Goal: Information Seeking & Learning: Check status

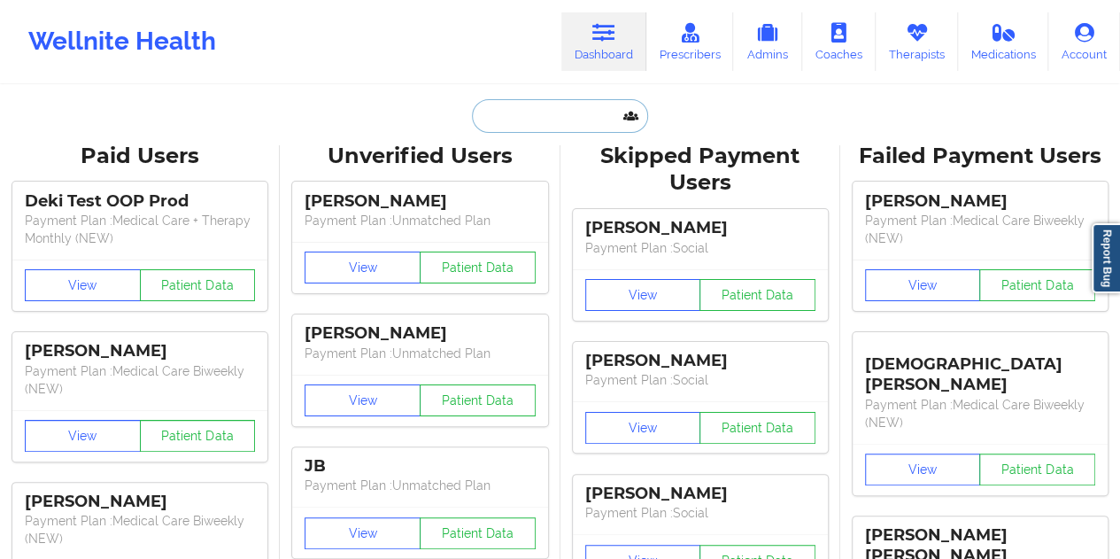
click at [542, 114] on input "text" at bounding box center [559, 116] width 175 height 34
paste input "[EMAIL_ADDRESS][DOMAIN_NAME]"
type input "[EMAIL_ADDRESS][DOMAIN_NAME]"
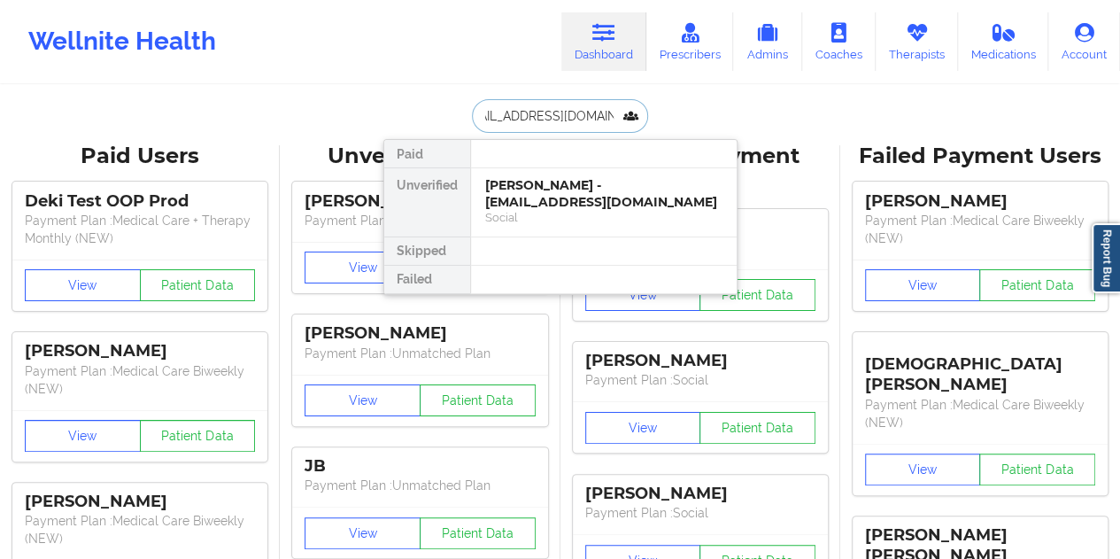
click at [526, 185] on div "[PERSON_NAME] - [EMAIL_ADDRESS][DOMAIN_NAME]" at bounding box center [603, 193] width 237 height 33
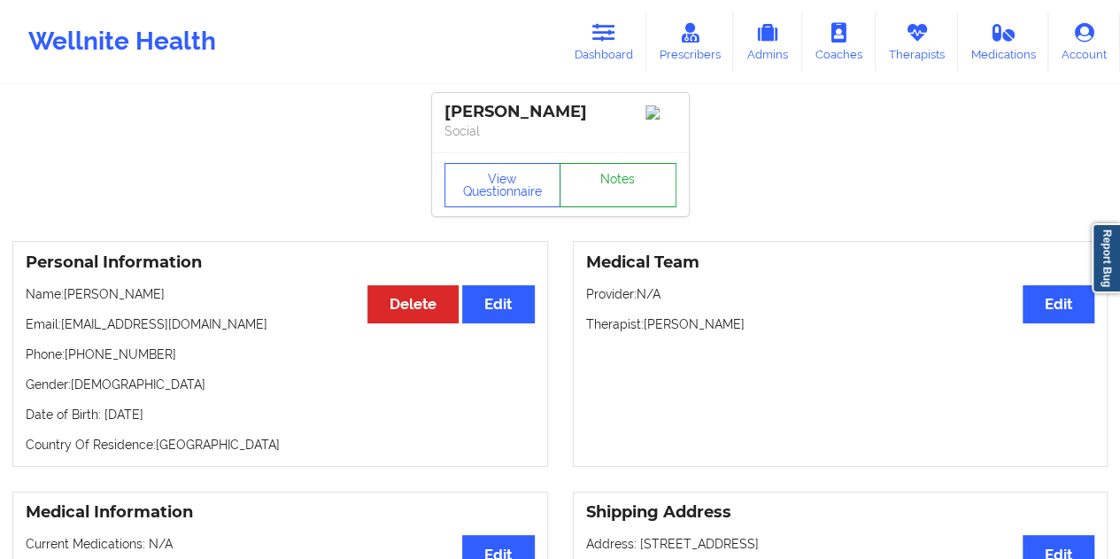
click at [589, 186] on link "Notes" at bounding box center [617, 185] width 117 height 44
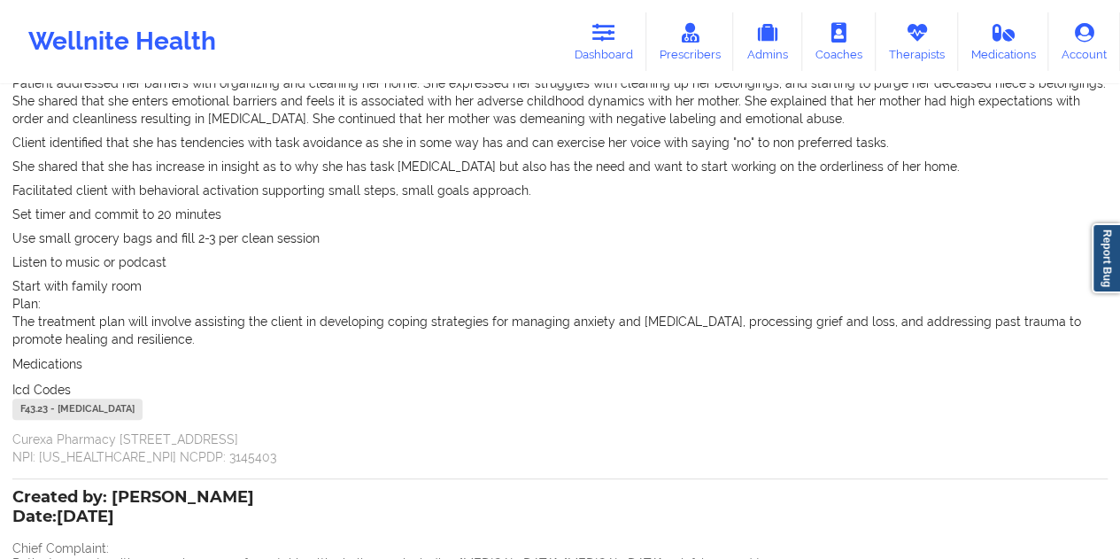
scroll to position [354, 0]
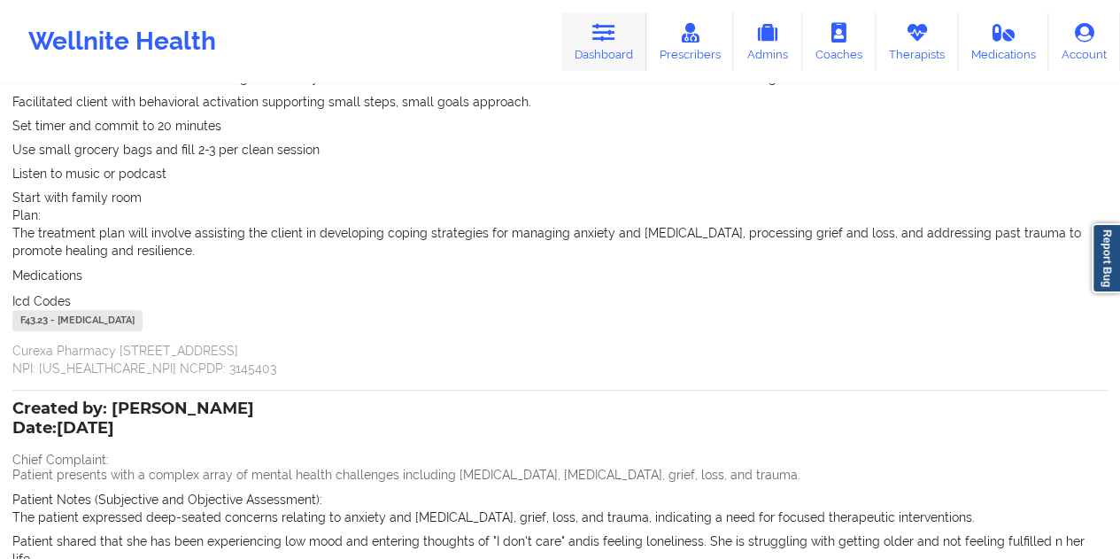
click at [629, 47] on link "Dashboard" at bounding box center [603, 41] width 85 height 58
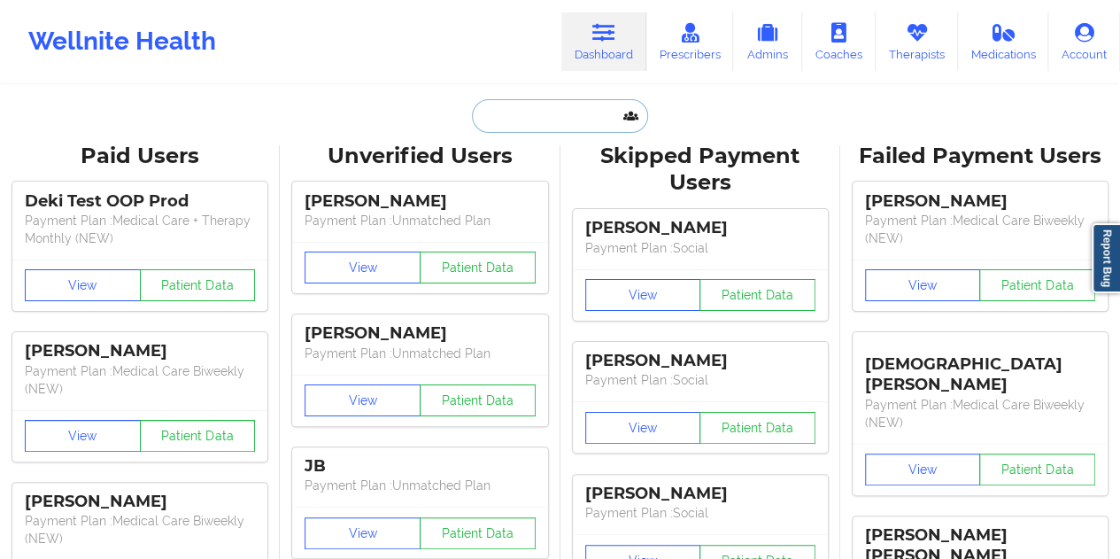
click at [535, 118] on input "text" at bounding box center [559, 116] width 175 height 34
paste input "[EMAIL_ADDRESS][DOMAIN_NAME]"
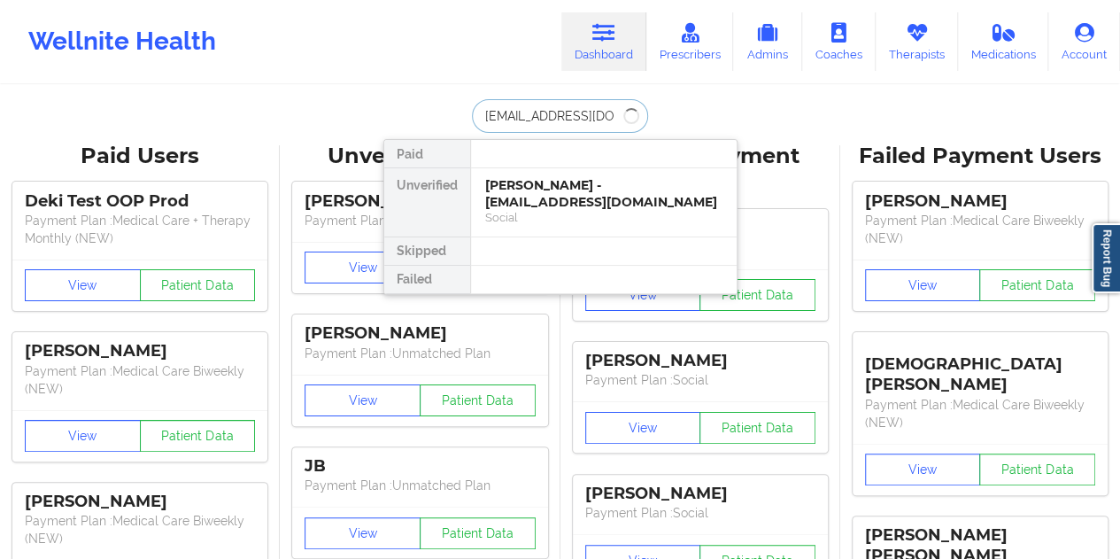
type input "[EMAIL_ADDRESS][DOMAIN_NAME]"
click at [534, 196] on div "[PERSON_NAME] - [EMAIL_ADDRESS][DOMAIN_NAME]" at bounding box center [603, 193] width 237 height 33
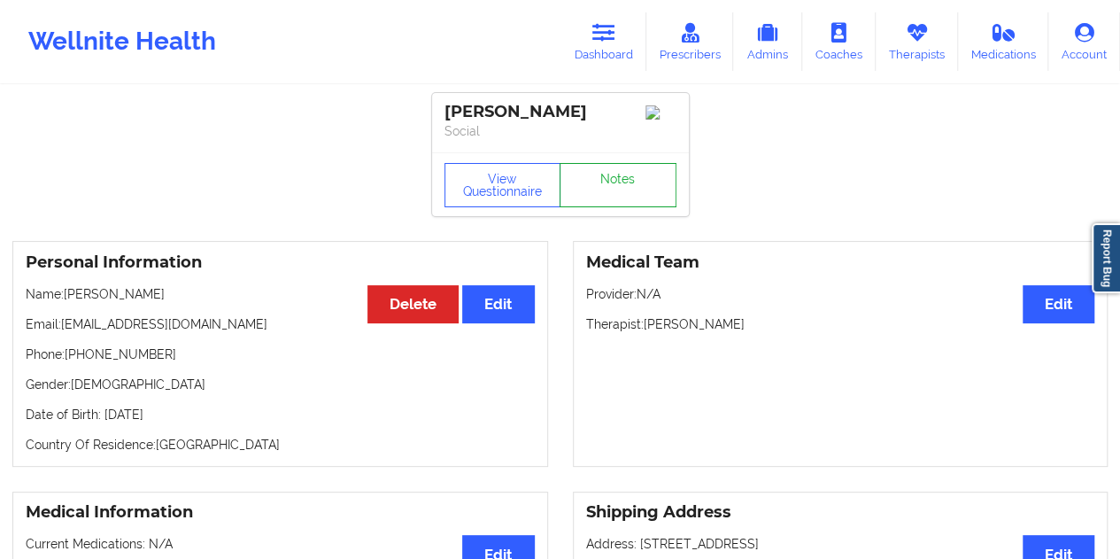
click at [603, 196] on link "Notes" at bounding box center [617, 185] width 117 height 44
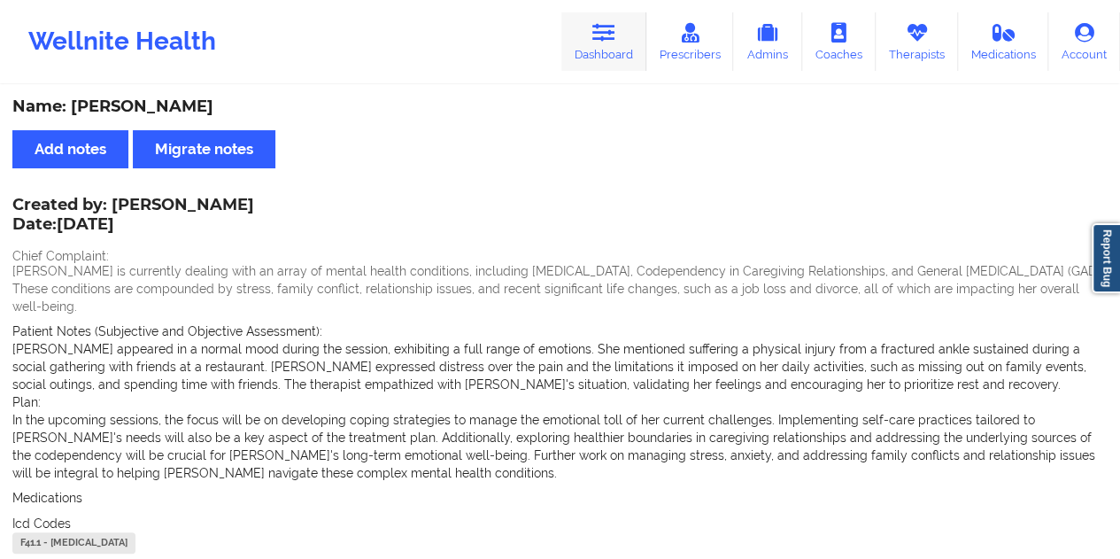
click at [588, 47] on link "Dashboard" at bounding box center [603, 41] width 85 height 58
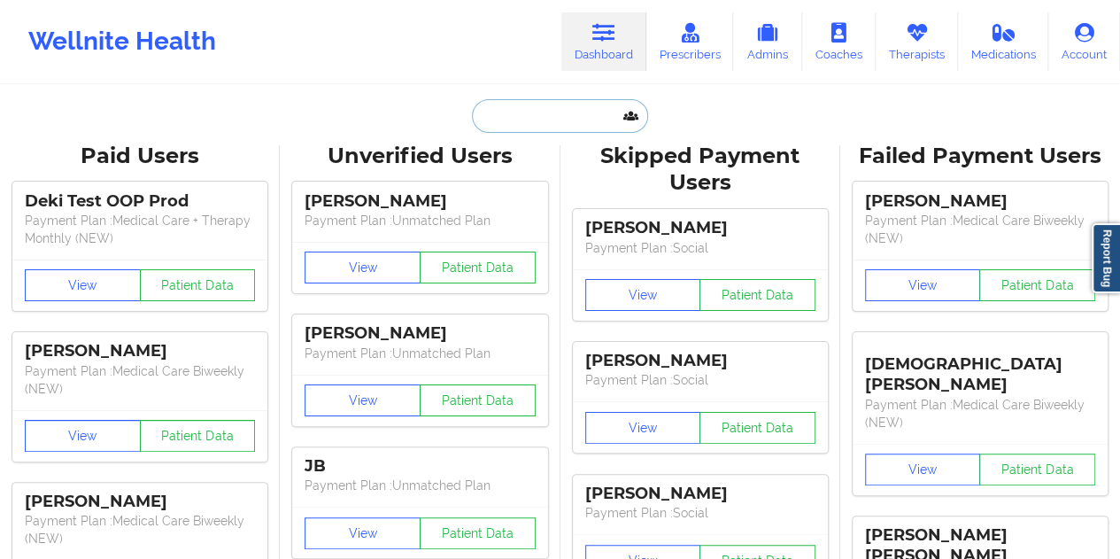
click at [549, 118] on input "text" at bounding box center [559, 116] width 175 height 34
paste input "[EMAIL_ADDRESS][DOMAIN_NAME]"
type input "[EMAIL_ADDRESS][DOMAIN_NAME]"
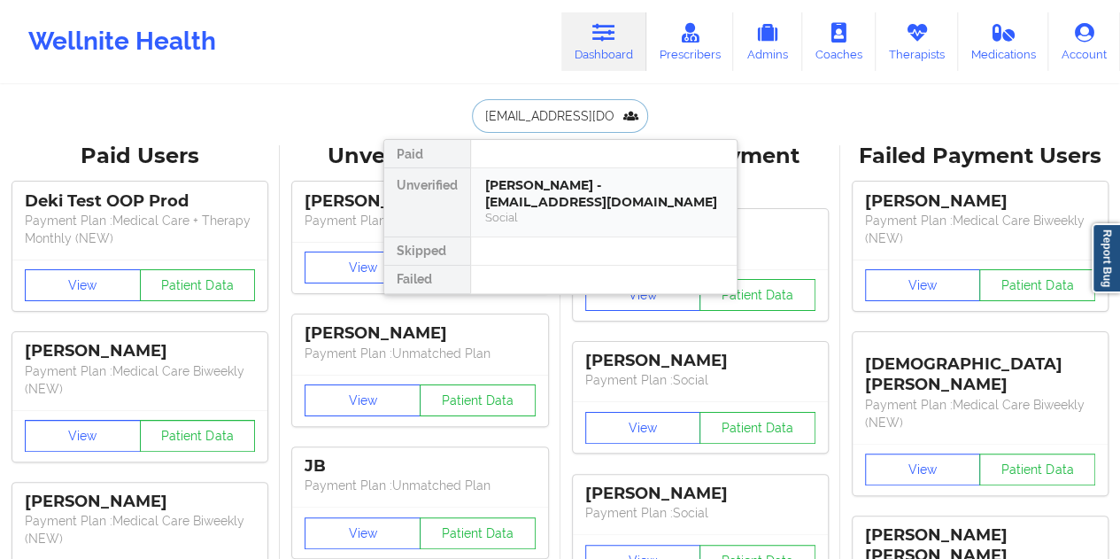
click at [540, 194] on div "[PERSON_NAME] - [EMAIL_ADDRESS][DOMAIN_NAME]" at bounding box center [603, 193] width 237 height 33
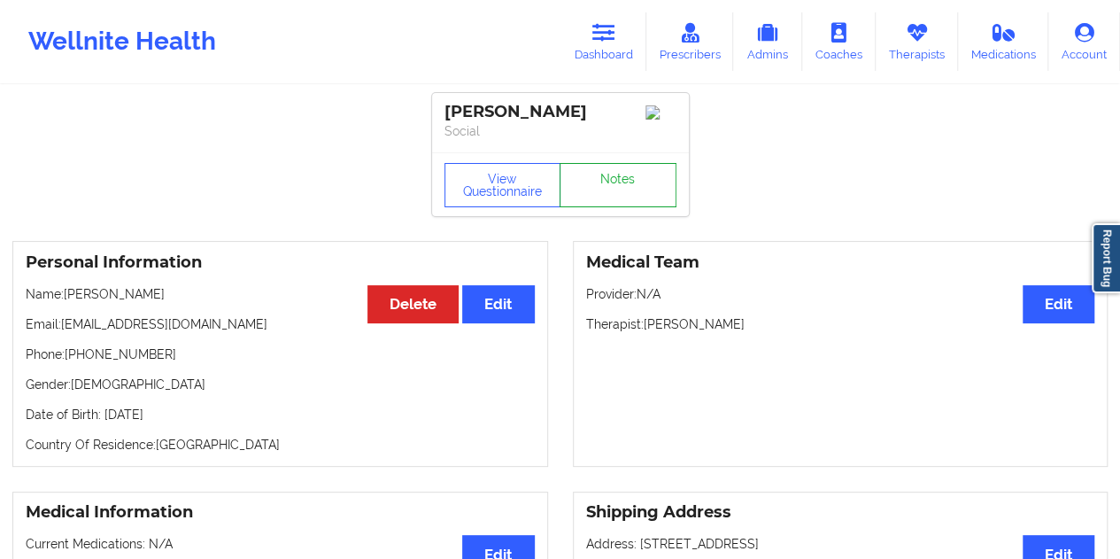
click at [649, 200] on link "Notes" at bounding box center [617, 185] width 117 height 44
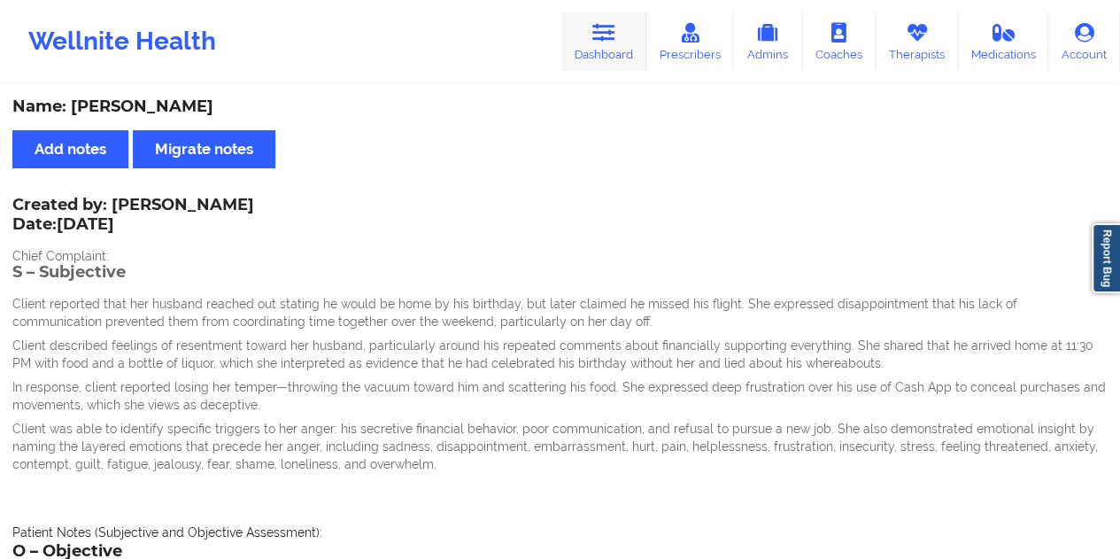
click at [608, 47] on link "Dashboard" at bounding box center [603, 41] width 85 height 58
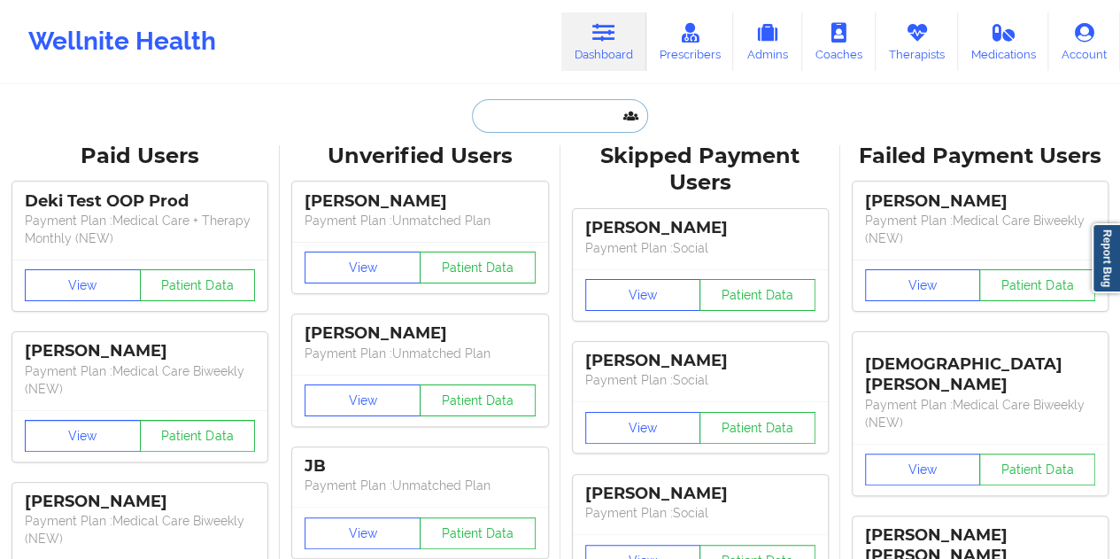
click at [566, 119] on input "text" at bounding box center [559, 116] width 175 height 34
paste input "[EMAIL_ADDRESS][DOMAIN_NAME]"
type input "[EMAIL_ADDRESS][DOMAIN_NAME]"
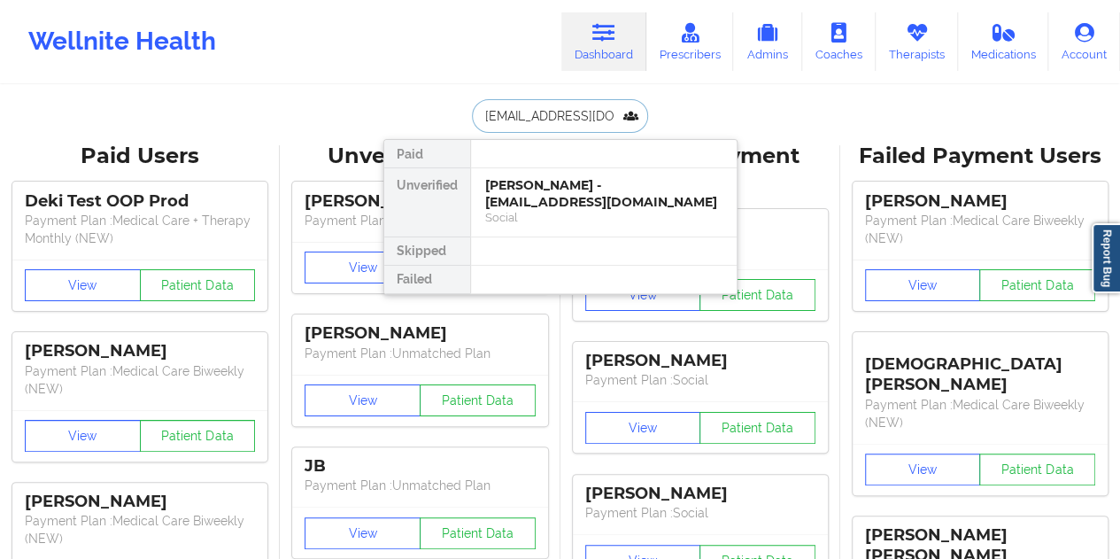
scroll to position [0, 12]
click at [556, 199] on div "[PERSON_NAME] E Page - [EMAIL_ADDRESS][DOMAIN_NAME]" at bounding box center [603, 193] width 237 height 33
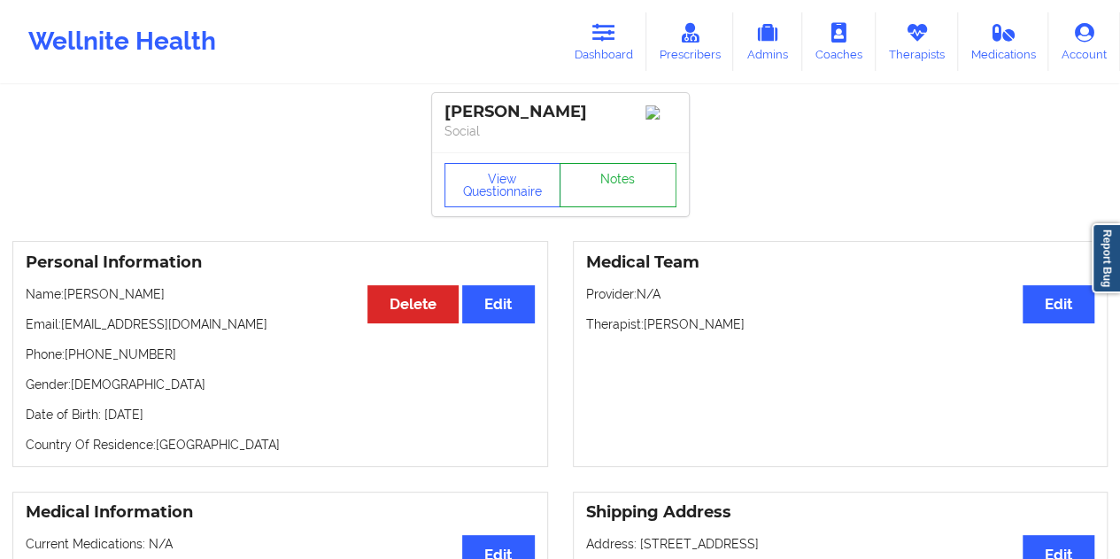
click at [649, 168] on link "Notes" at bounding box center [617, 185] width 117 height 44
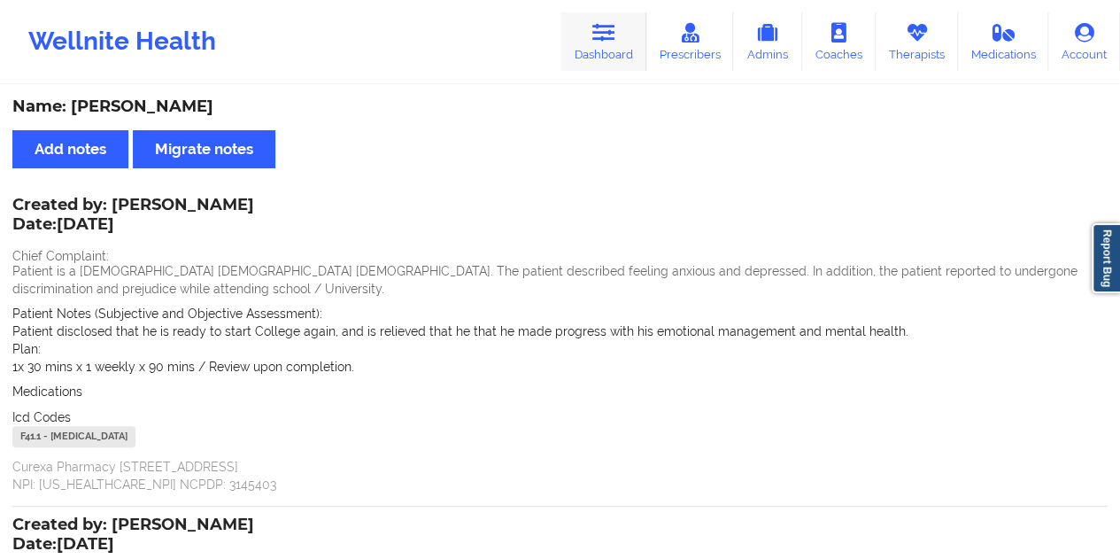
click at [618, 58] on link "Dashboard" at bounding box center [603, 41] width 85 height 58
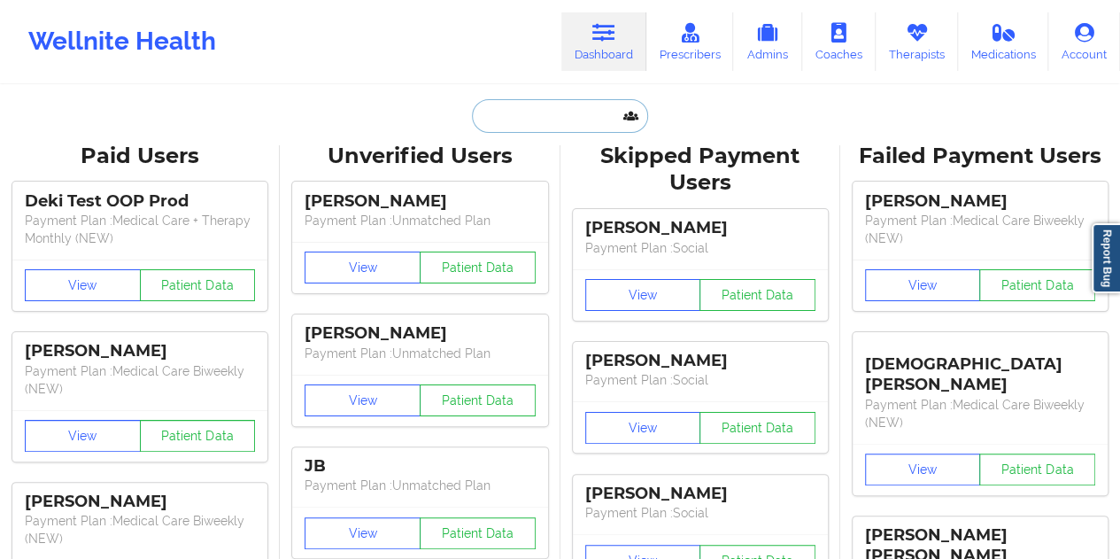
click at [512, 123] on input "text" at bounding box center [559, 116] width 175 height 34
paste input "[EMAIL_ADDRESS][DOMAIN_NAME]"
type input "[EMAIL_ADDRESS][DOMAIN_NAME]"
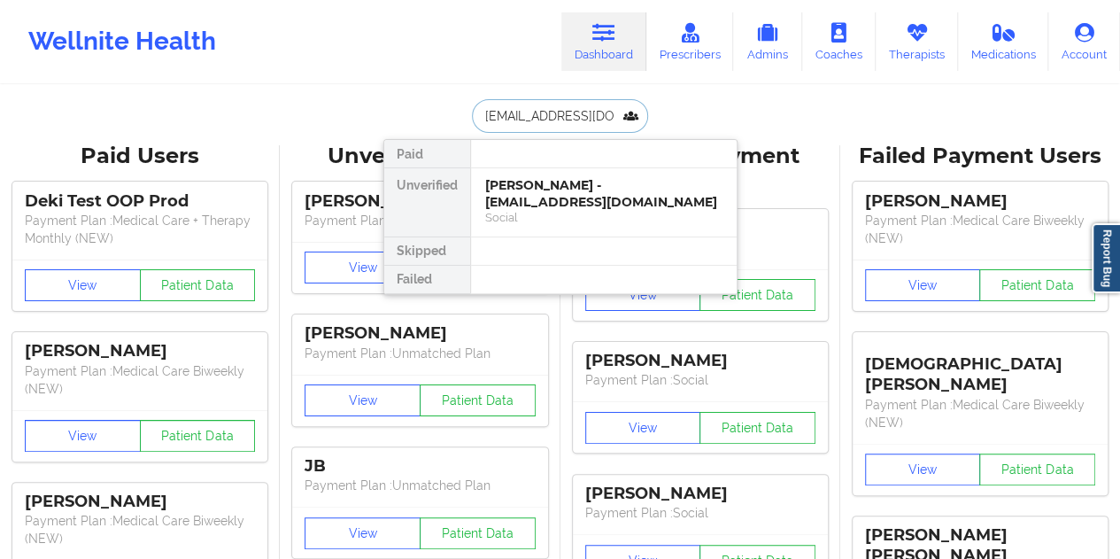
click at [563, 210] on div "Social" at bounding box center [603, 217] width 237 height 15
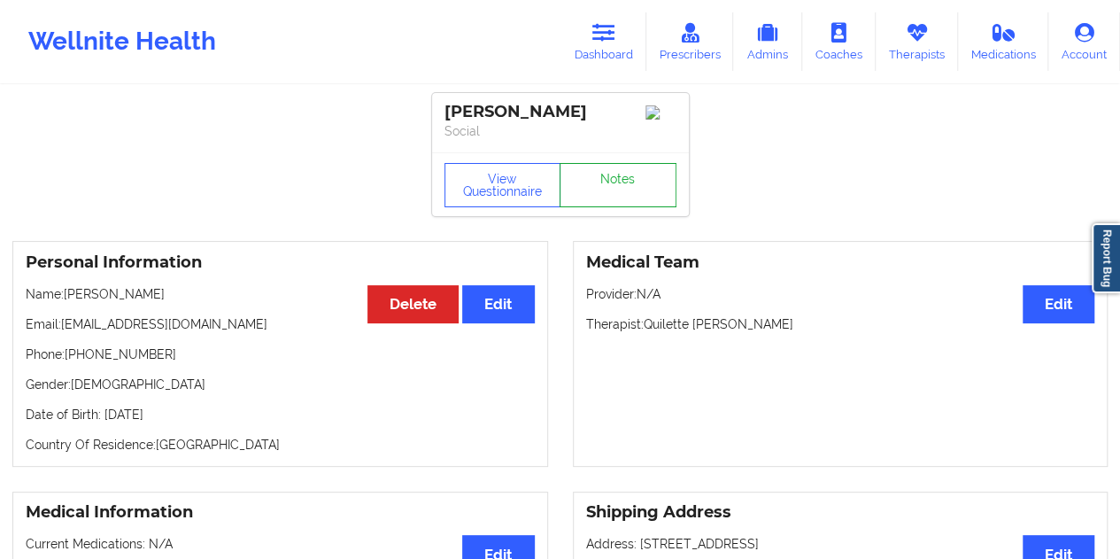
click at [618, 183] on link "Notes" at bounding box center [617, 185] width 117 height 44
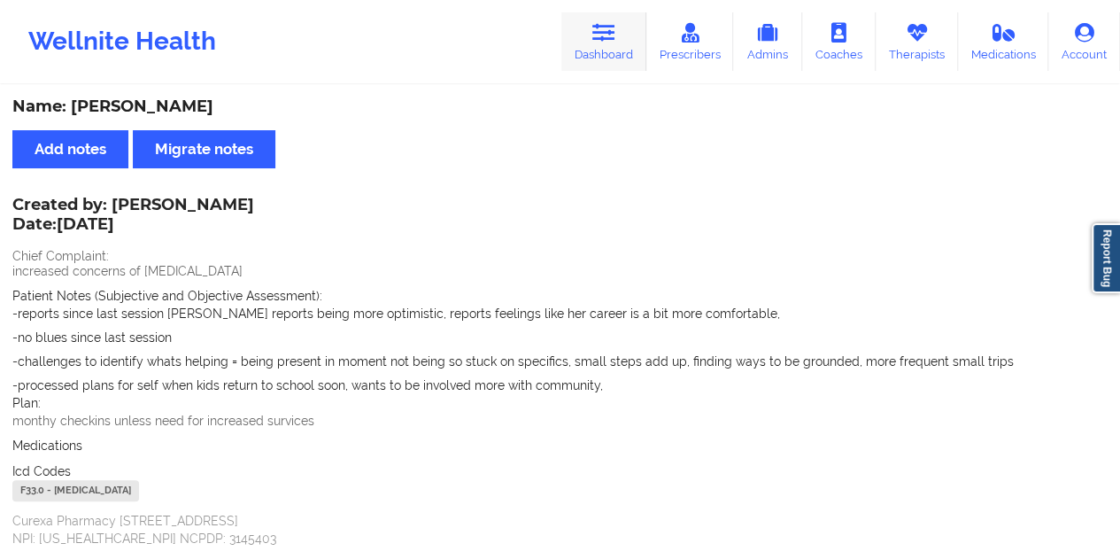
click at [604, 50] on link "Dashboard" at bounding box center [603, 41] width 85 height 58
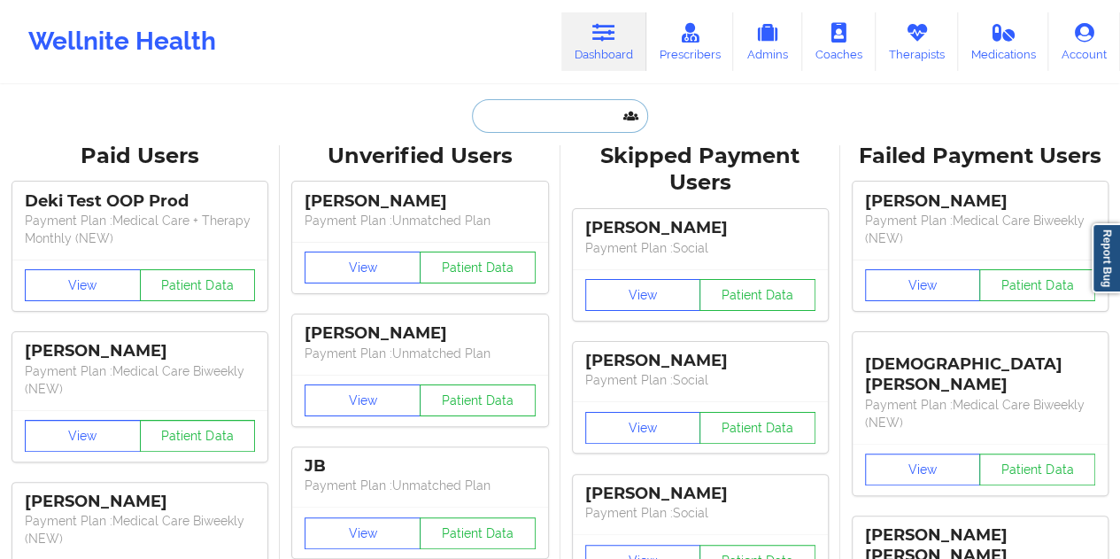
click at [508, 112] on input "text" at bounding box center [559, 116] width 175 height 34
paste input "[EMAIL_ADDRESS][DOMAIN_NAME]"
type input "[EMAIL_ADDRESS][DOMAIN_NAME]"
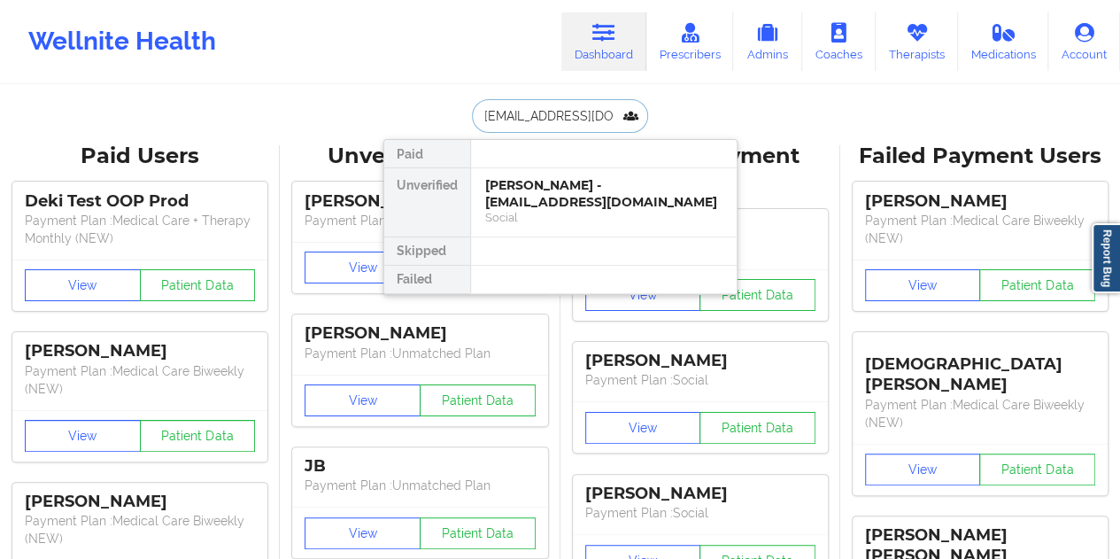
click at [582, 196] on div "[PERSON_NAME] - [EMAIL_ADDRESS][DOMAIN_NAME]" at bounding box center [603, 193] width 237 height 33
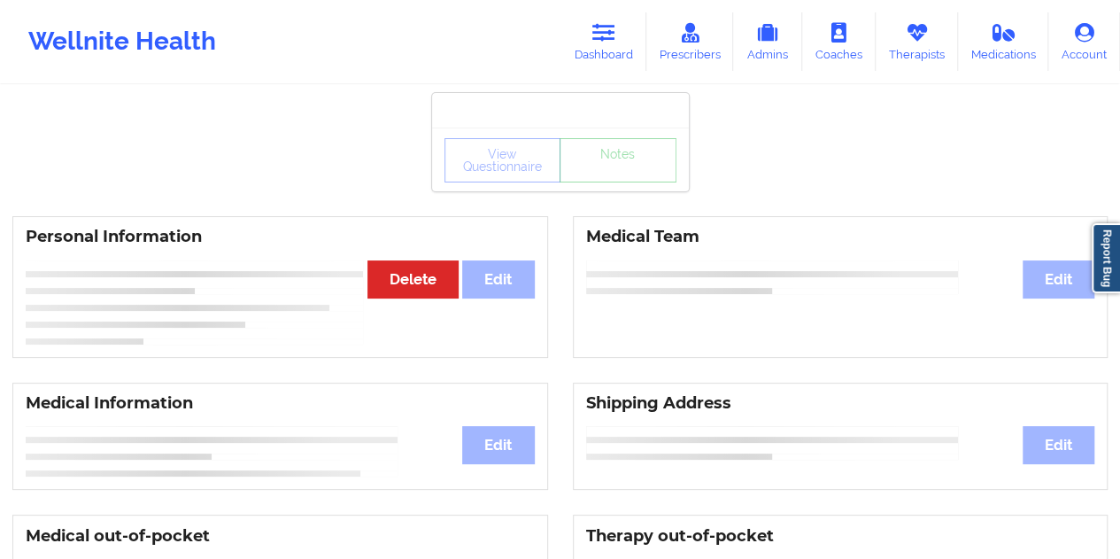
click at [607, 188] on div "View Questionnaire Notes" at bounding box center [560, 159] width 257 height 64
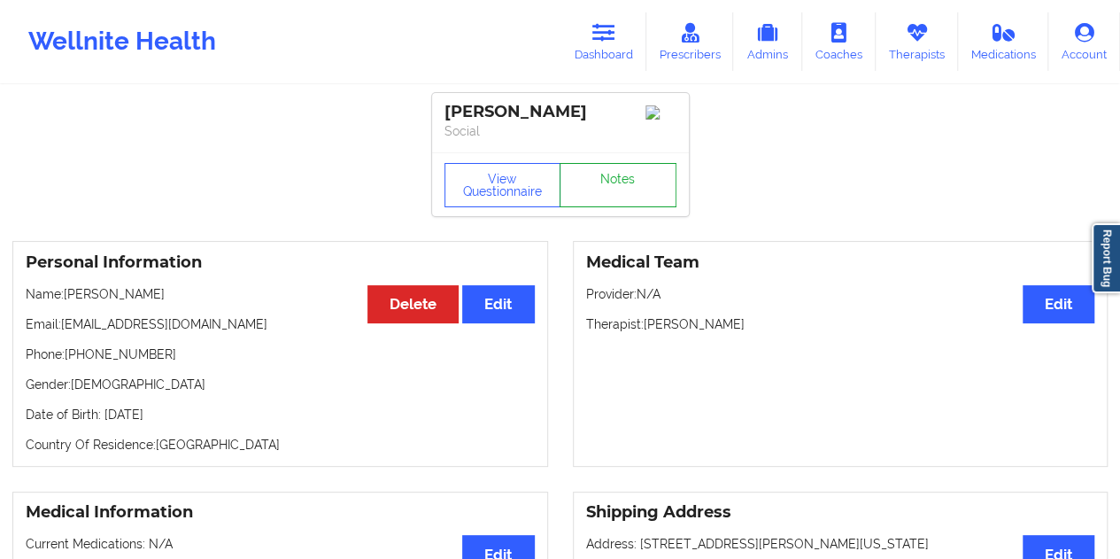
click at [607, 188] on link "Notes" at bounding box center [617, 185] width 117 height 44
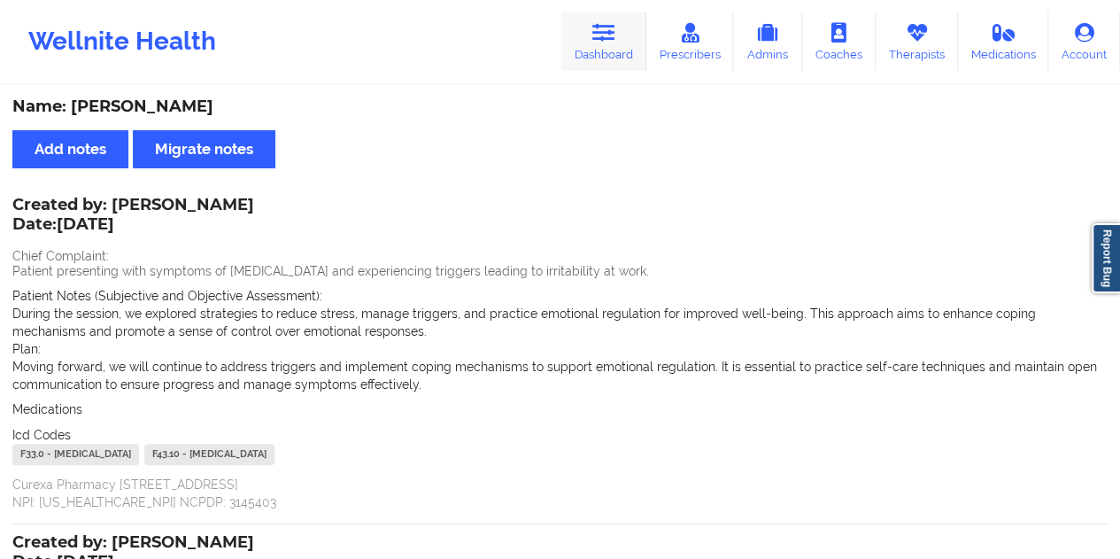
click at [622, 54] on link "Dashboard" at bounding box center [603, 41] width 85 height 58
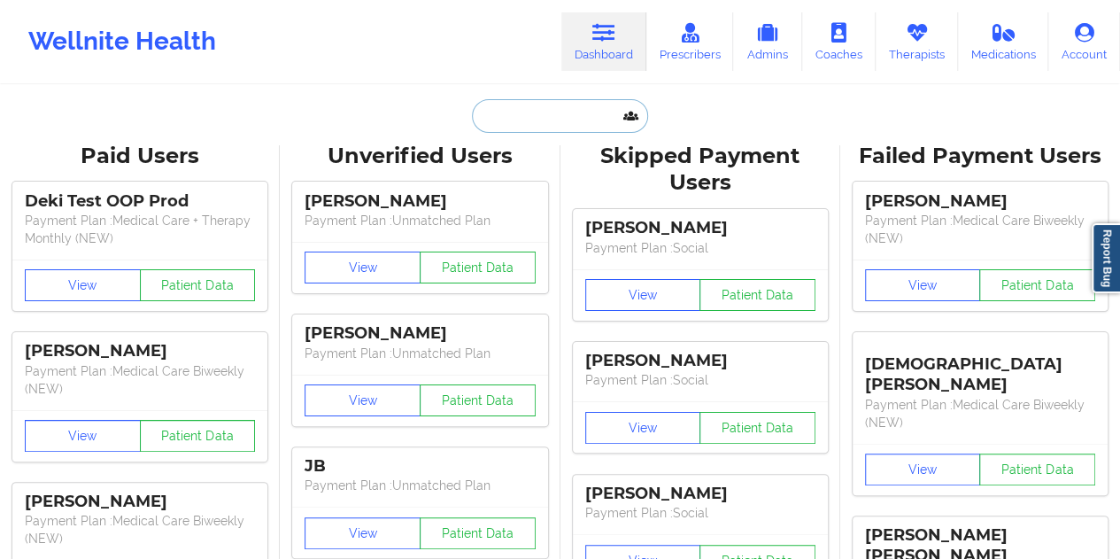
click at [533, 123] on input "text" at bounding box center [559, 116] width 175 height 34
paste input "[PERSON_NAME][EMAIL_ADDRESS][DOMAIN_NAME]"
type input "[PERSON_NAME][EMAIL_ADDRESS][DOMAIN_NAME]"
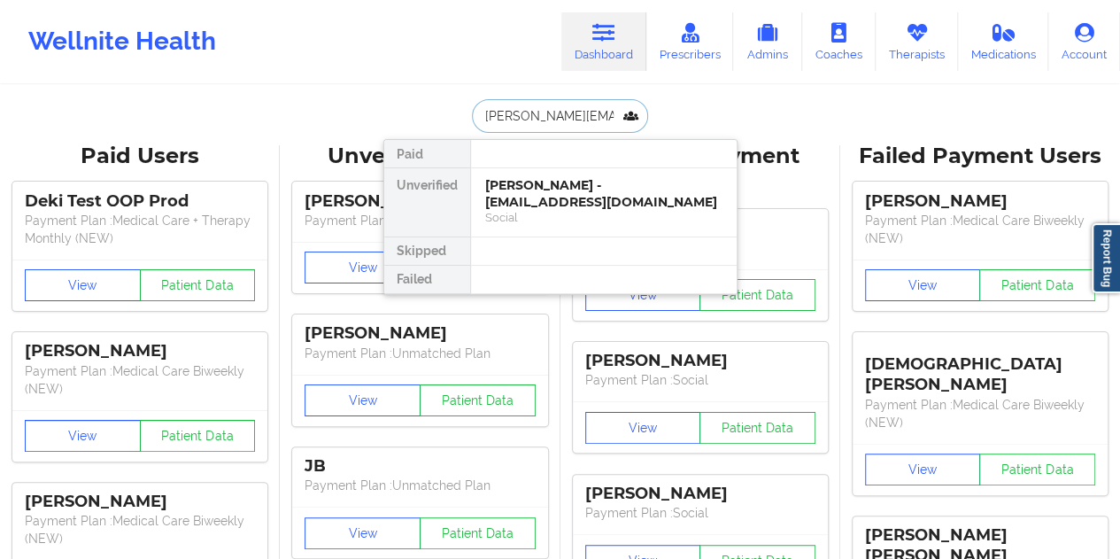
scroll to position [0, 35]
click at [573, 197] on div "[PERSON_NAME] - [PERSON_NAME][EMAIL_ADDRESS][DOMAIN_NAME]" at bounding box center [603, 193] width 237 height 33
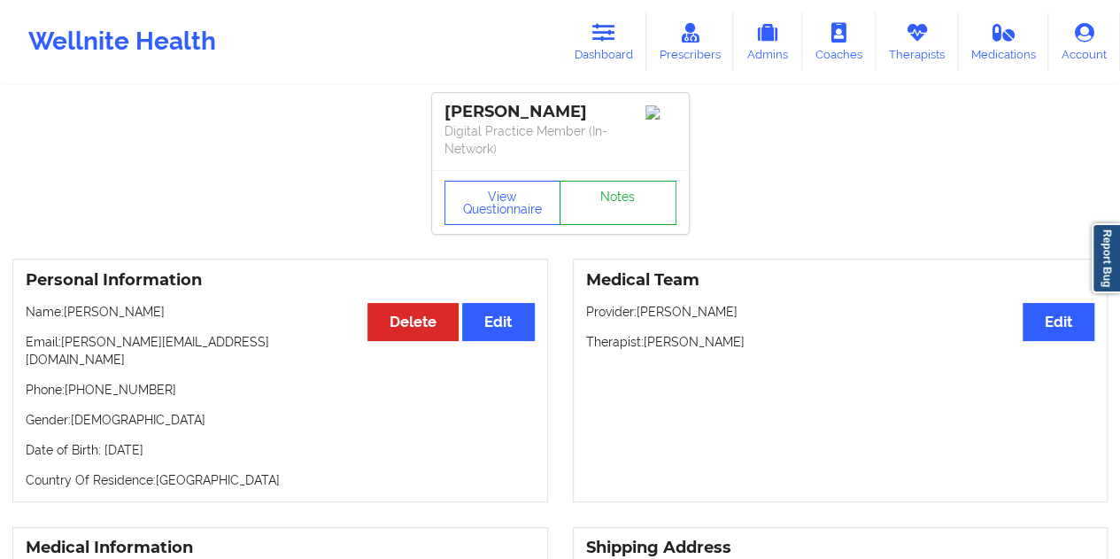
click at [597, 188] on link "Notes" at bounding box center [617, 203] width 117 height 44
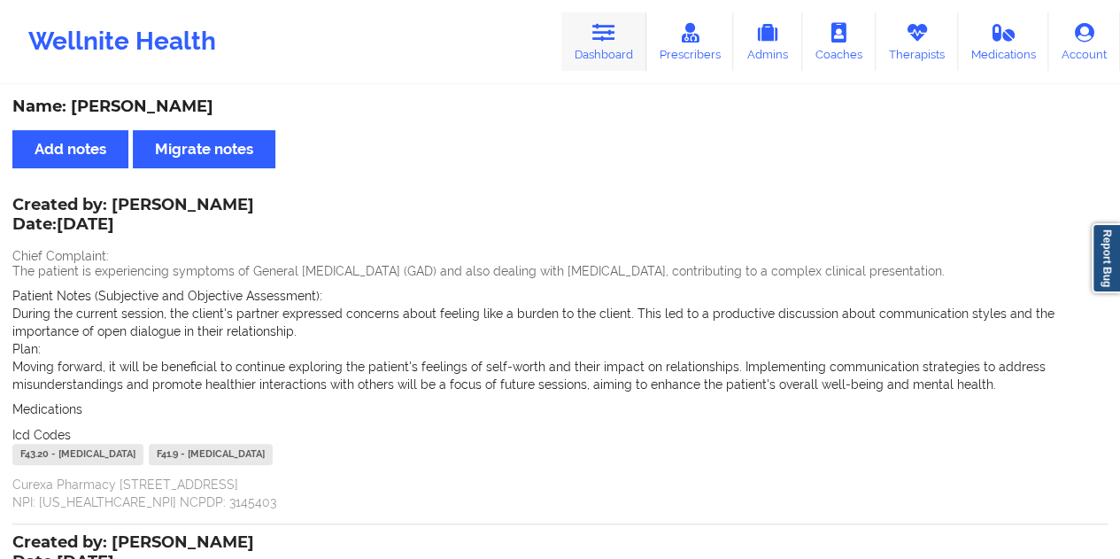
click at [596, 24] on icon at bounding box center [603, 32] width 23 height 19
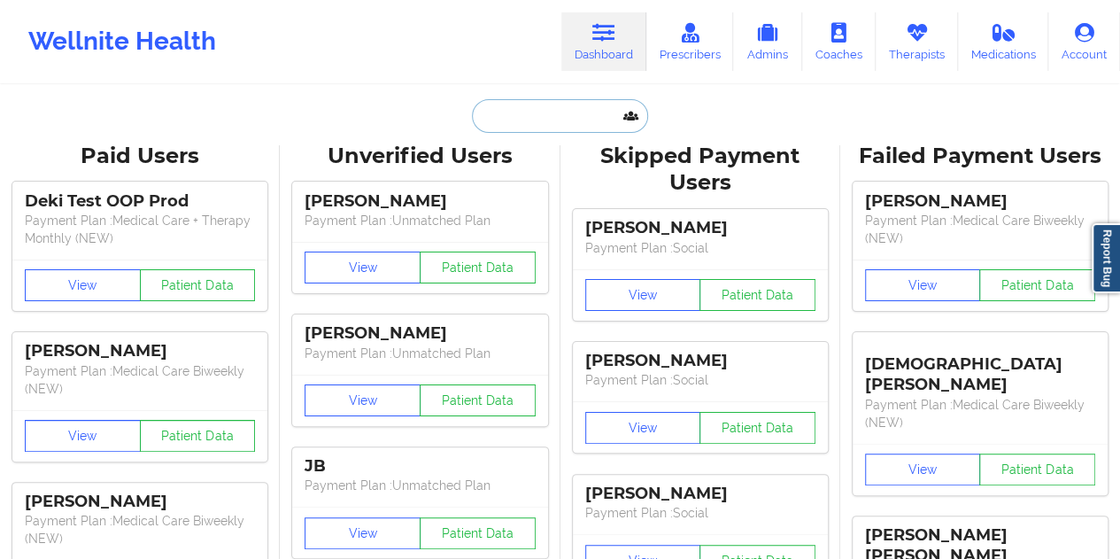
click at [506, 119] on input "text" at bounding box center [559, 116] width 175 height 34
paste input "[EMAIL_ADDRESS][DOMAIN_NAME]"
type input "[EMAIL_ADDRESS][DOMAIN_NAME]"
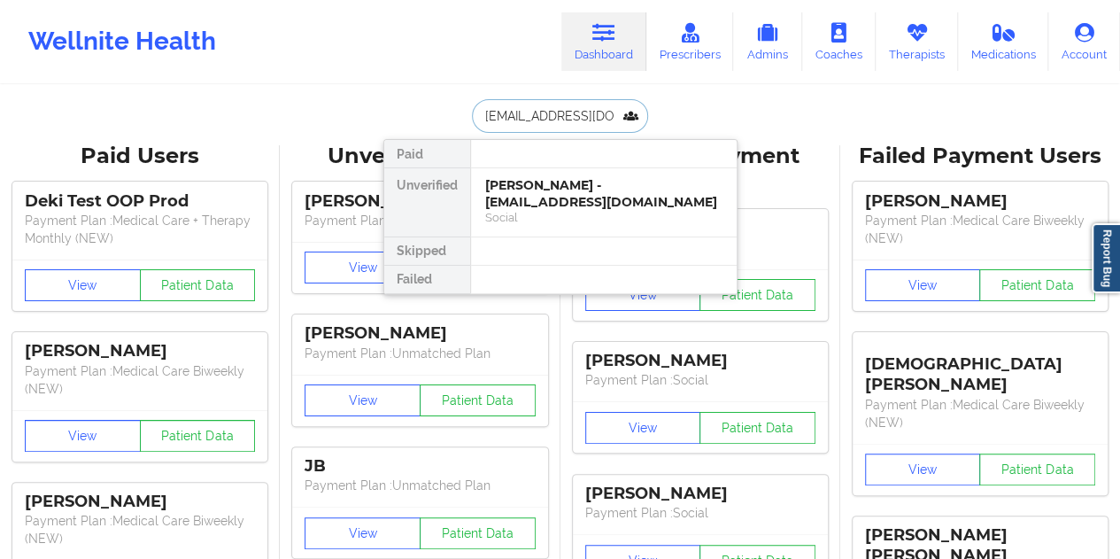
click at [581, 204] on div "[PERSON_NAME] - [EMAIL_ADDRESS][DOMAIN_NAME]" at bounding box center [603, 193] width 237 height 33
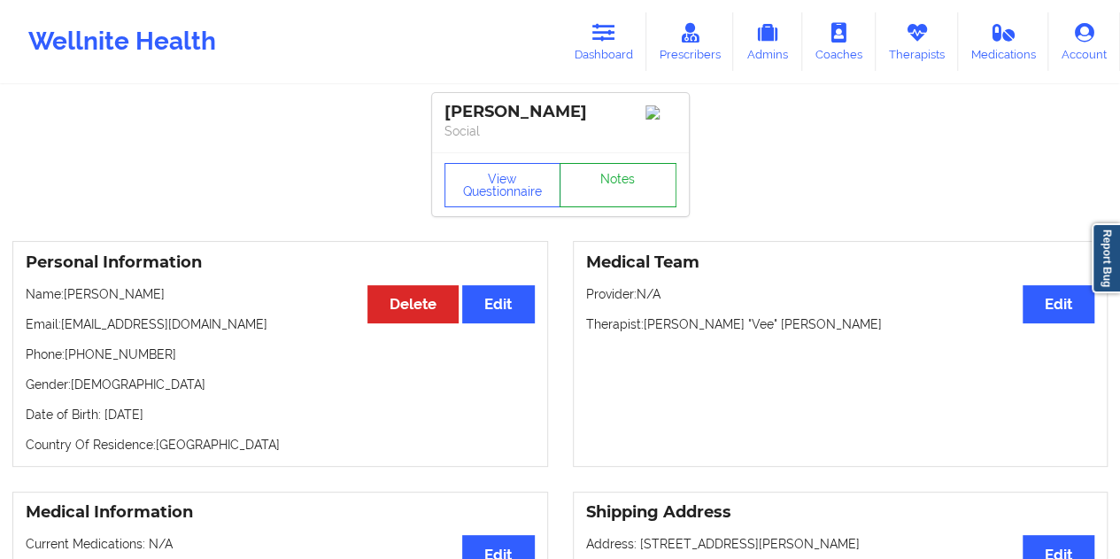
click at [607, 197] on link "Notes" at bounding box center [617, 185] width 117 height 44
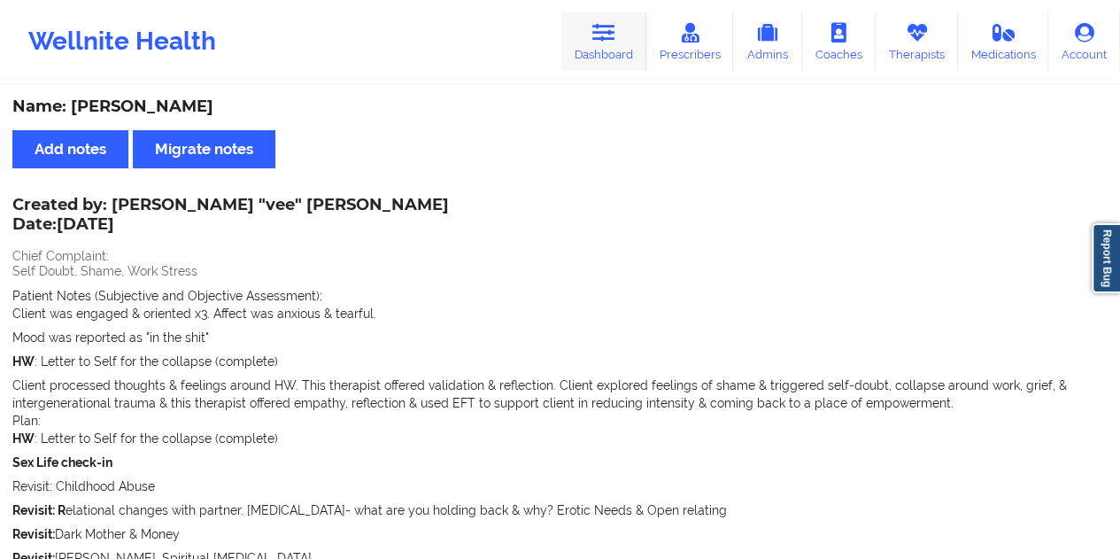
click at [624, 42] on link "Dashboard" at bounding box center [603, 41] width 85 height 58
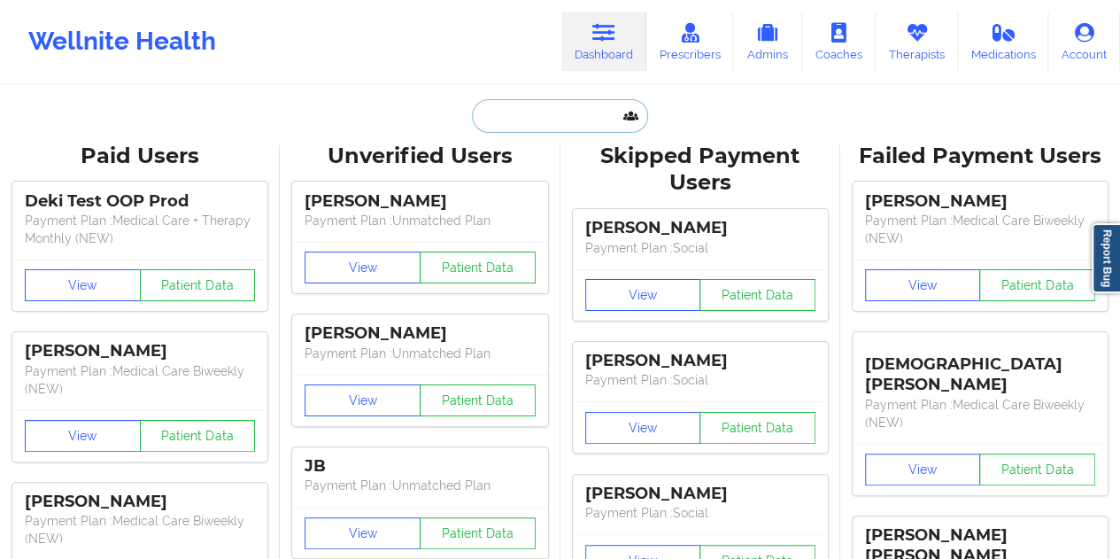
click at [536, 119] on input "text" at bounding box center [559, 116] width 175 height 34
paste input "[EMAIL_ADDRESS][DOMAIN_NAME]"
type input "[EMAIL_ADDRESS][DOMAIN_NAME]"
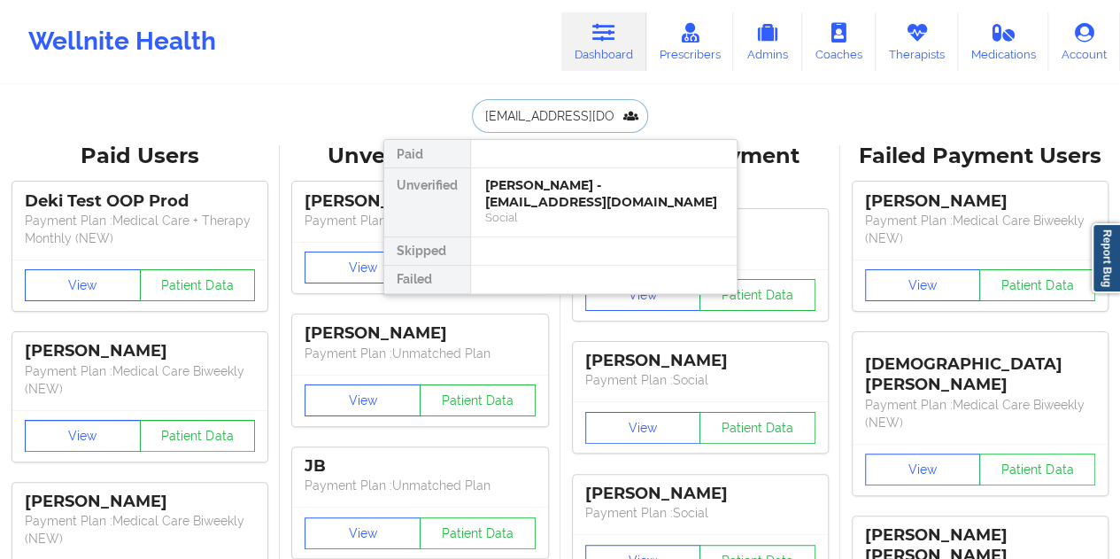
click at [540, 189] on div "[PERSON_NAME] - [EMAIL_ADDRESS][DOMAIN_NAME]" at bounding box center [603, 193] width 237 height 33
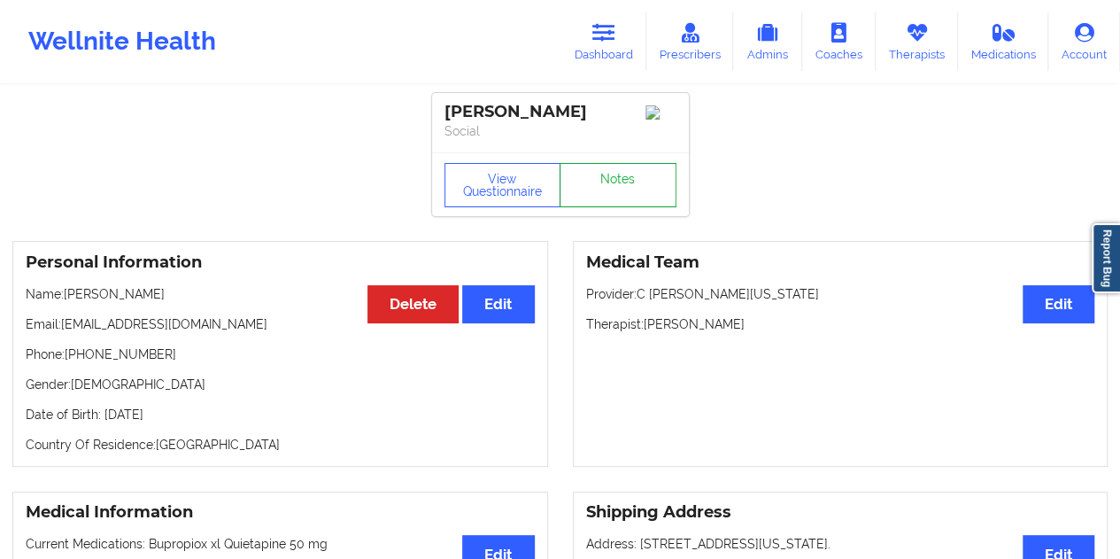
click at [585, 194] on link "Notes" at bounding box center [617, 185] width 117 height 44
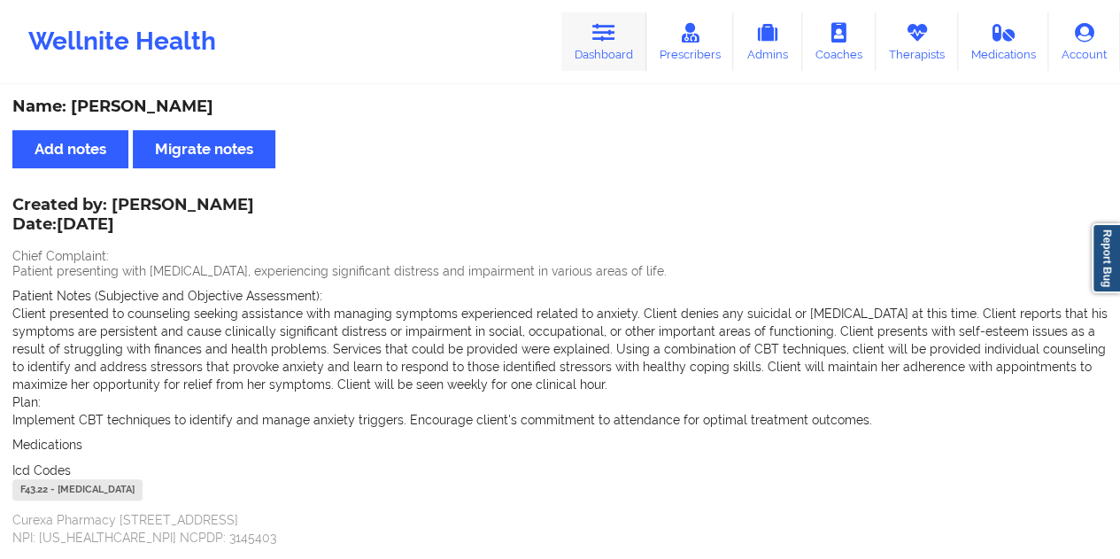
click at [613, 48] on link "Dashboard" at bounding box center [603, 41] width 85 height 58
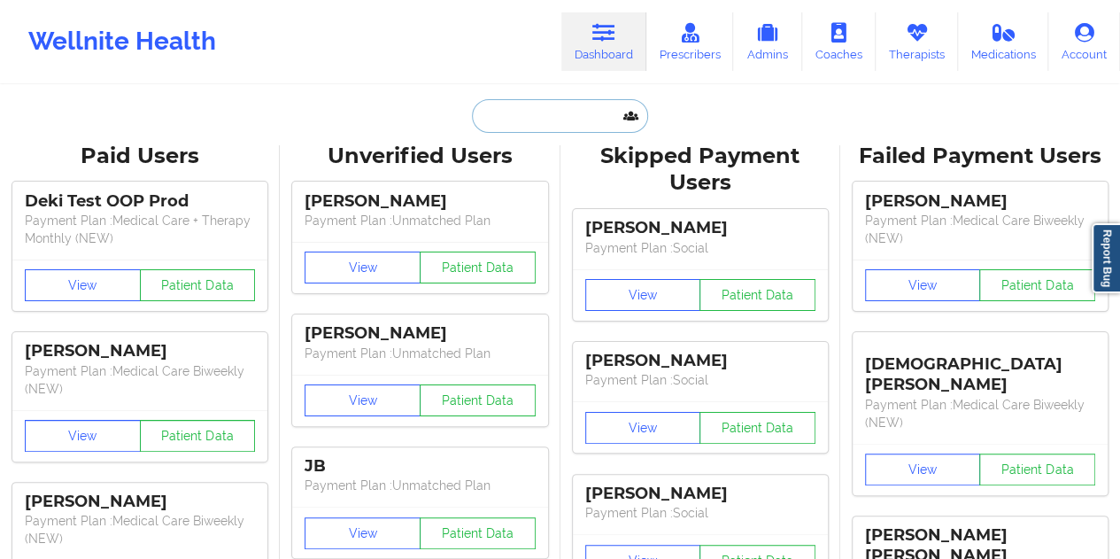
click at [522, 109] on input "text" at bounding box center [559, 116] width 175 height 34
paste input "[EMAIL_ADDRESS][DOMAIN_NAME]"
type input "[EMAIL_ADDRESS][DOMAIN_NAME]"
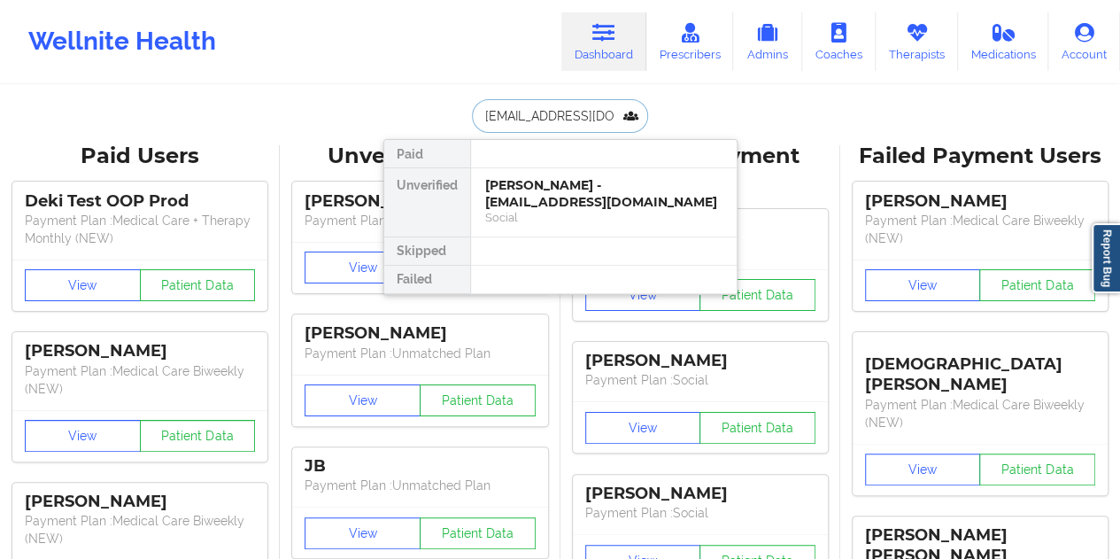
click at [547, 210] on div "Social" at bounding box center [603, 217] width 237 height 15
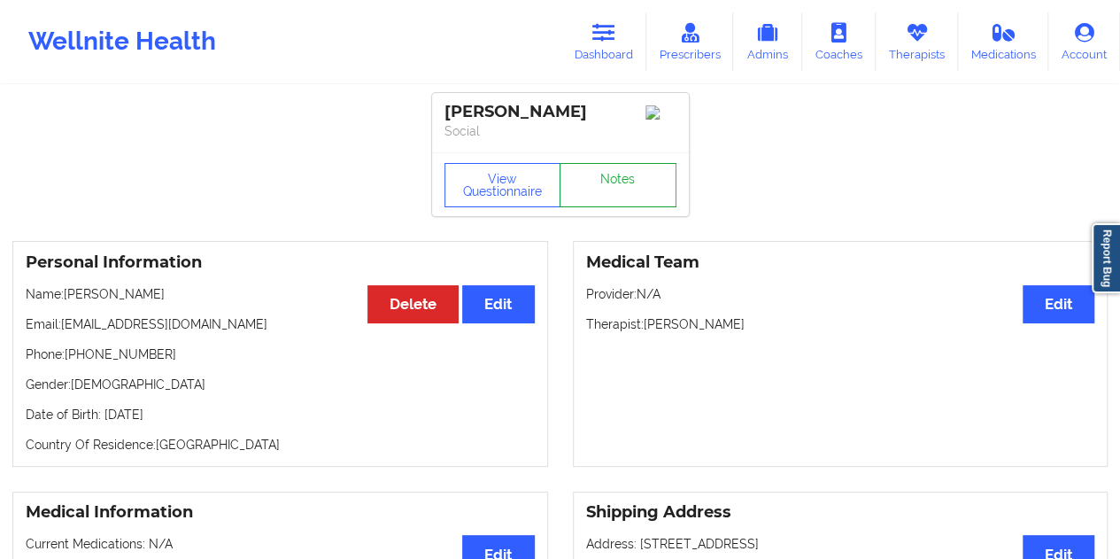
click at [614, 197] on link "Notes" at bounding box center [617, 185] width 117 height 44
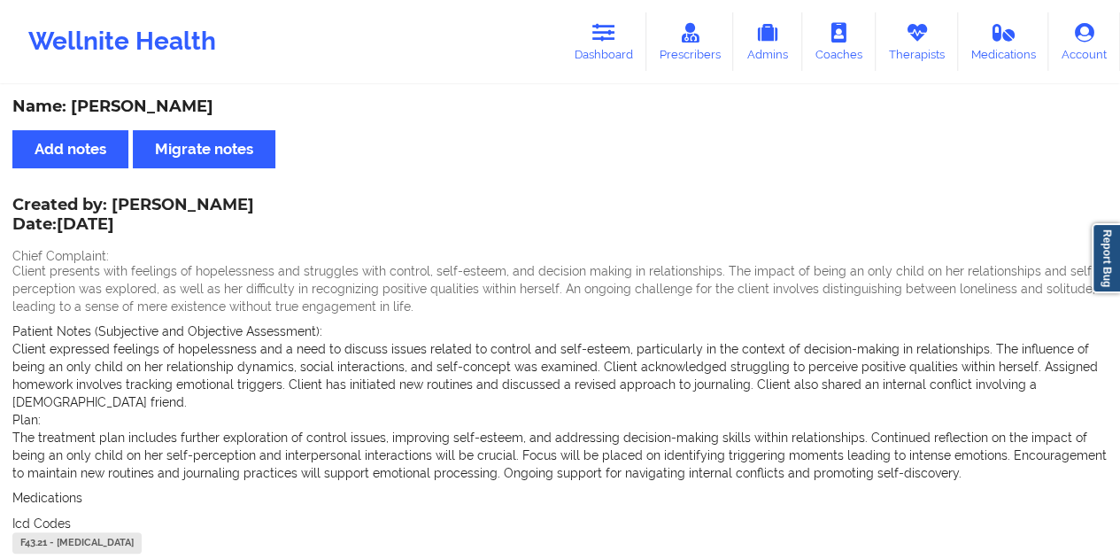
drag, startPoint x: 513, startPoint y: 127, endPoint x: 563, endPoint y: 86, distance: 64.1
click at [538, 105] on div "Name: [PERSON_NAME]" at bounding box center [559, 106] width 1095 height 20
click at [594, 52] on link "Dashboard" at bounding box center [603, 41] width 85 height 58
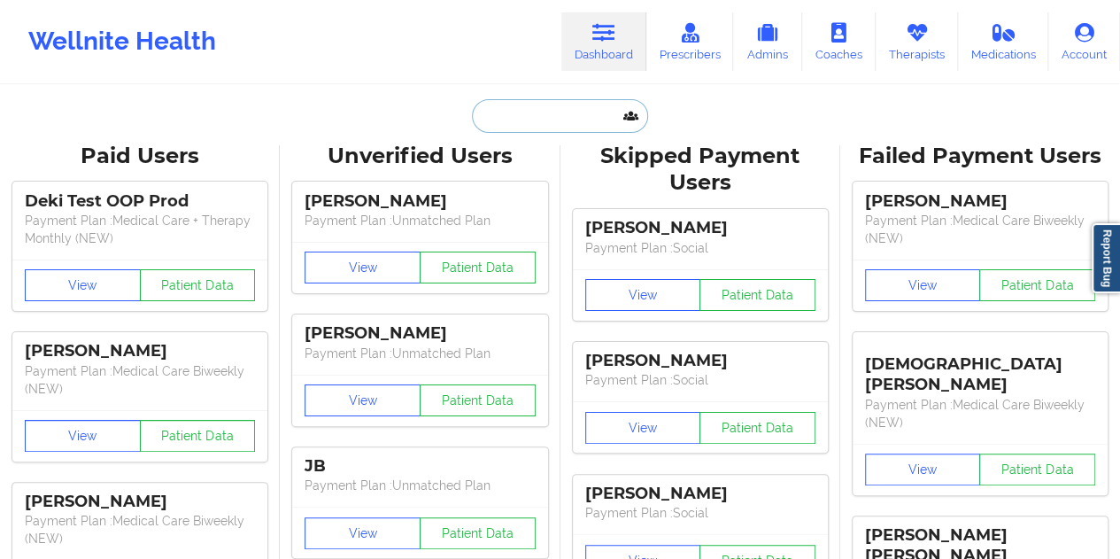
click at [533, 110] on input "text" at bounding box center [559, 116] width 175 height 34
paste input "[EMAIL_ADDRESS][DOMAIN_NAME]"
type input "[EMAIL_ADDRESS][DOMAIN_NAME]"
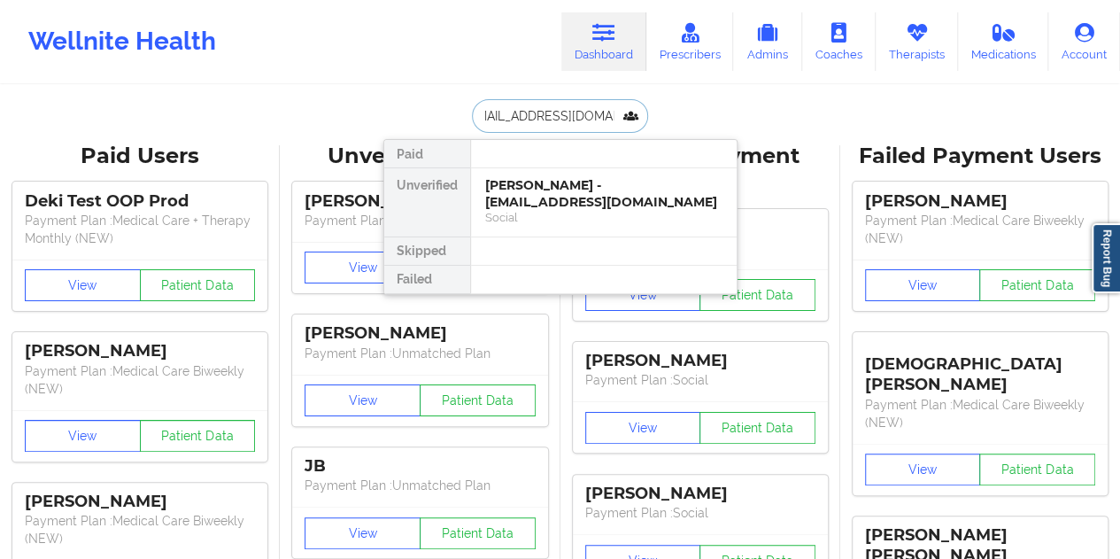
click at [550, 192] on div "[PERSON_NAME] - [EMAIL_ADDRESS][DOMAIN_NAME]" at bounding box center [603, 193] width 237 height 33
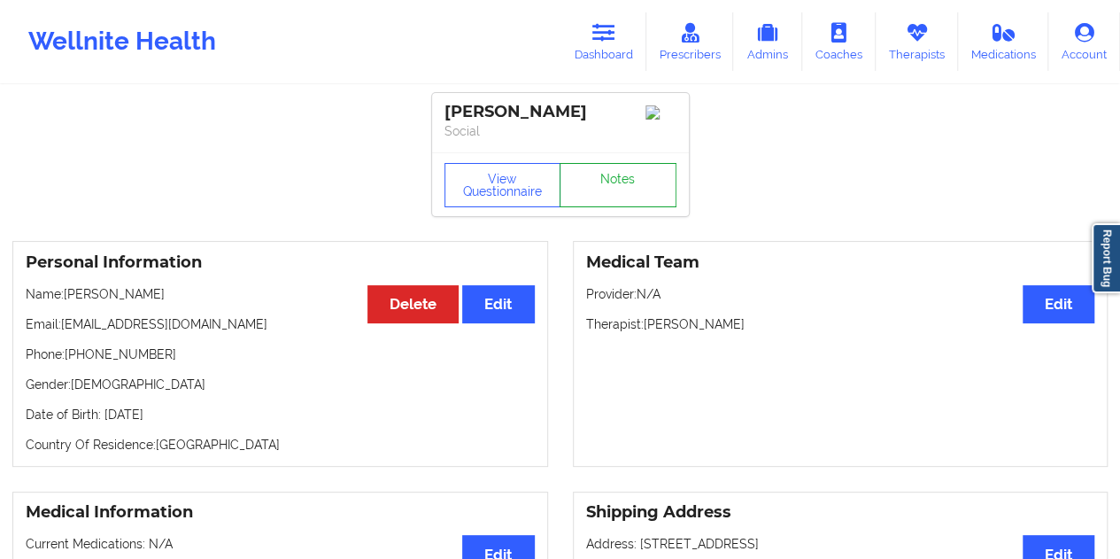
click at [617, 199] on link "Notes" at bounding box center [617, 185] width 117 height 44
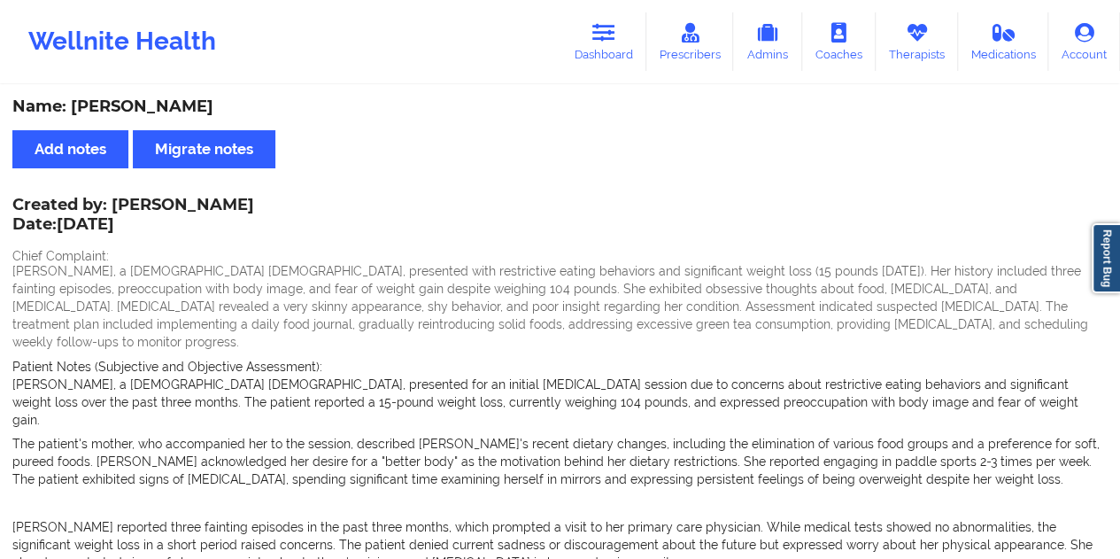
drag, startPoint x: 611, startPoint y: 42, endPoint x: 572, endPoint y: 73, distance: 50.3
click at [611, 42] on icon at bounding box center [603, 32] width 23 height 19
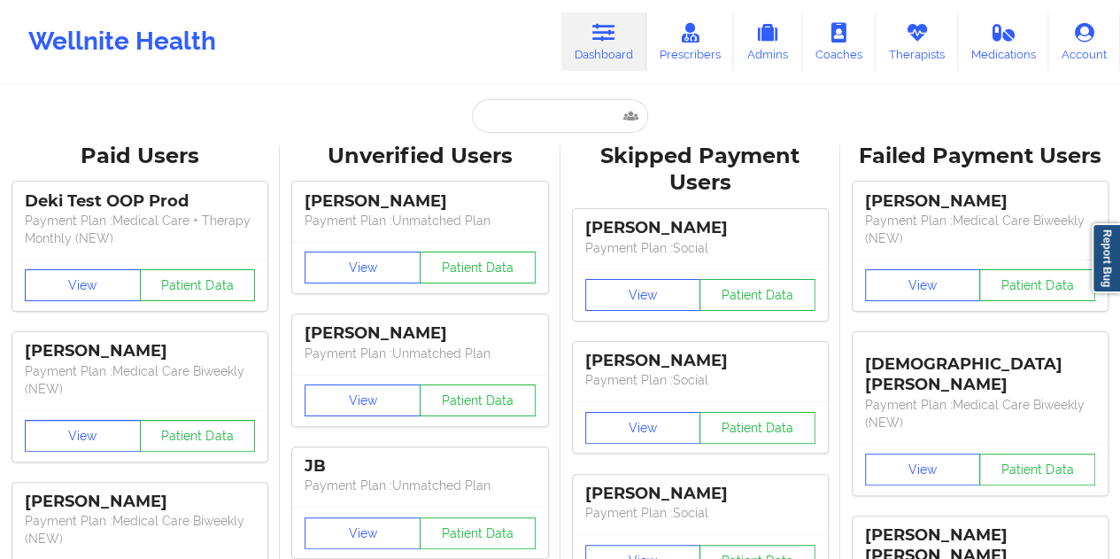
click at [525, 108] on input "text" at bounding box center [559, 116] width 175 height 34
paste input "[EMAIL_ADDRESS][DOMAIN_NAME]"
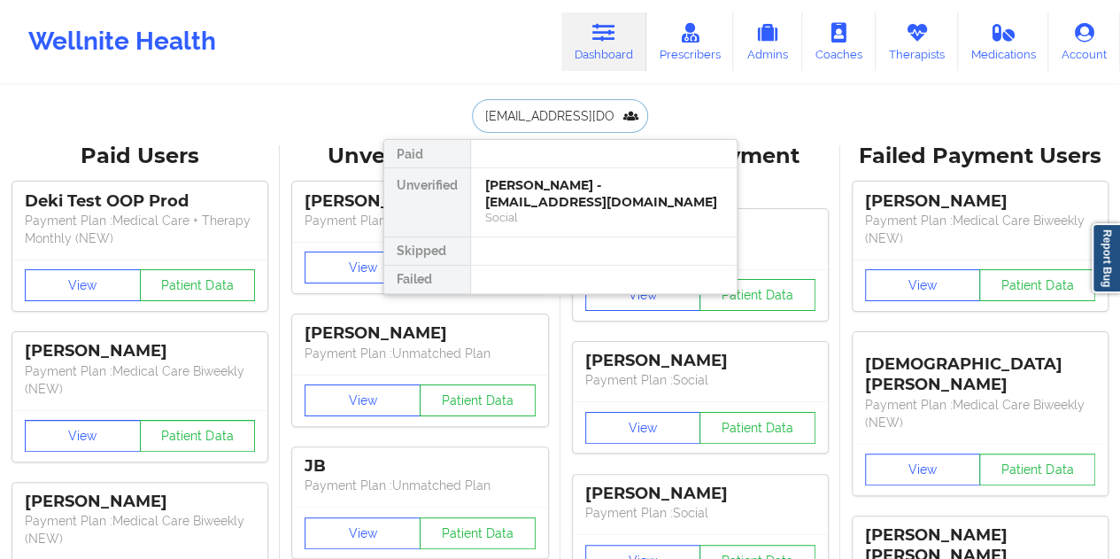
scroll to position [0, 30]
type input "[EMAIL_ADDRESS][DOMAIN_NAME]"
click at [617, 194] on div "[PERSON_NAME] - [EMAIL_ADDRESS][DOMAIN_NAME]" at bounding box center [603, 193] width 237 height 33
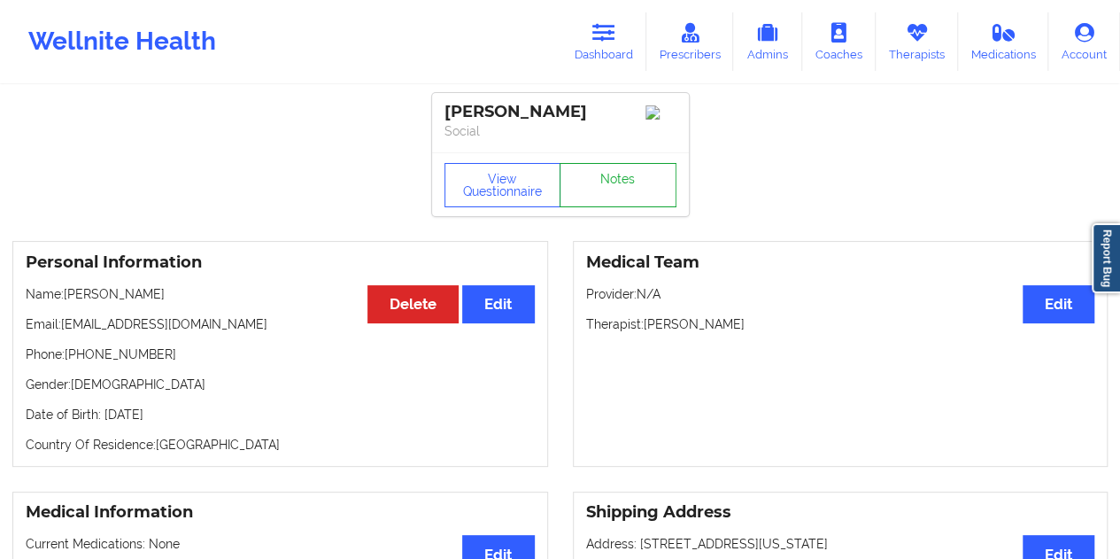
click at [624, 189] on link "Notes" at bounding box center [617, 185] width 117 height 44
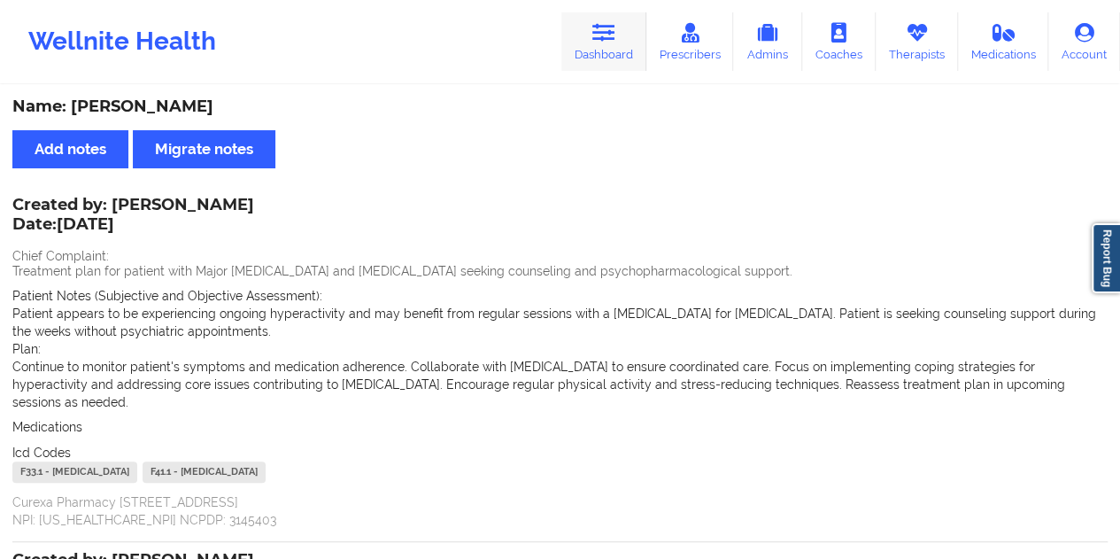
click at [612, 29] on icon at bounding box center [603, 32] width 23 height 19
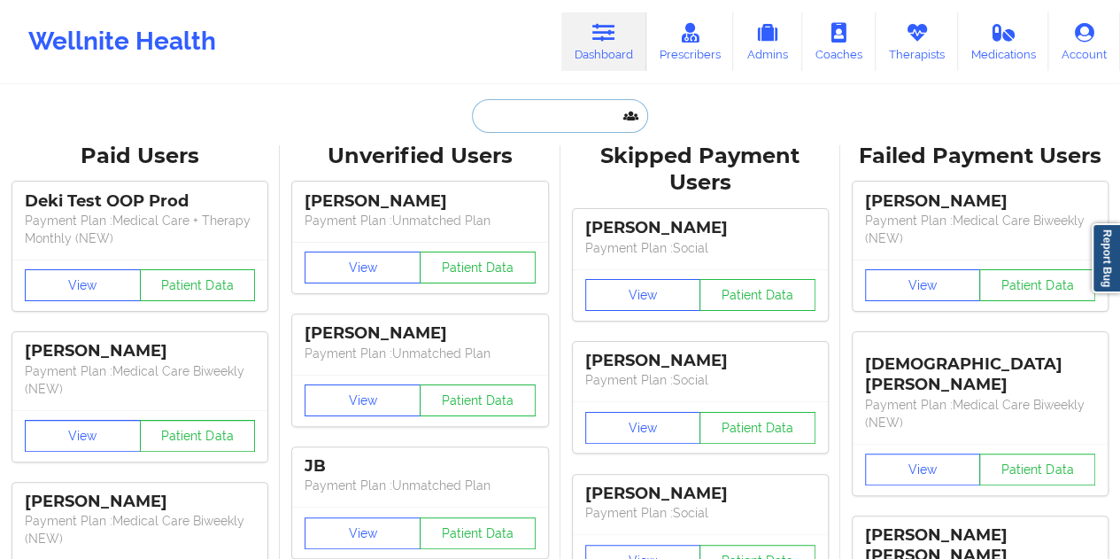
click at [494, 109] on input "text" at bounding box center [559, 116] width 175 height 34
paste input "[EMAIL_ADDRESS][DOMAIN_NAME]"
type input "[EMAIL_ADDRESS][DOMAIN_NAME]"
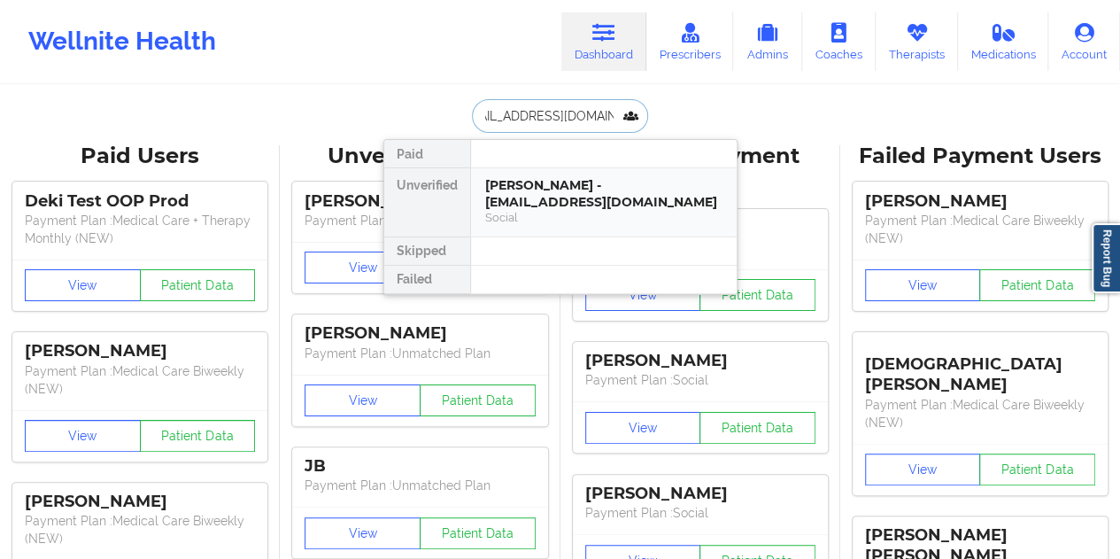
click at [563, 196] on div "[PERSON_NAME] - [EMAIL_ADDRESS][DOMAIN_NAME]" at bounding box center [603, 193] width 237 height 33
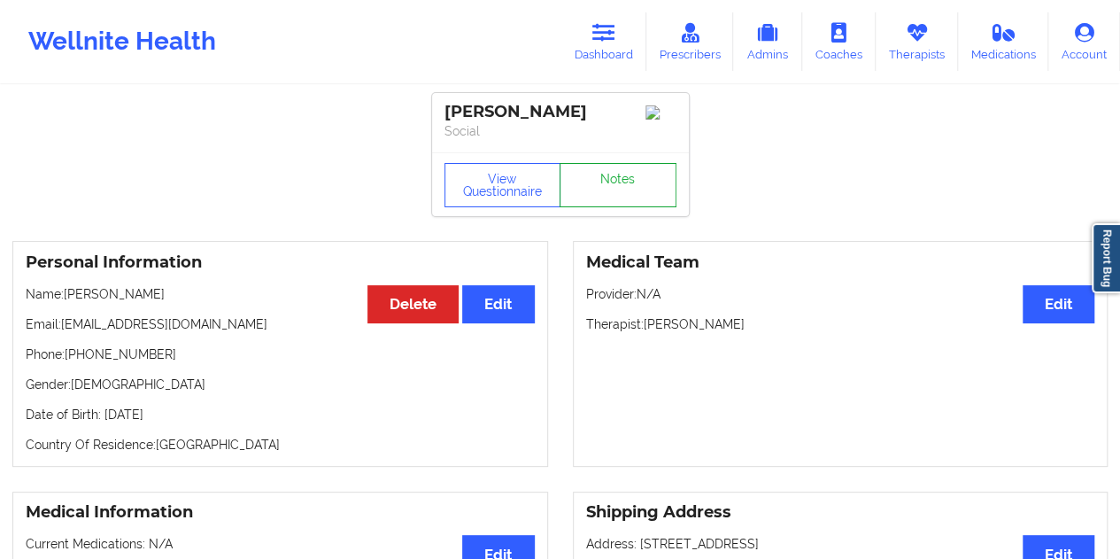
click at [605, 181] on link "Notes" at bounding box center [617, 185] width 117 height 44
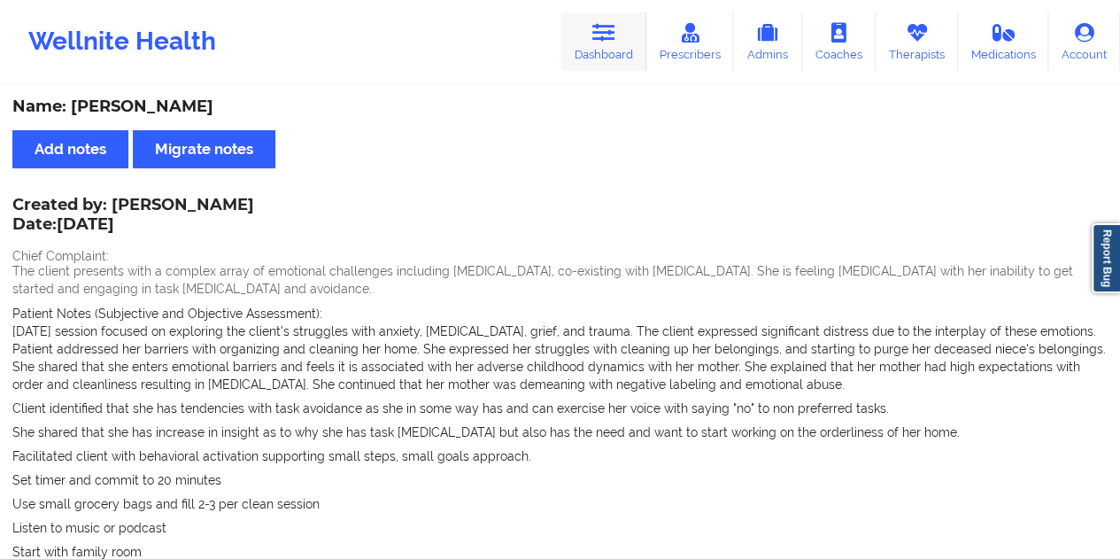
click at [613, 38] on icon at bounding box center [603, 32] width 23 height 19
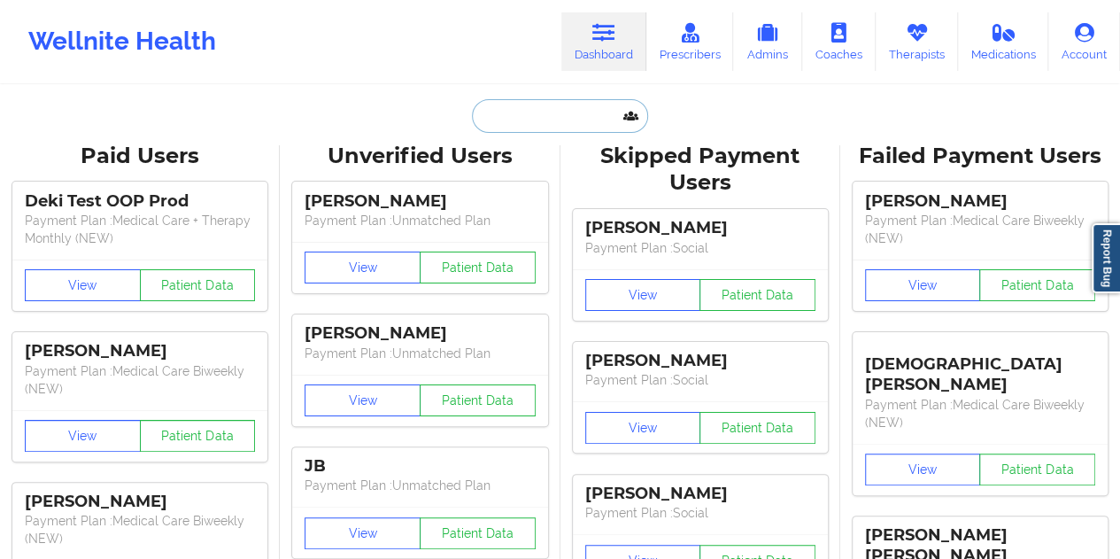
click at [524, 112] on input "text" at bounding box center [559, 116] width 175 height 34
paste input "[EMAIL_ADDRESS][DOMAIN_NAME]"
type input "[EMAIL_ADDRESS][DOMAIN_NAME]"
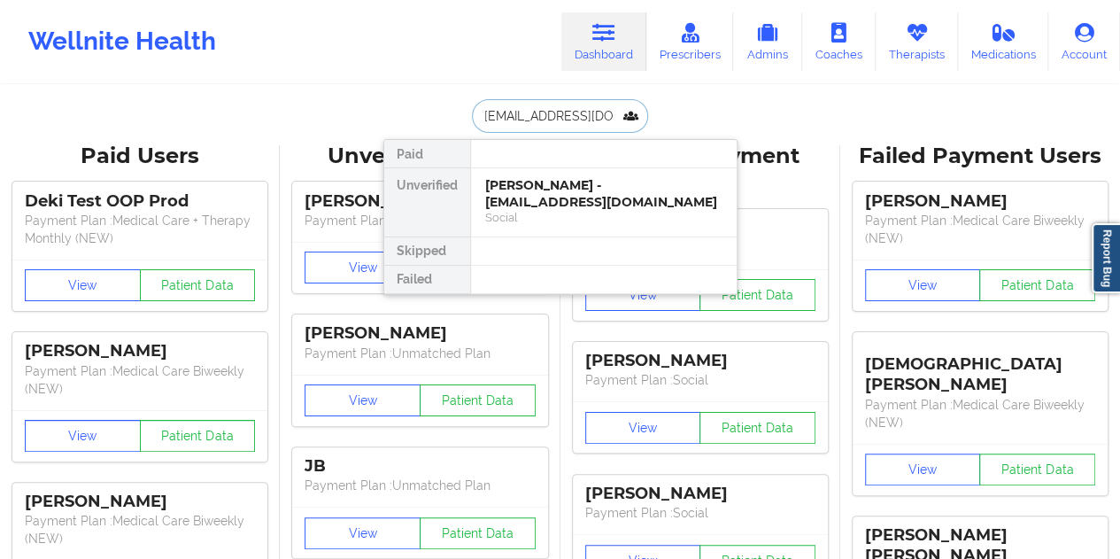
click at [583, 202] on div "[PERSON_NAME] - [EMAIL_ADDRESS][DOMAIN_NAME]" at bounding box center [603, 193] width 237 height 33
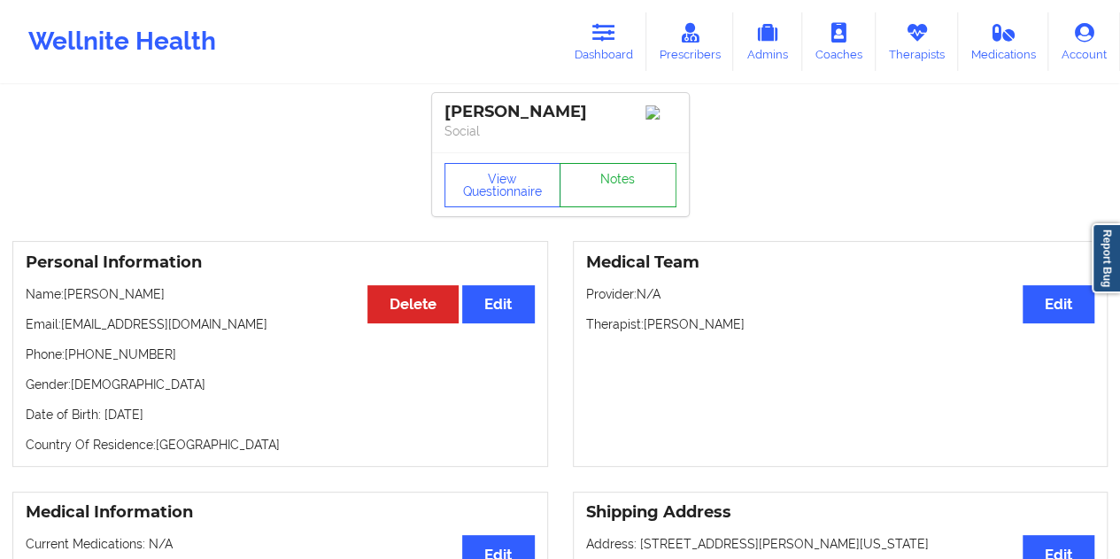
click at [597, 198] on link "Notes" at bounding box center [617, 185] width 117 height 44
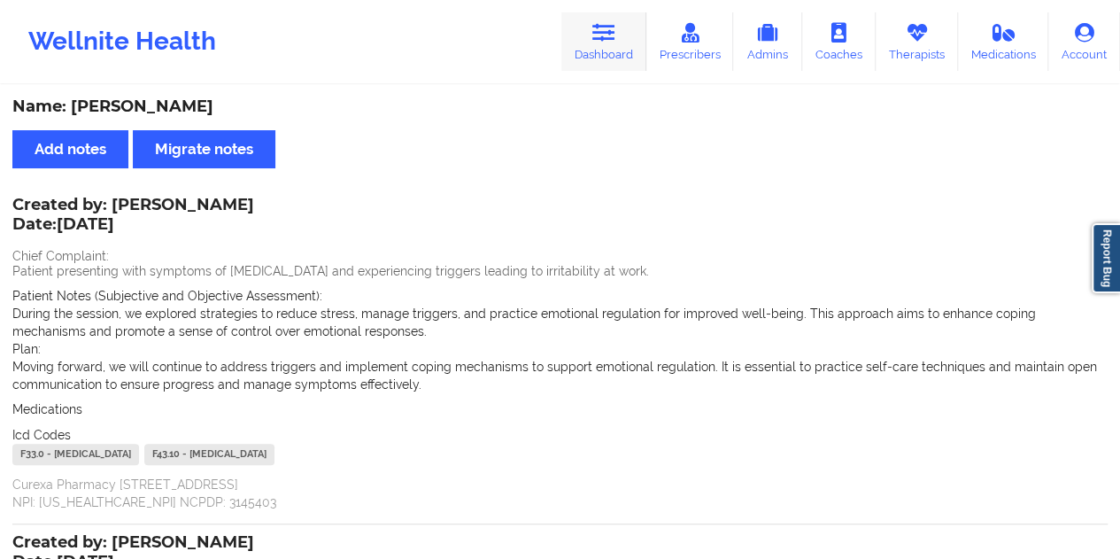
click at [630, 33] on link "Dashboard" at bounding box center [603, 41] width 85 height 58
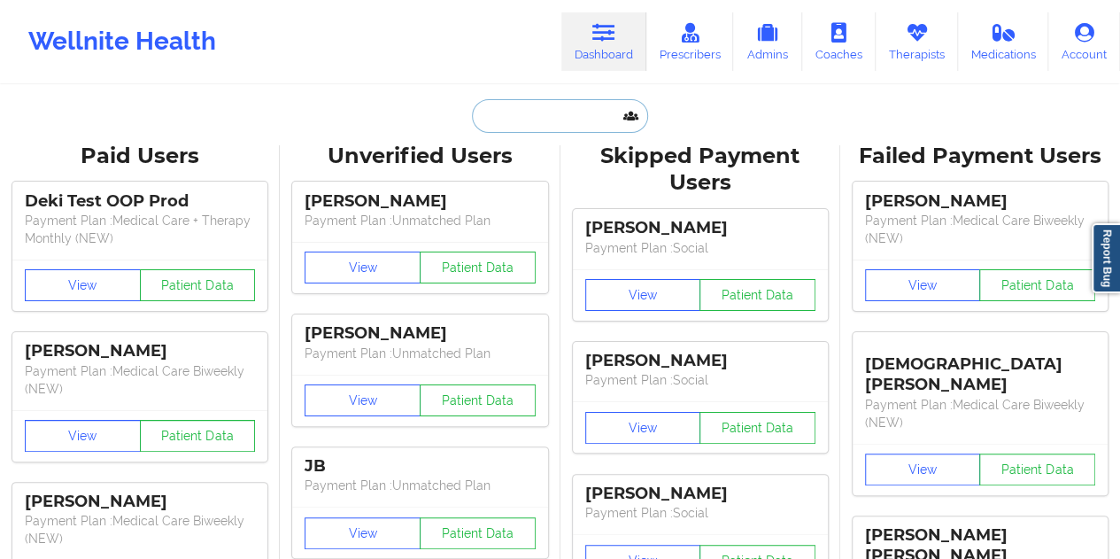
click at [520, 104] on input "text" at bounding box center [559, 116] width 175 height 34
paste input "[EMAIL_ADDRESS][DOMAIN_NAME]"
type input "[EMAIL_ADDRESS][DOMAIN_NAME]"
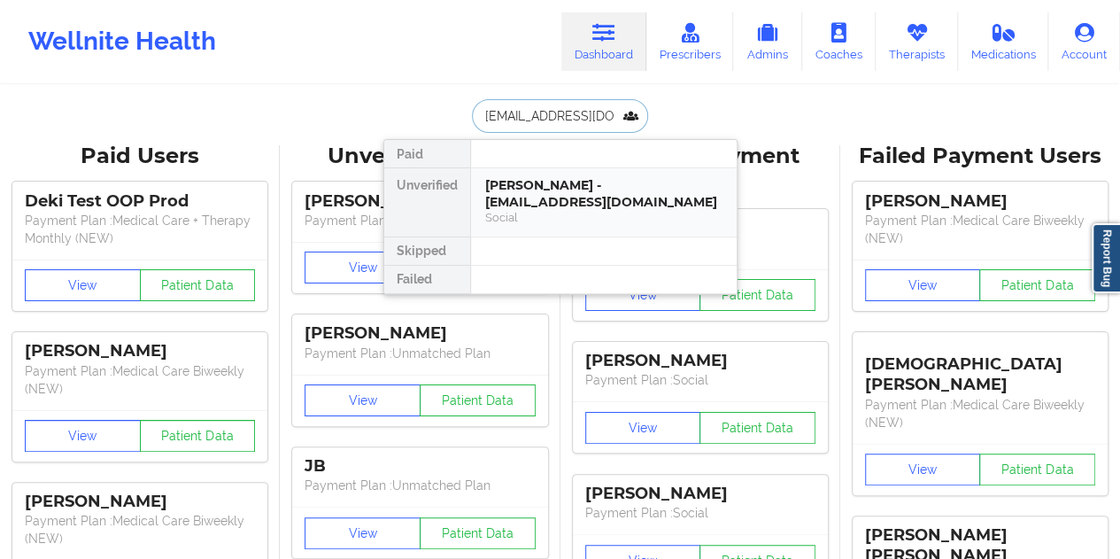
click at [586, 203] on div "[PERSON_NAME] - [EMAIL_ADDRESS][DOMAIN_NAME]" at bounding box center [603, 193] width 237 height 33
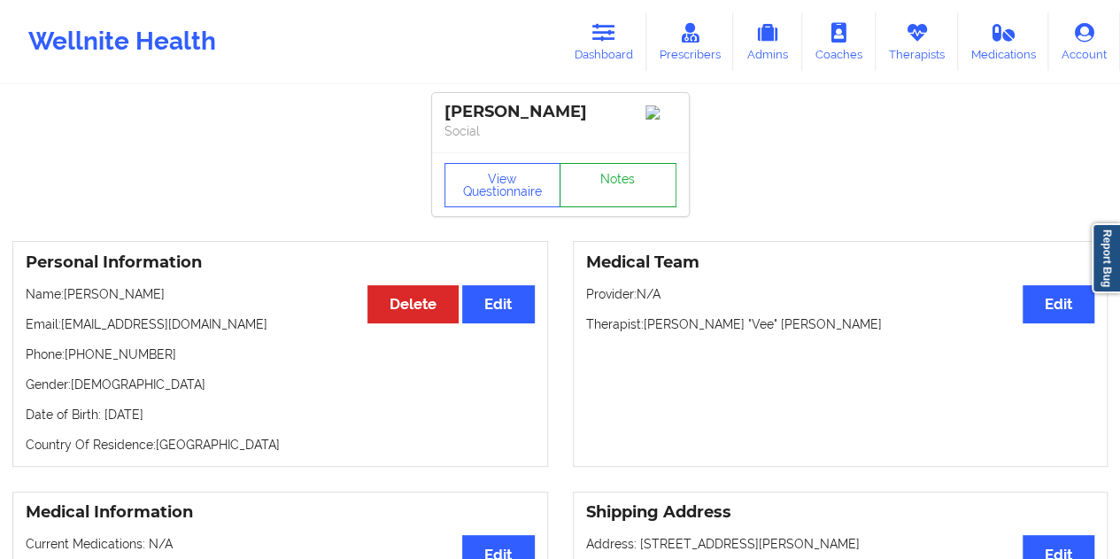
click at [595, 193] on link "Notes" at bounding box center [617, 185] width 117 height 44
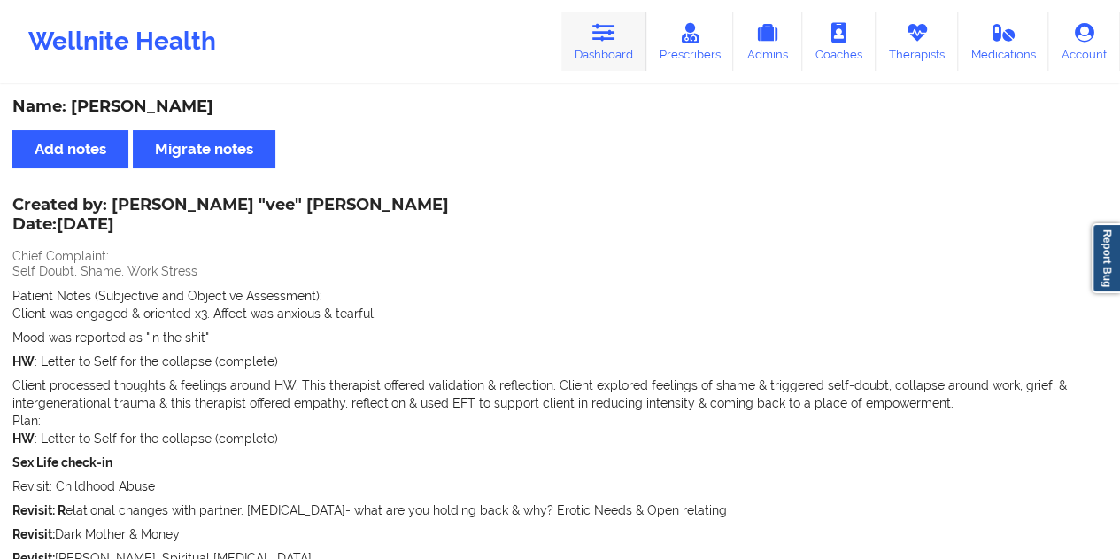
click at [604, 54] on link "Dashboard" at bounding box center [603, 41] width 85 height 58
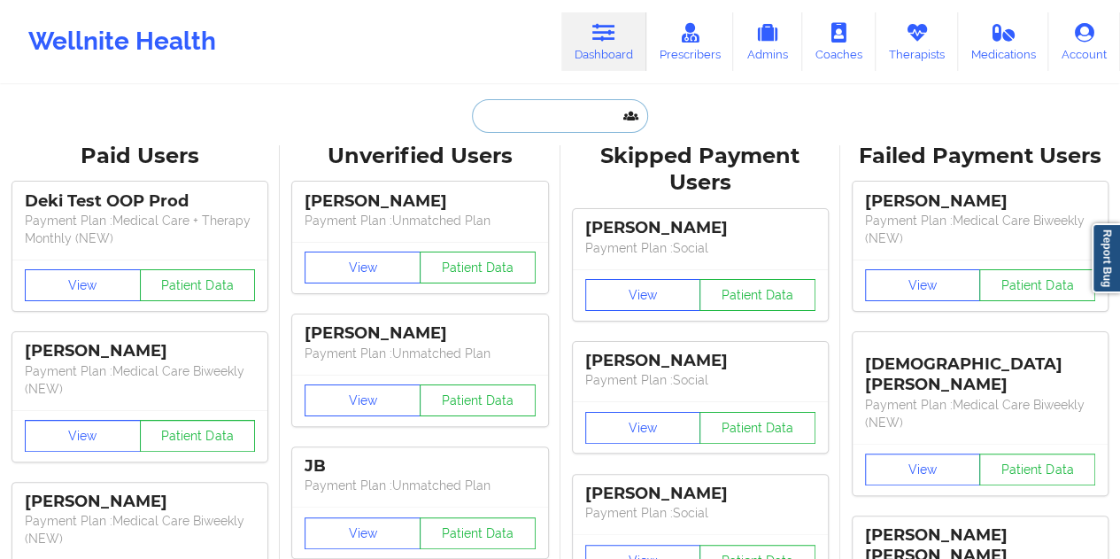
click at [543, 119] on input "text" at bounding box center [559, 116] width 175 height 34
paste input "[EMAIL_ADDRESS][DOMAIN_NAME]"
type input "[EMAIL_ADDRESS][DOMAIN_NAME]"
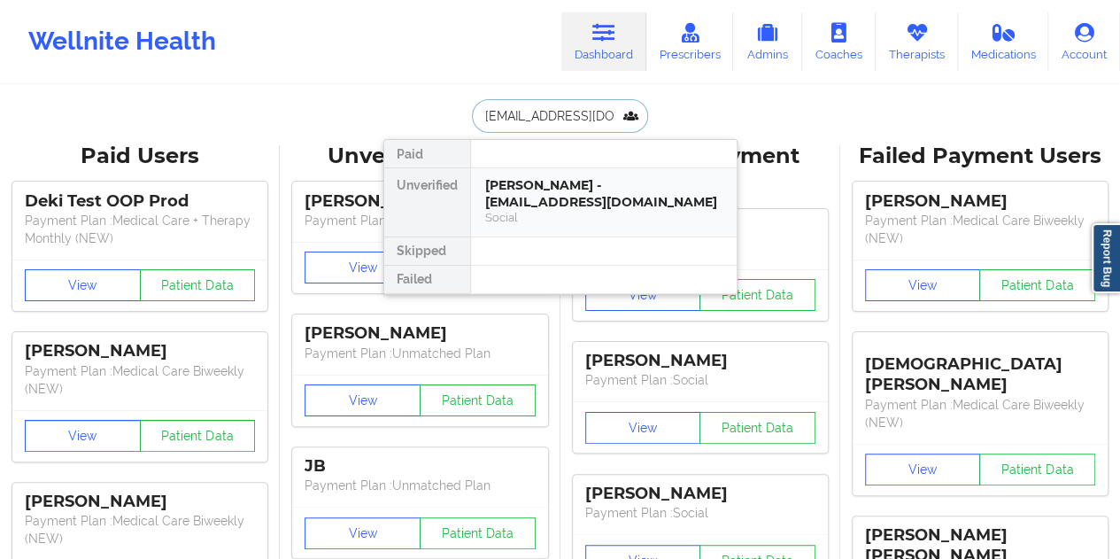
click at [574, 190] on div "[PERSON_NAME] - [EMAIL_ADDRESS][DOMAIN_NAME]" at bounding box center [603, 193] width 237 height 33
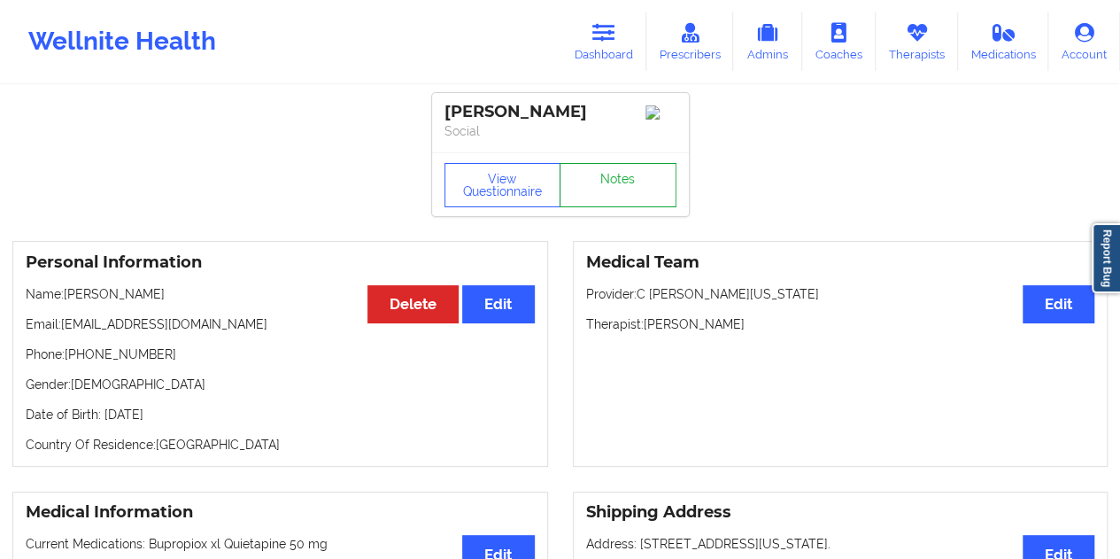
click at [589, 196] on link "Notes" at bounding box center [617, 185] width 117 height 44
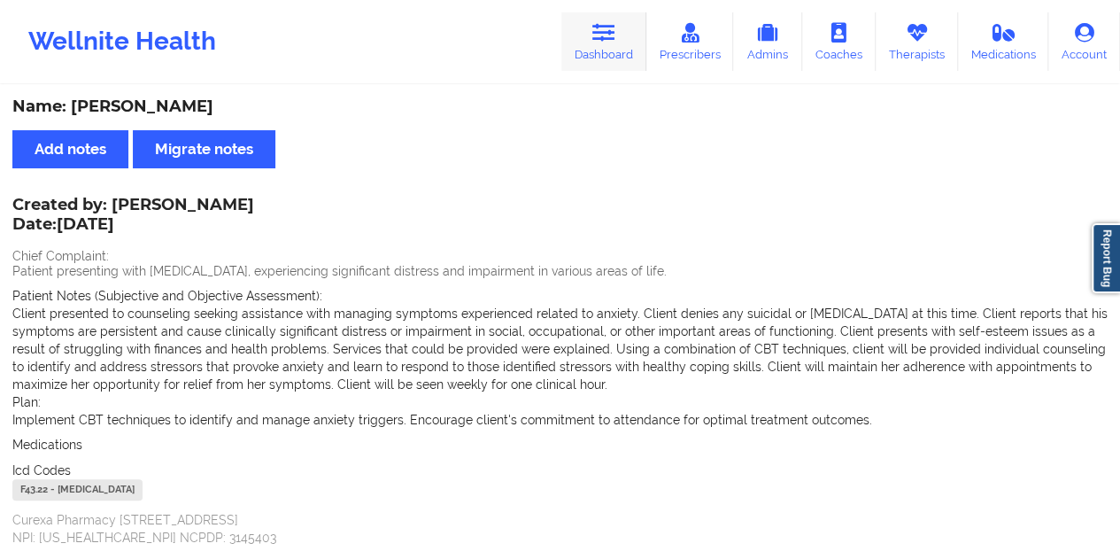
click at [608, 53] on link "Dashboard" at bounding box center [603, 41] width 85 height 58
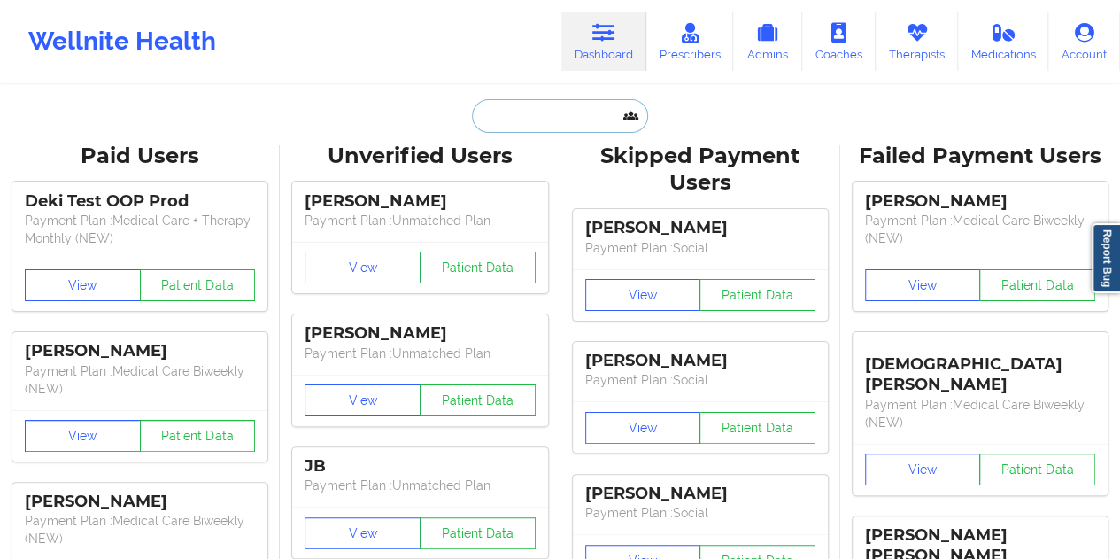
click at [523, 119] on input "text" at bounding box center [559, 116] width 175 height 34
paste input "[EMAIL_ADDRESS][DOMAIN_NAME]"
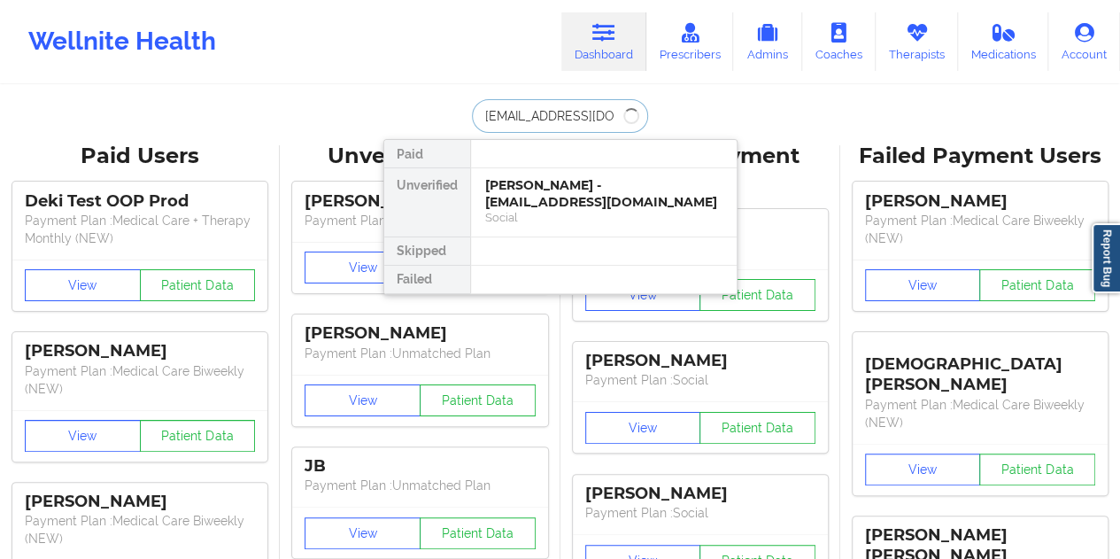
type input "[EMAIL_ADDRESS][DOMAIN_NAME]"
click at [568, 182] on div "[PERSON_NAME] - [EMAIL_ADDRESS][DOMAIN_NAME]" at bounding box center [603, 193] width 237 height 33
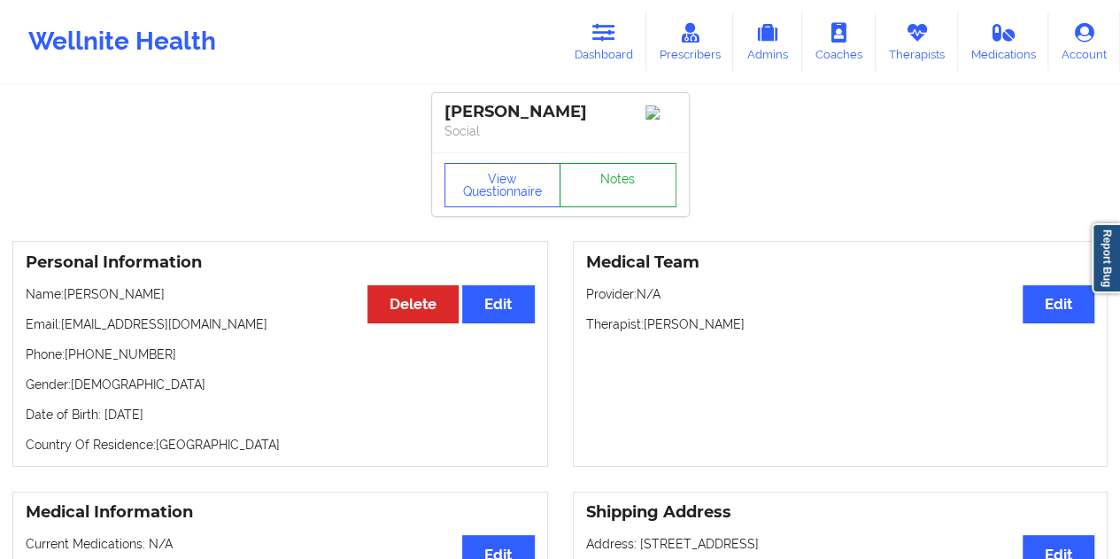
click at [620, 193] on link "Notes" at bounding box center [617, 185] width 117 height 44
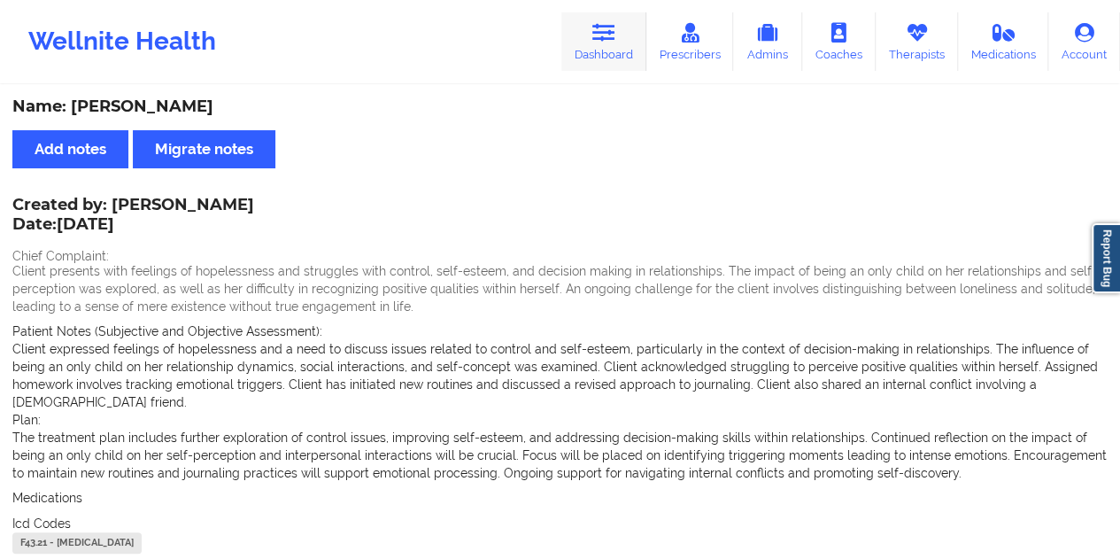
click at [613, 35] on icon at bounding box center [603, 32] width 23 height 19
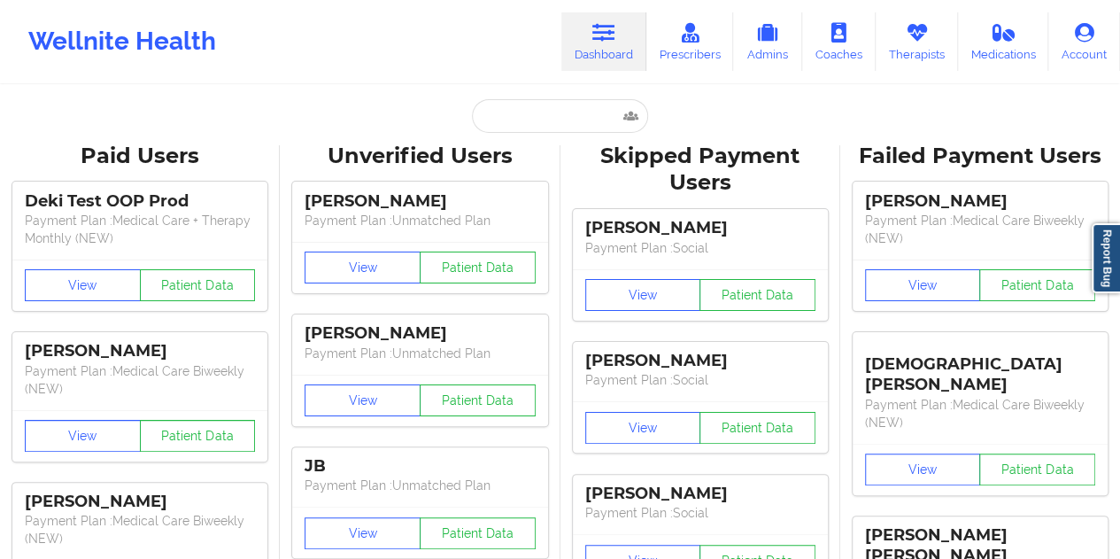
click at [545, 128] on input "text" at bounding box center [559, 116] width 175 height 34
paste input "[EMAIL_ADDRESS][DOMAIN_NAME]"
type input "[EMAIL_ADDRESS][DOMAIN_NAME]"
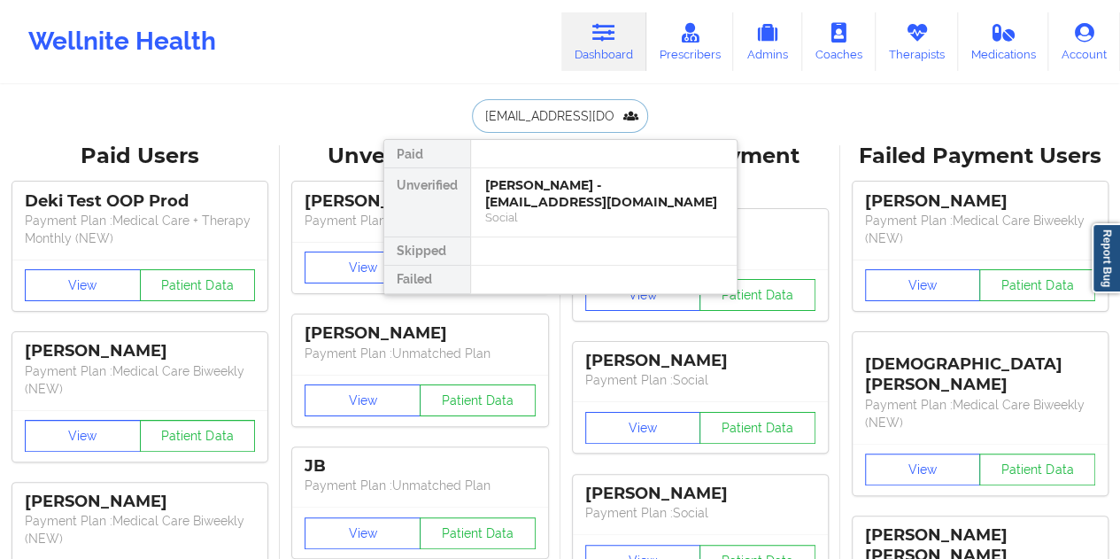
scroll to position [0, 20]
click at [567, 185] on div "[PERSON_NAME] - [EMAIL_ADDRESS][DOMAIN_NAME]" at bounding box center [603, 193] width 237 height 33
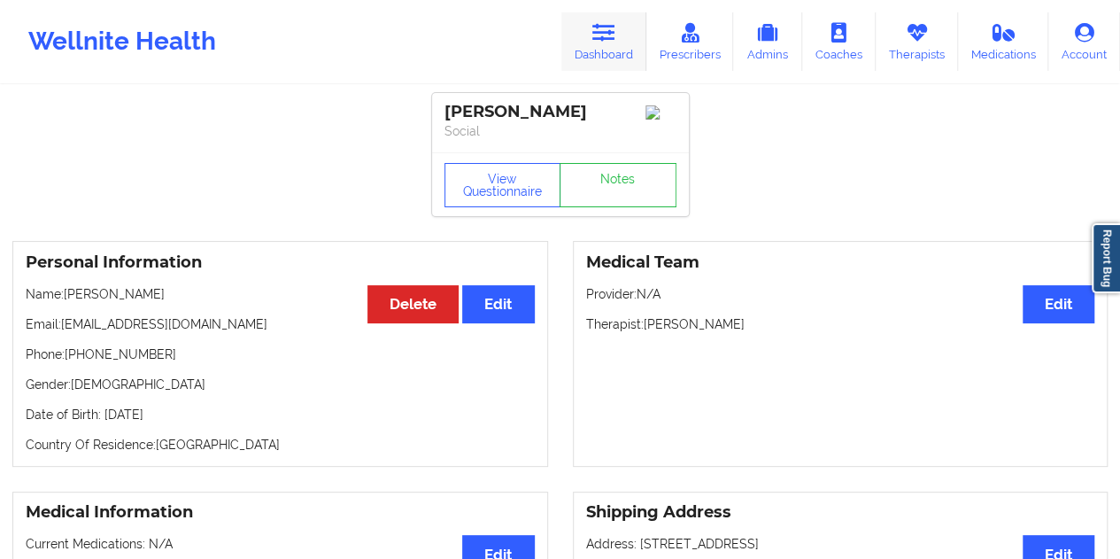
click at [605, 57] on link "Dashboard" at bounding box center [603, 41] width 85 height 58
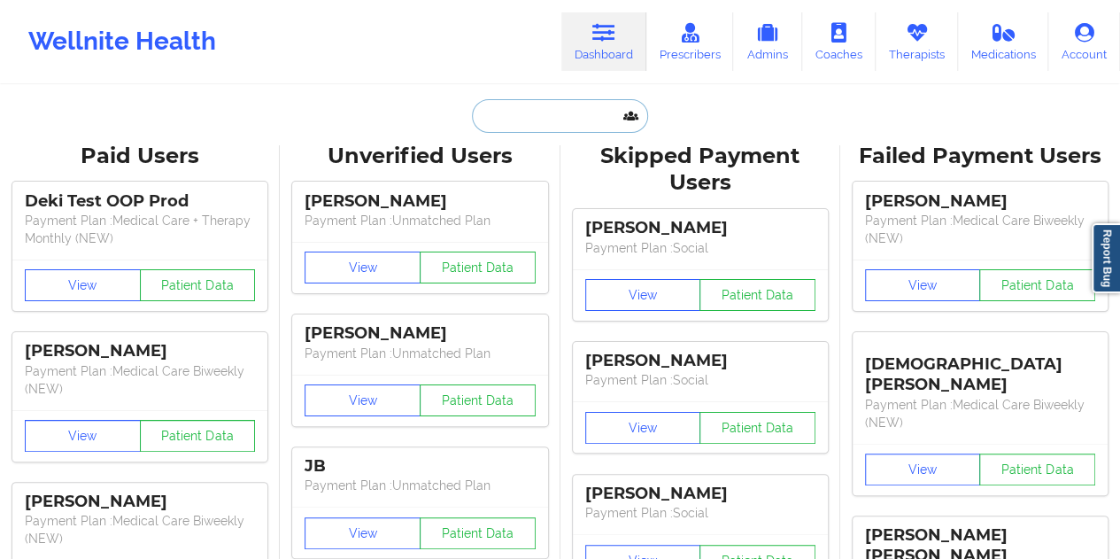
click at [528, 130] on input "text" at bounding box center [559, 116] width 175 height 34
paste input "[EMAIL_ADDRESS][DOMAIN_NAME]"
type input "[EMAIL_ADDRESS][DOMAIN_NAME]"
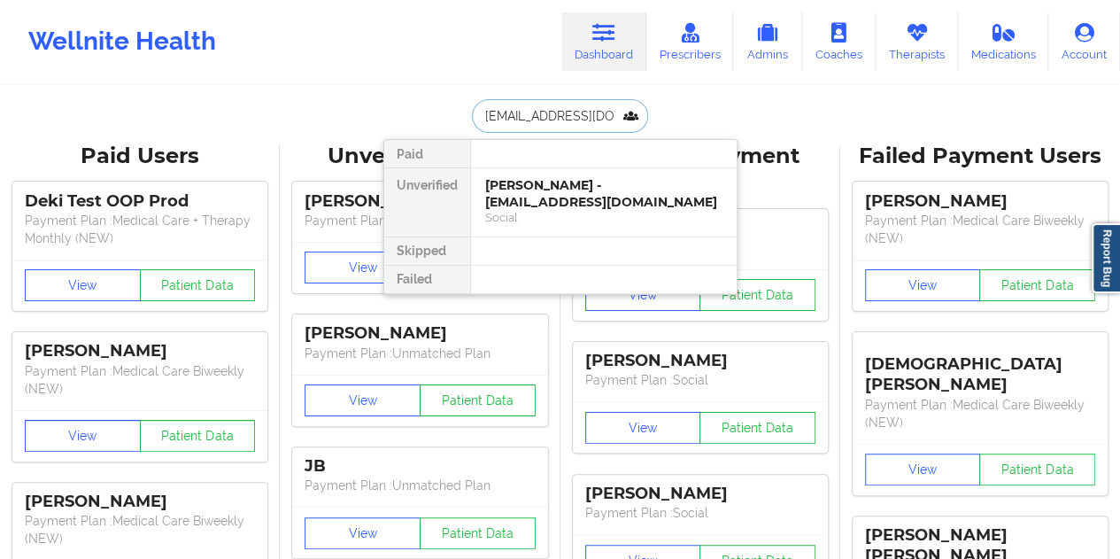
scroll to position [0, 28]
click at [569, 191] on div "[PERSON_NAME] - [EMAIL_ADDRESS][DOMAIN_NAME]" at bounding box center [603, 193] width 237 height 33
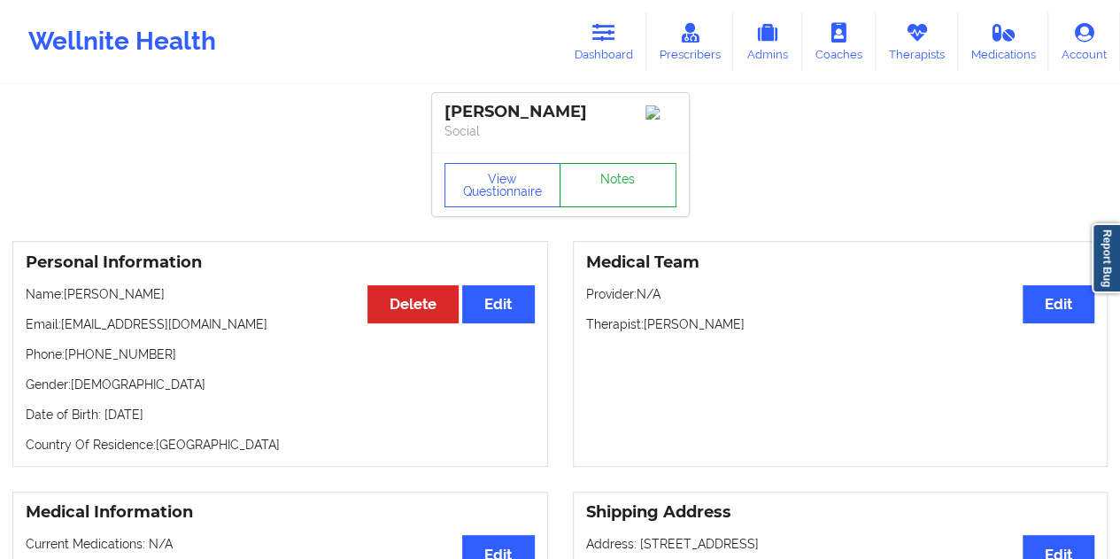
click at [620, 189] on link "Notes" at bounding box center [617, 185] width 117 height 44
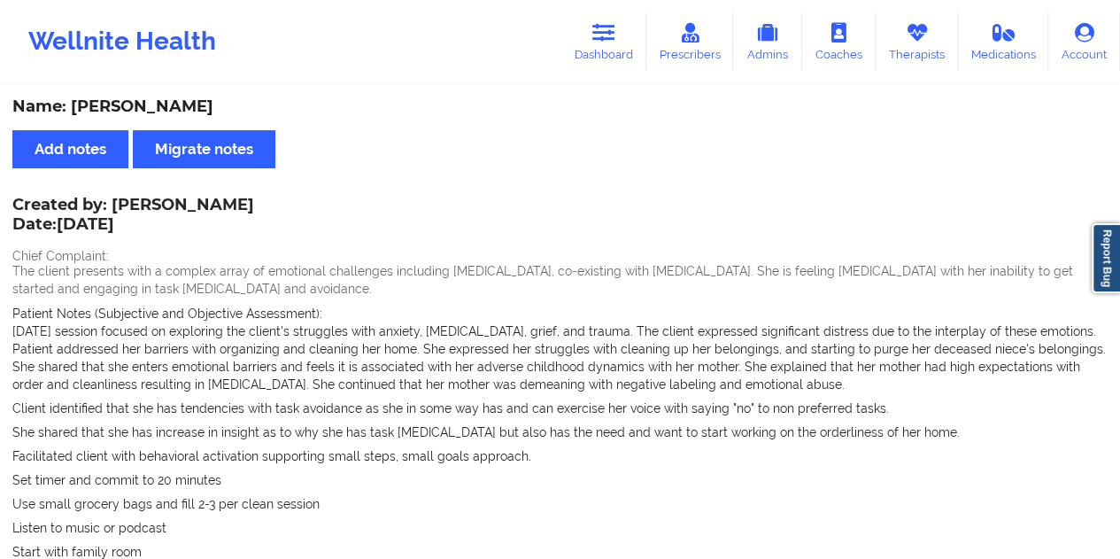
drag, startPoint x: 620, startPoint y: 40, endPoint x: 606, endPoint y: 73, distance: 36.2
click at [620, 40] on link "Dashboard" at bounding box center [603, 41] width 85 height 58
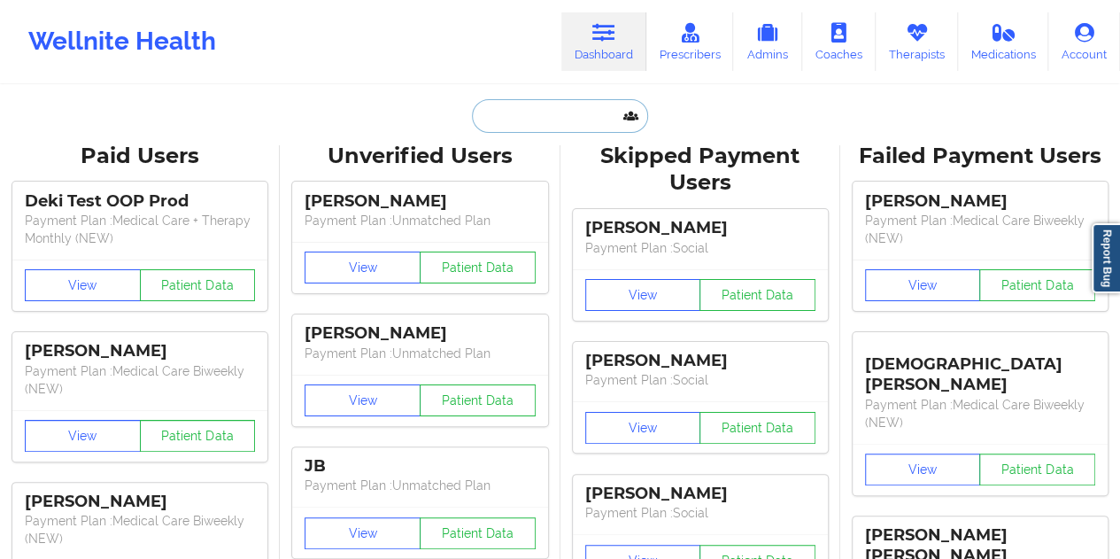
click at [535, 121] on input "text" at bounding box center [559, 116] width 175 height 34
paste input "[EMAIL_ADDRESS][DOMAIN_NAME]"
type input "[EMAIL_ADDRESS][DOMAIN_NAME]"
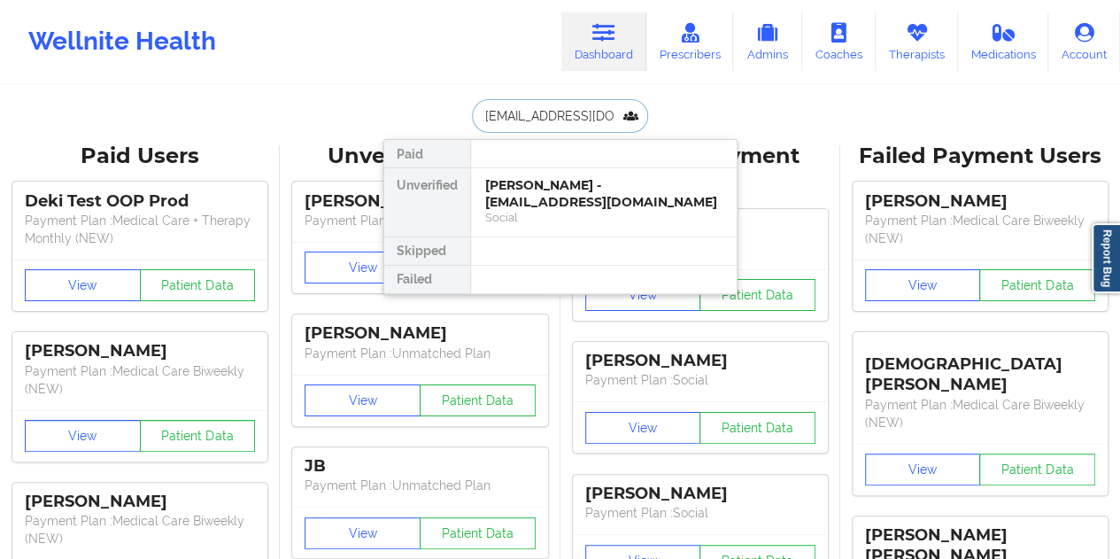
click at [551, 193] on div "[PERSON_NAME] - [EMAIL_ADDRESS][DOMAIN_NAME]" at bounding box center [603, 193] width 237 height 33
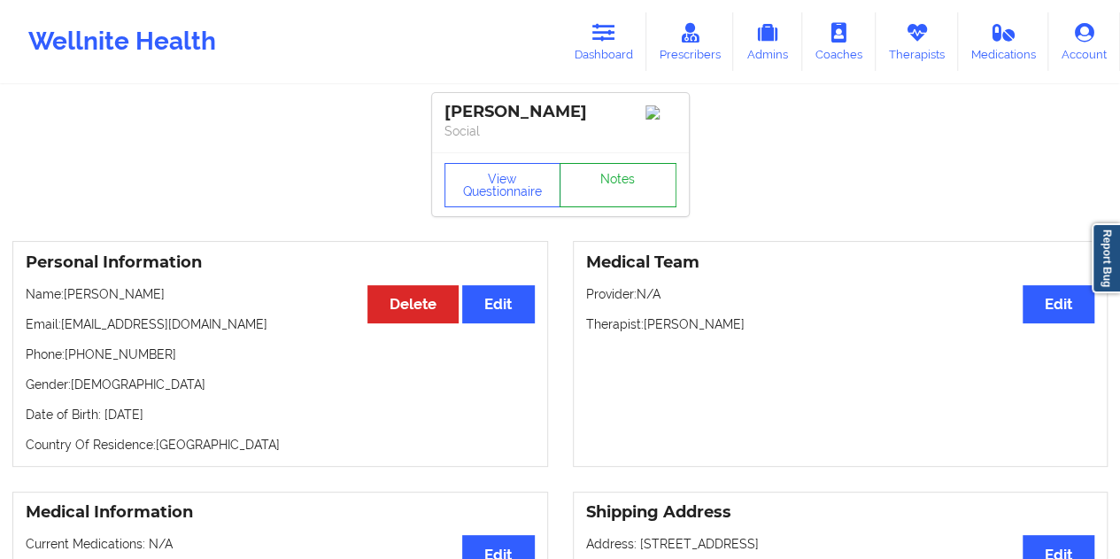
click at [586, 194] on link "Notes" at bounding box center [617, 185] width 117 height 44
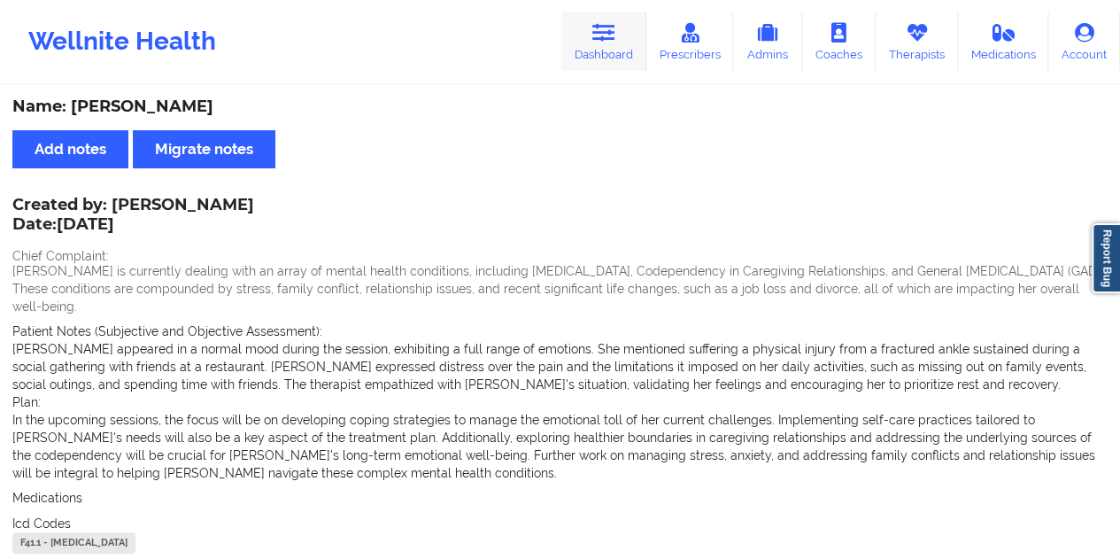
drag, startPoint x: 604, startPoint y: 33, endPoint x: 589, endPoint y: 52, distance: 24.6
click at [604, 33] on icon at bounding box center [603, 32] width 23 height 19
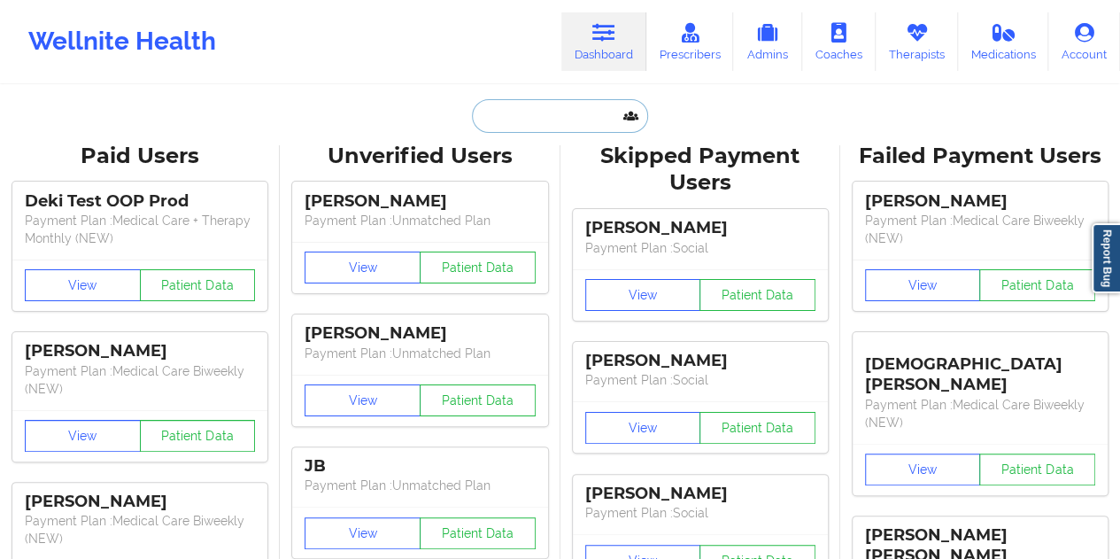
click at [533, 109] on input "text" at bounding box center [559, 116] width 175 height 34
paste input "[EMAIL_ADDRESS][DOMAIN_NAME]"
type input "[EMAIL_ADDRESS][DOMAIN_NAME]"
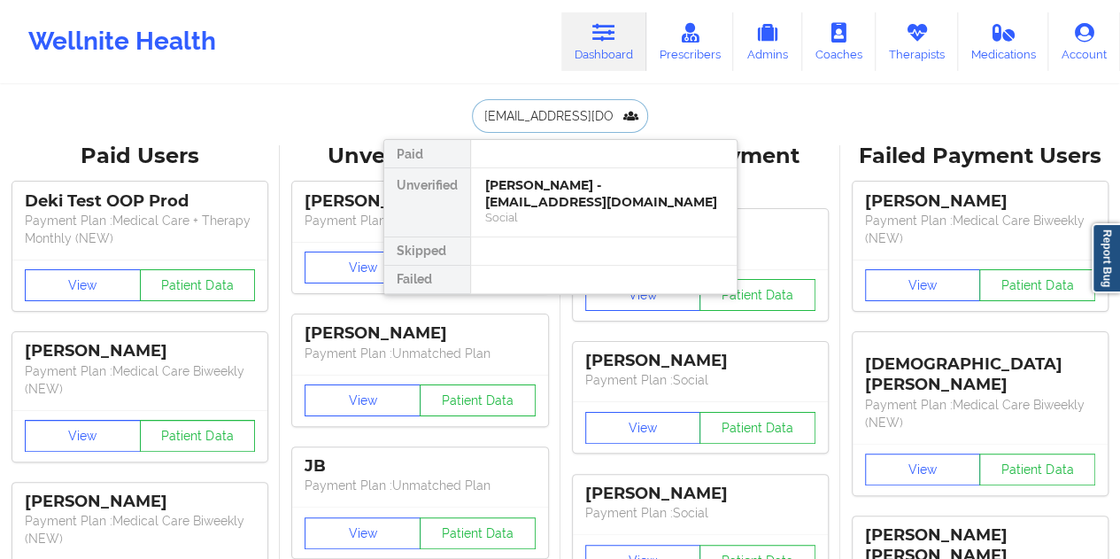
click at [549, 196] on div "[PERSON_NAME] - [EMAIL_ADDRESS][DOMAIN_NAME]" at bounding box center [603, 193] width 237 height 33
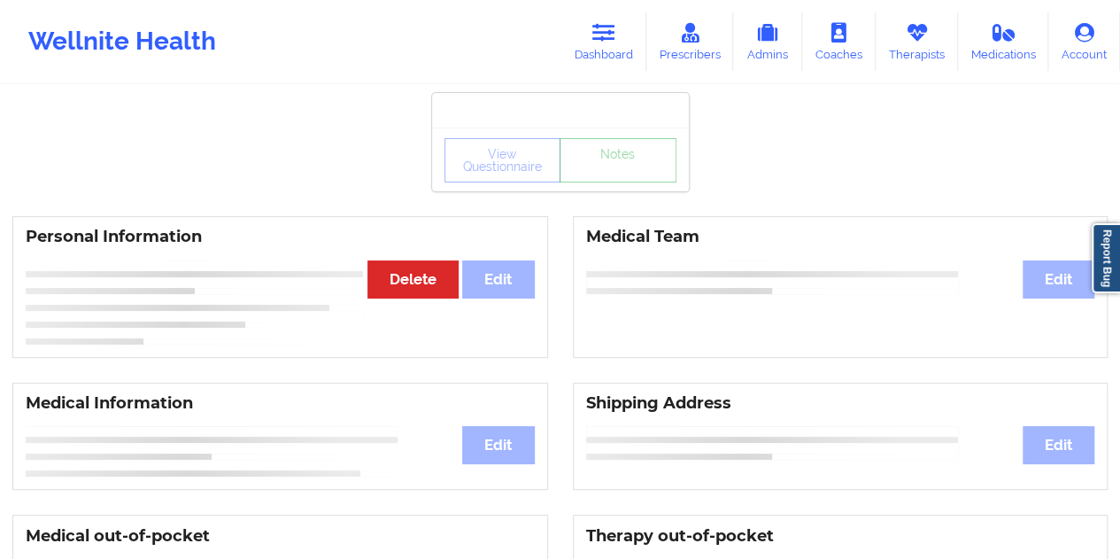
click at [595, 182] on link "Notes" at bounding box center [617, 160] width 117 height 44
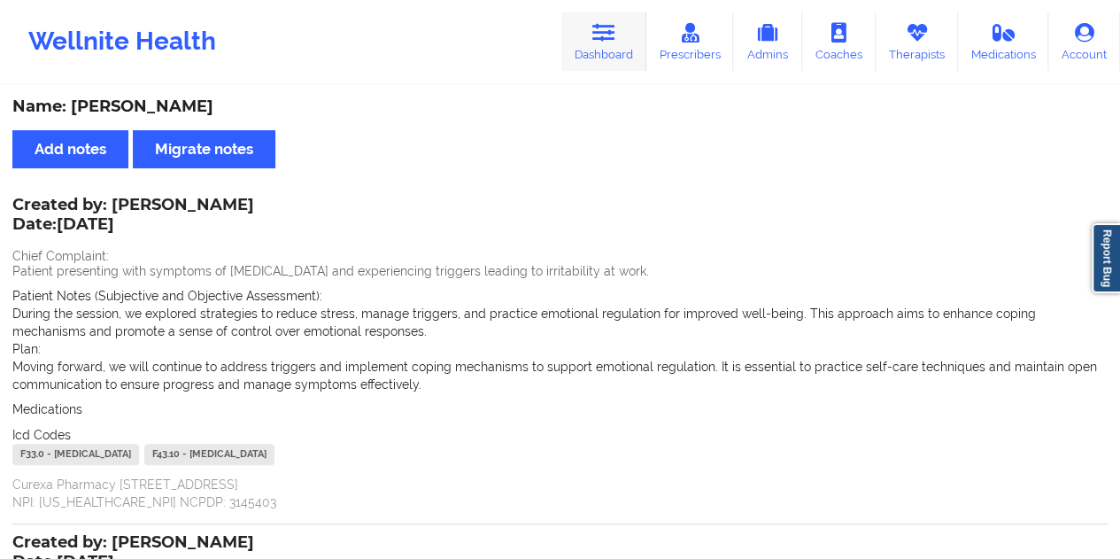
drag, startPoint x: 610, startPoint y: 29, endPoint x: 600, endPoint y: 61, distance: 33.3
click at [610, 29] on icon at bounding box center [603, 32] width 23 height 19
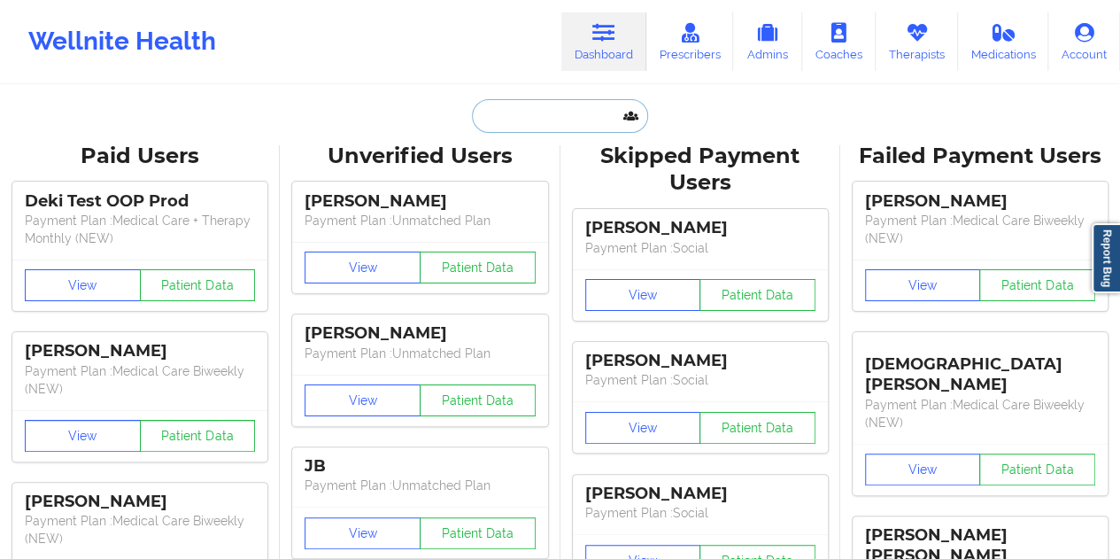
click at [542, 126] on input "text" at bounding box center [559, 116] width 175 height 34
paste input "[EMAIL_ADDRESS][DOMAIN_NAME]"
type input "[EMAIL_ADDRESS][DOMAIN_NAME]"
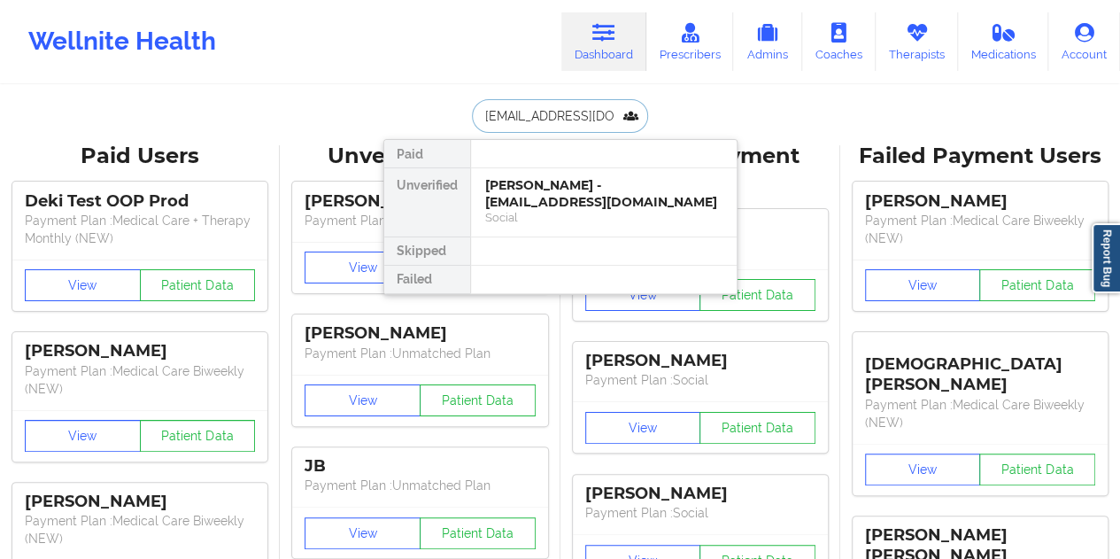
click at [543, 194] on div "[PERSON_NAME] - [EMAIL_ADDRESS][DOMAIN_NAME]" at bounding box center [603, 193] width 237 height 33
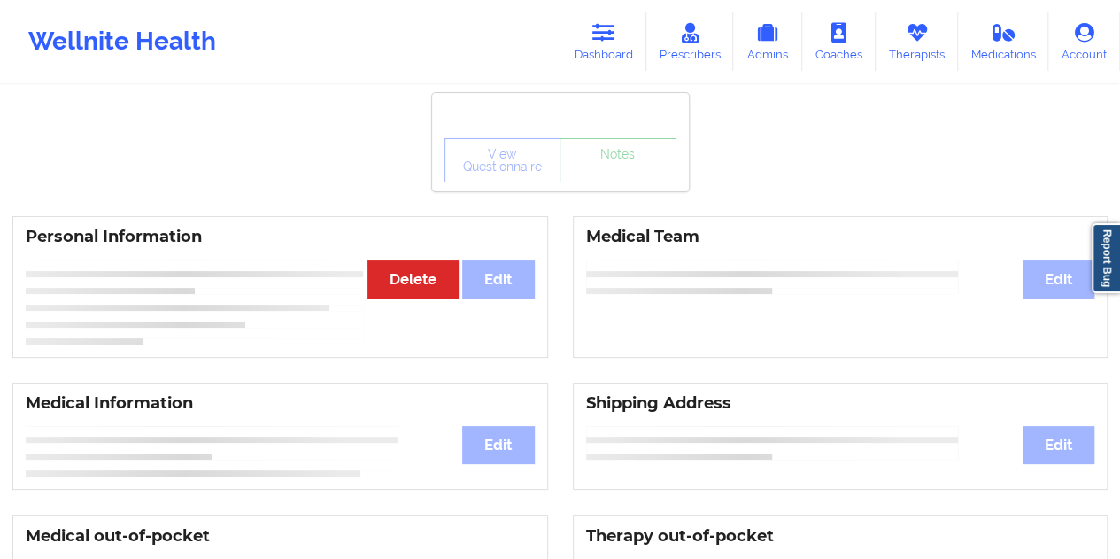
click at [611, 169] on link "Notes" at bounding box center [617, 160] width 117 height 44
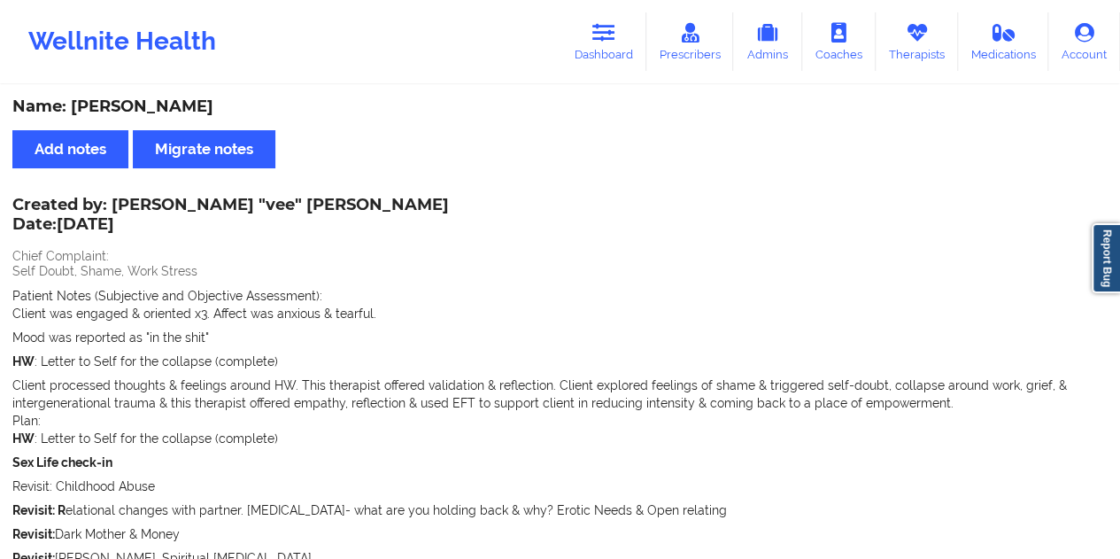
drag, startPoint x: 612, startPoint y: 51, endPoint x: 597, endPoint y: 76, distance: 29.0
click at [612, 51] on link "Dashboard" at bounding box center [603, 41] width 85 height 58
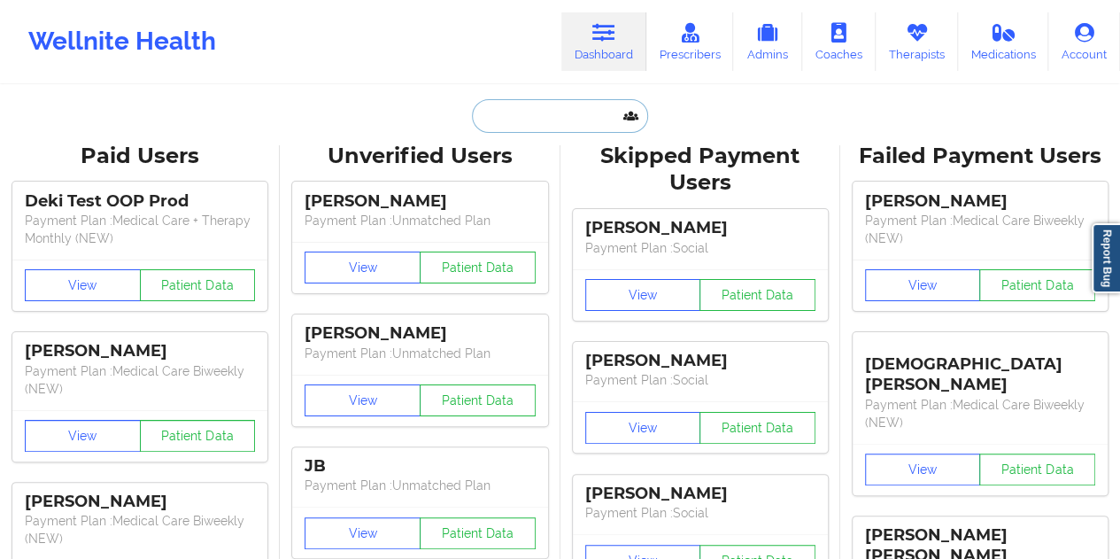
click at [545, 112] on input "text" at bounding box center [559, 116] width 175 height 34
paste input "[EMAIL_ADDRESS][DOMAIN_NAME]"
type input "[EMAIL_ADDRESS][DOMAIN_NAME]"
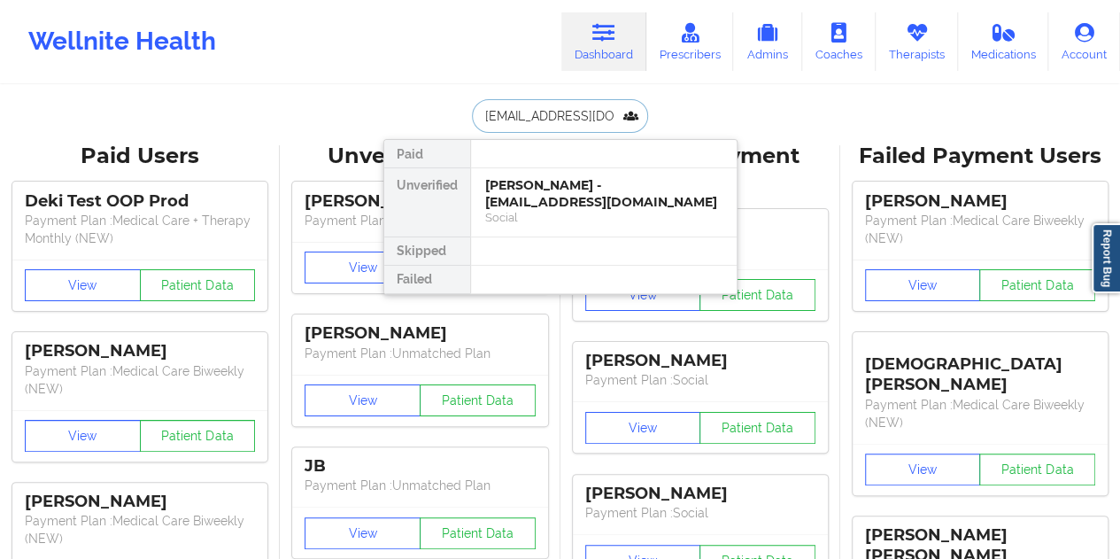
click at [559, 200] on div "[PERSON_NAME] - [EMAIL_ADDRESS][DOMAIN_NAME]" at bounding box center [603, 193] width 237 height 33
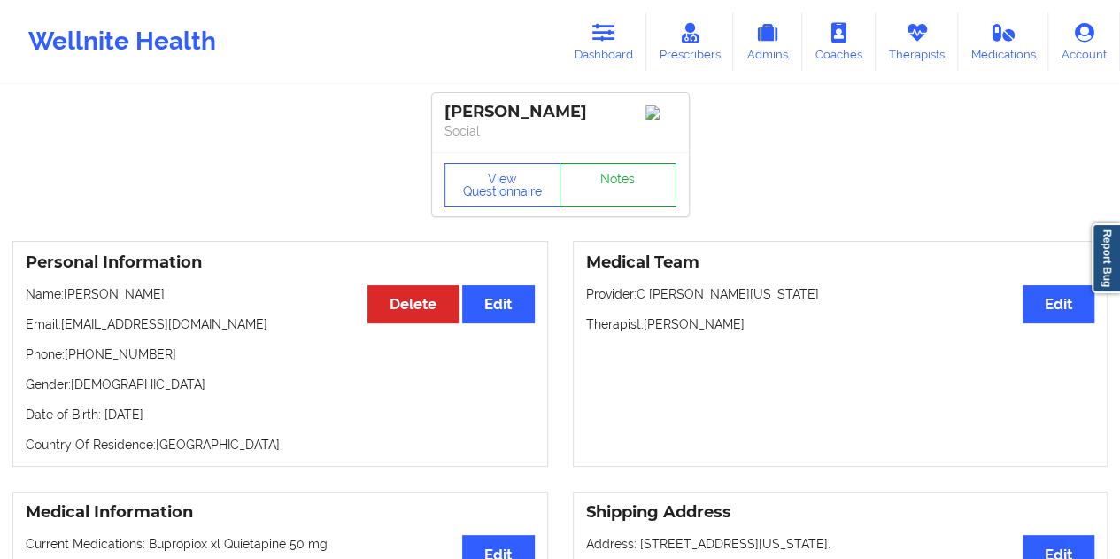
click at [591, 190] on link "Notes" at bounding box center [617, 185] width 117 height 44
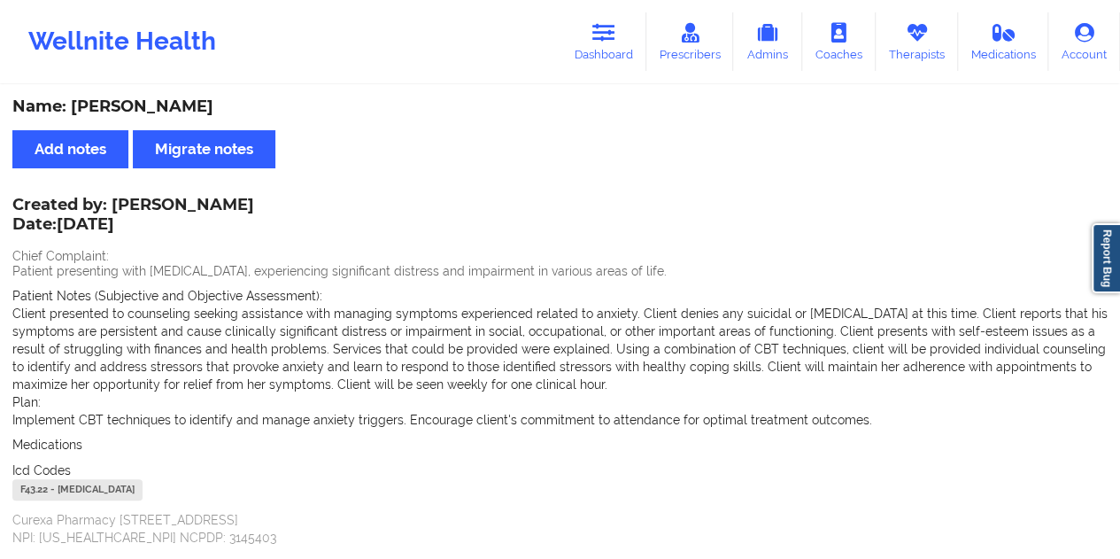
drag, startPoint x: 616, startPoint y: 70, endPoint x: 605, endPoint y: 77, distance: 12.8
click at [616, 70] on link "Dashboard" at bounding box center [603, 41] width 85 height 58
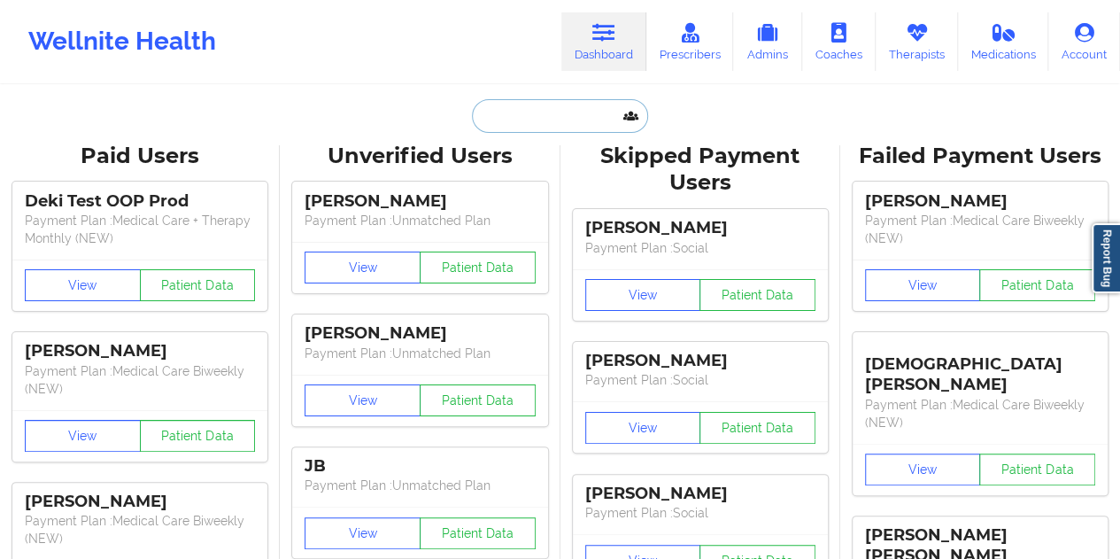
click at [527, 100] on input "text" at bounding box center [559, 116] width 175 height 34
paste input "[EMAIL_ADDRESS][DOMAIN_NAME]"
type input "[EMAIL_ADDRESS][DOMAIN_NAME]"
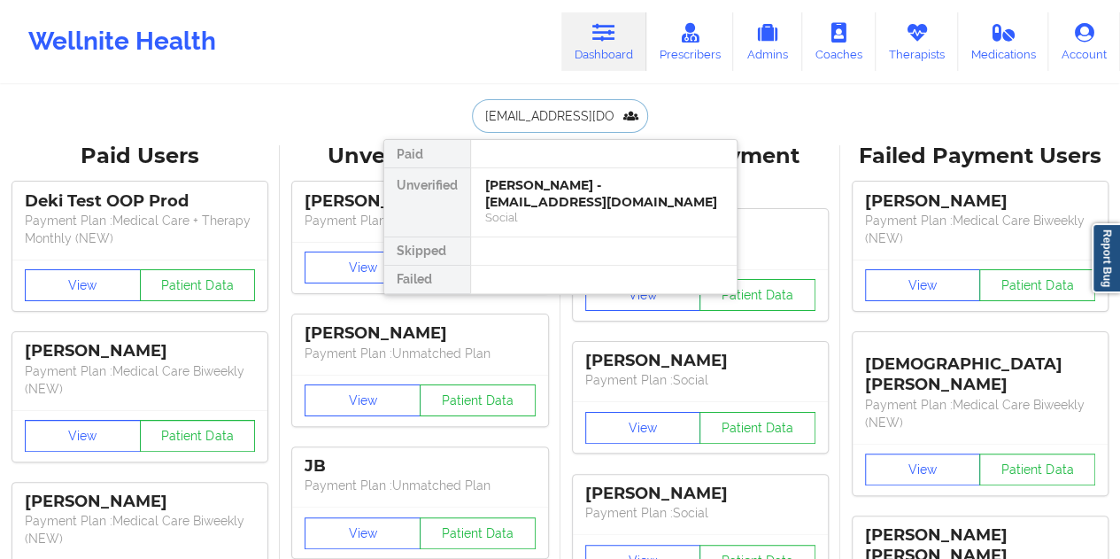
click at [549, 185] on div "[PERSON_NAME] - [EMAIL_ADDRESS][DOMAIN_NAME]" at bounding box center [603, 193] width 237 height 33
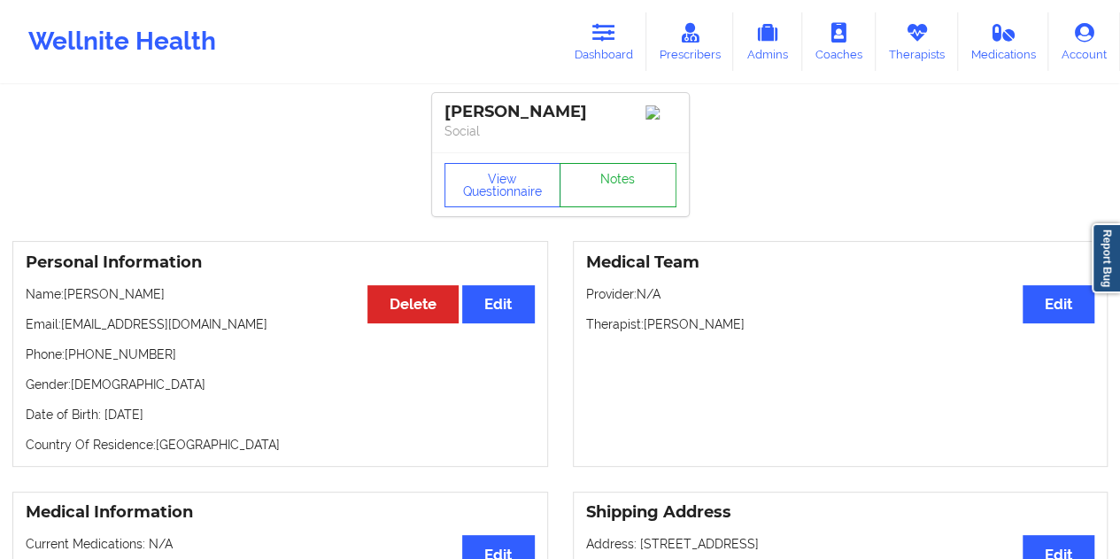
click at [609, 181] on link "Notes" at bounding box center [617, 185] width 117 height 44
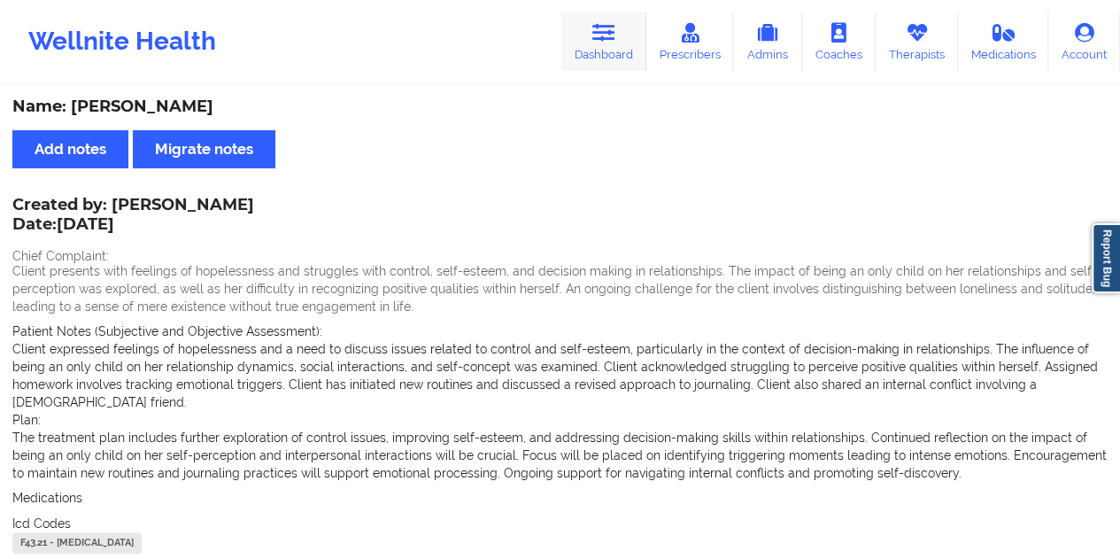
click at [611, 54] on link "Dashboard" at bounding box center [603, 41] width 85 height 58
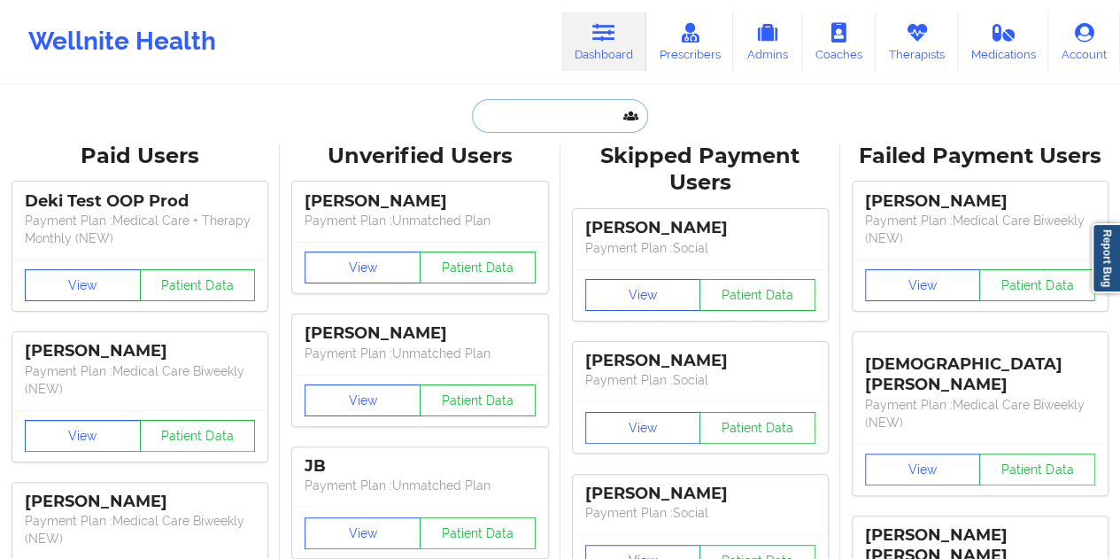
click at [582, 114] on input "text" at bounding box center [559, 116] width 175 height 34
paste input "[EMAIL_ADDRESS][DOMAIN_NAME]"
type input "[EMAIL_ADDRESS][DOMAIN_NAME]"
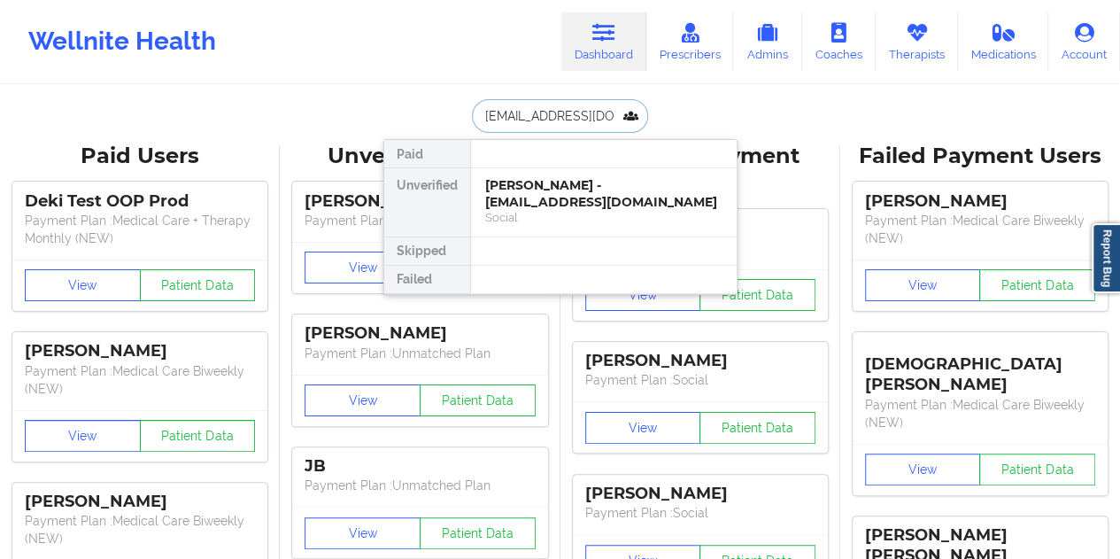
scroll to position [0, 20]
click at [560, 194] on div "[PERSON_NAME] - [EMAIL_ADDRESS][DOMAIN_NAME]" at bounding box center [603, 193] width 237 height 33
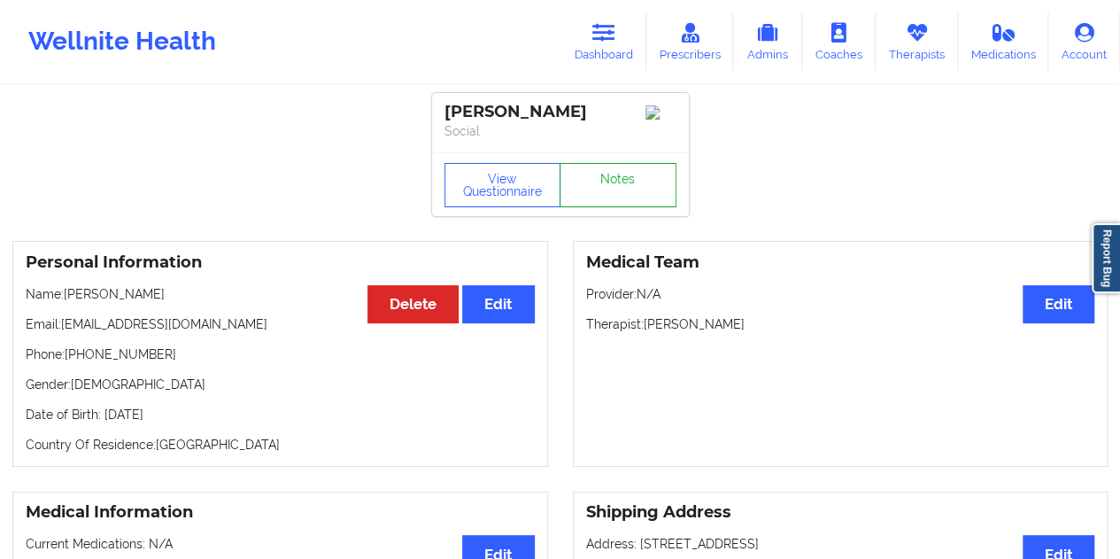
click at [639, 197] on link "Notes" at bounding box center [617, 185] width 117 height 44
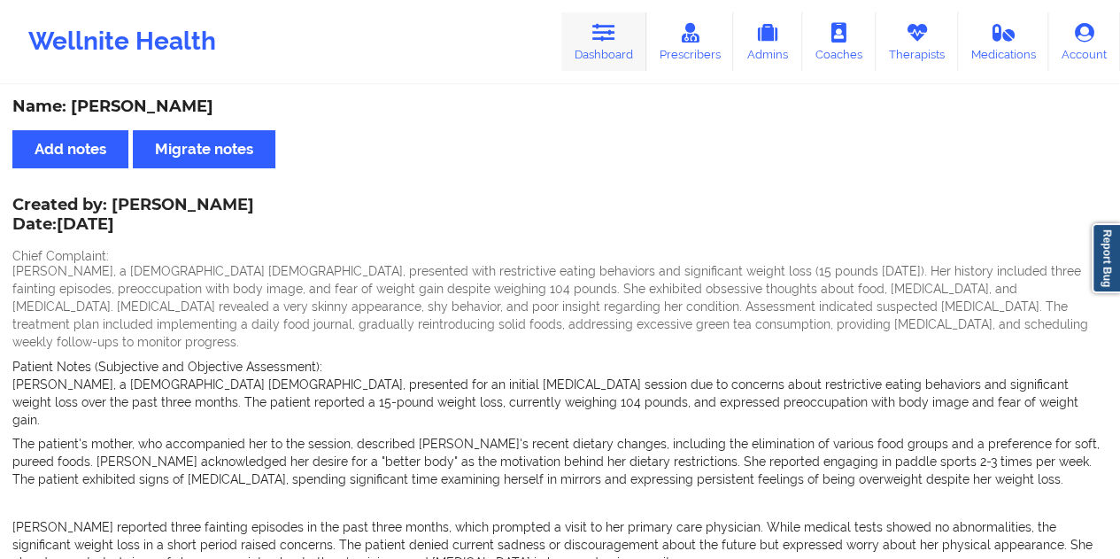
click at [627, 64] on link "Dashboard" at bounding box center [603, 41] width 85 height 58
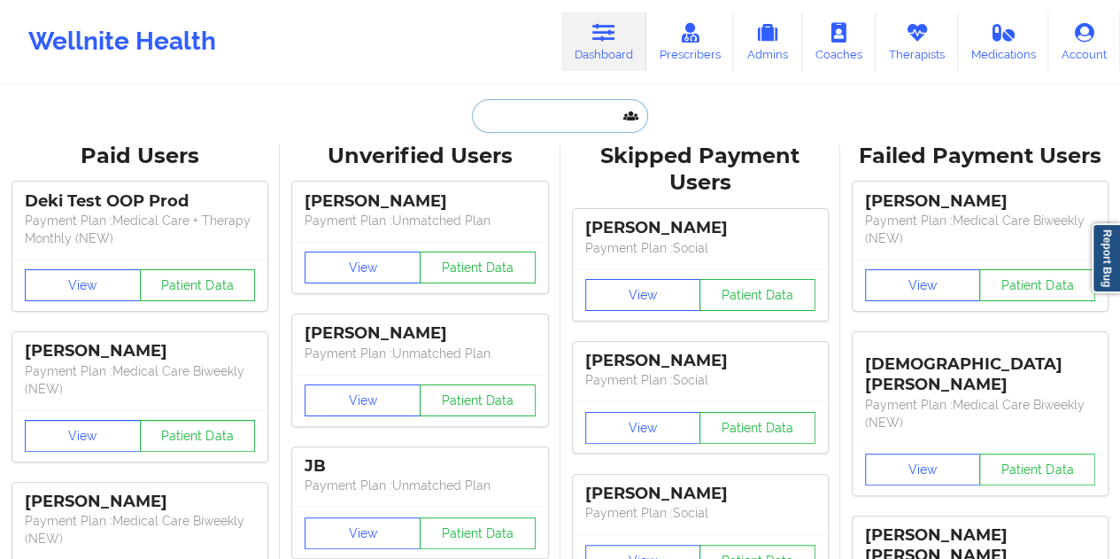
click at [528, 121] on input "text" at bounding box center [559, 116] width 175 height 34
paste input "[EMAIL_ADDRESS][DOMAIN_NAME]"
type input "[EMAIL_ADDRESS][DOMAIN_NAME]"
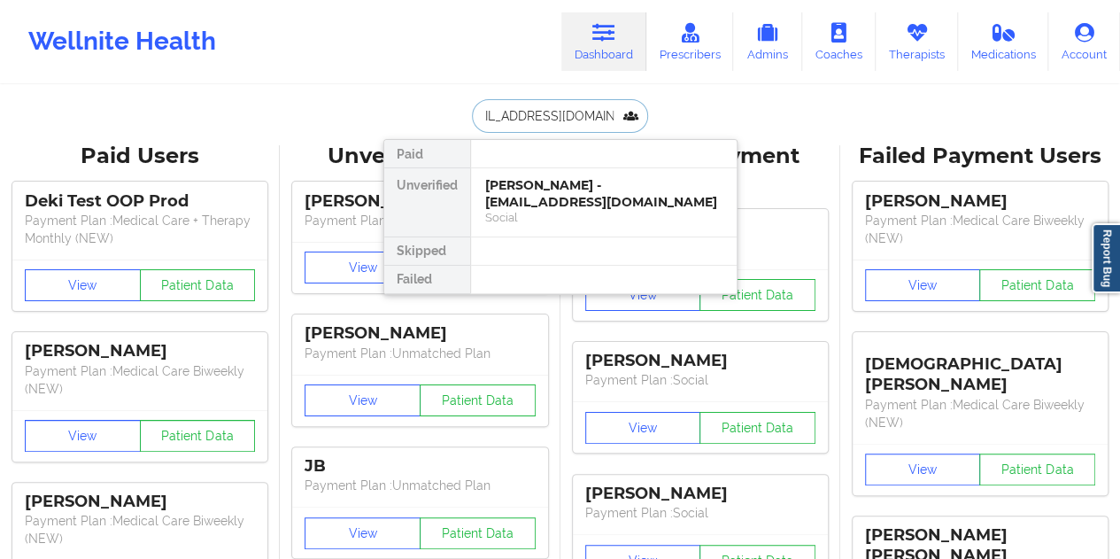
click at [556, 189] on div "[PERSON_NAME] - [EMAIL_ADDRESS][DOMAIN_NAME]" at bounding box center [603, 193] width 237 height 33
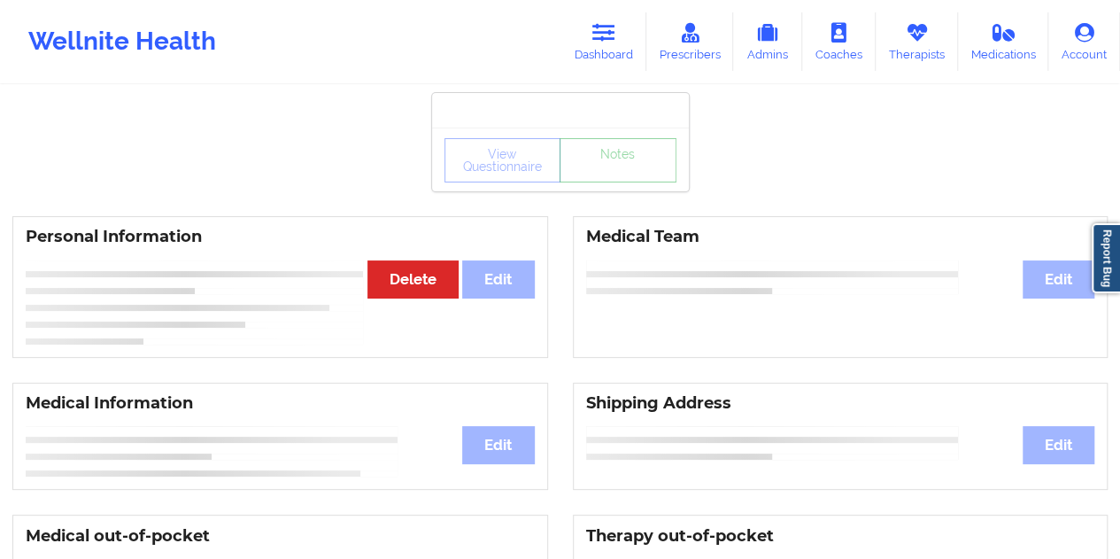
click at [604, 181] on link "Notes" at bounding box center [617, 160] width 117 height 44
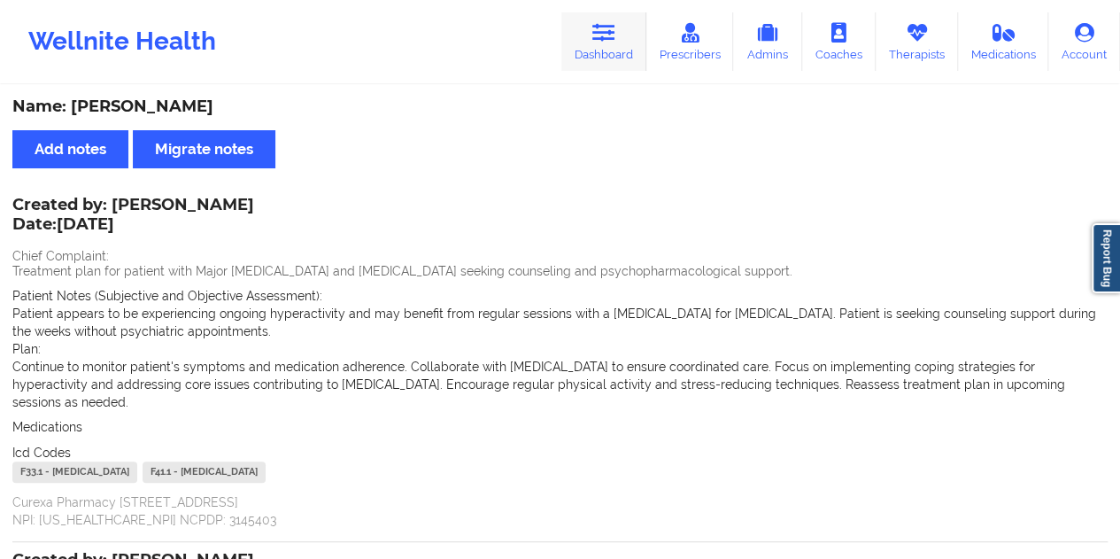
click at [609, 52] on link "Dashboard" at bounding box center [603, 41] width 85 height 58
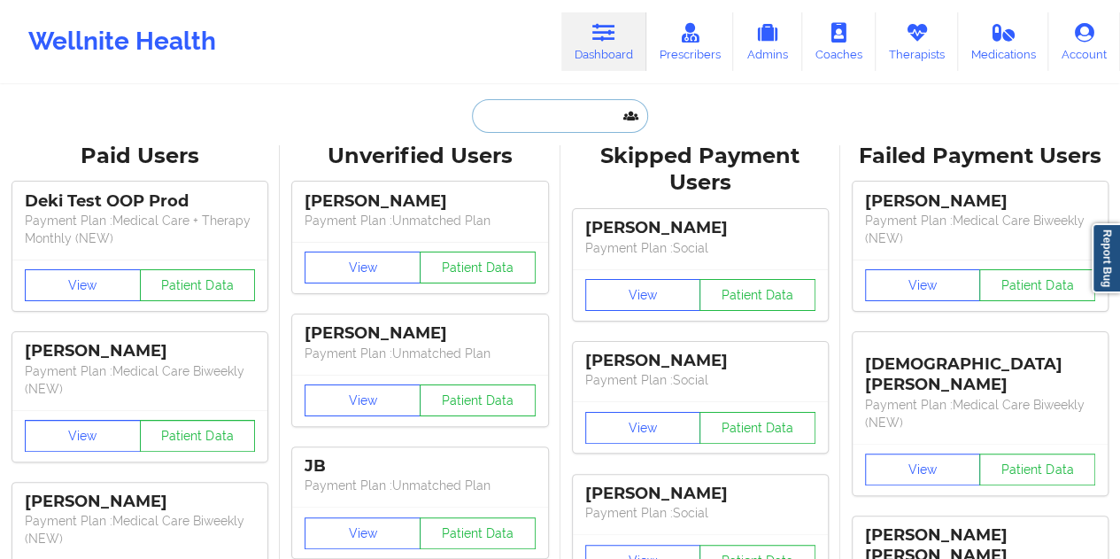
click at [558, 112] on input "text" at bounding box center [559, 116] width 175 height 34
paste input "[EMAIL_ADDRESS][DOMAIN_NAME]"
type input "[EMAIL_ADDRESS][DOMAIN_NAME]"
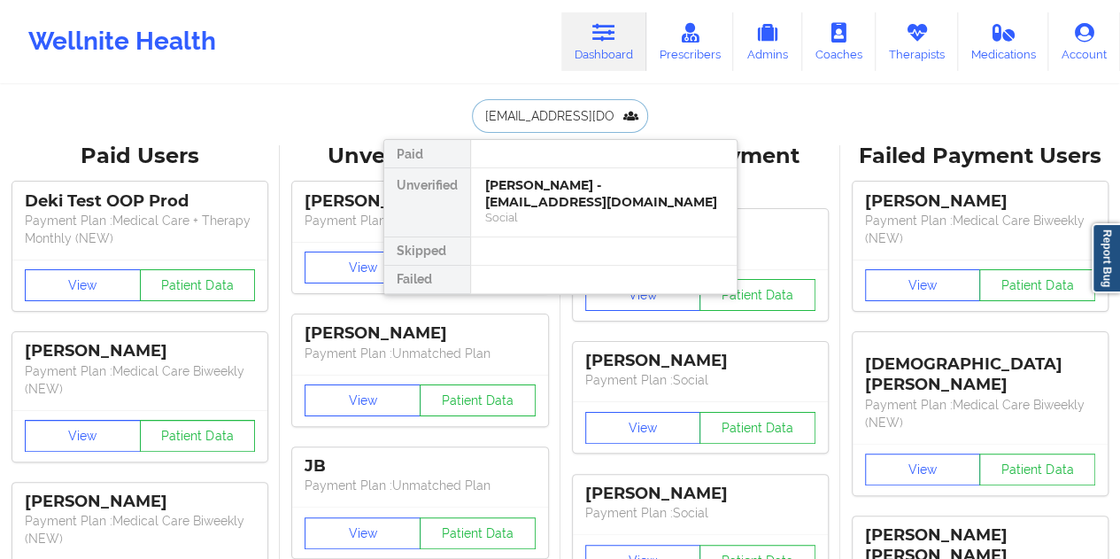
scroll to position [0, 11]
click at [569, 204] on div "[PERSON_NAME] - [EMAIL_ADDRESS][DOMAIN_NAME]" at bounding box center [603, 193] width 237 height 33
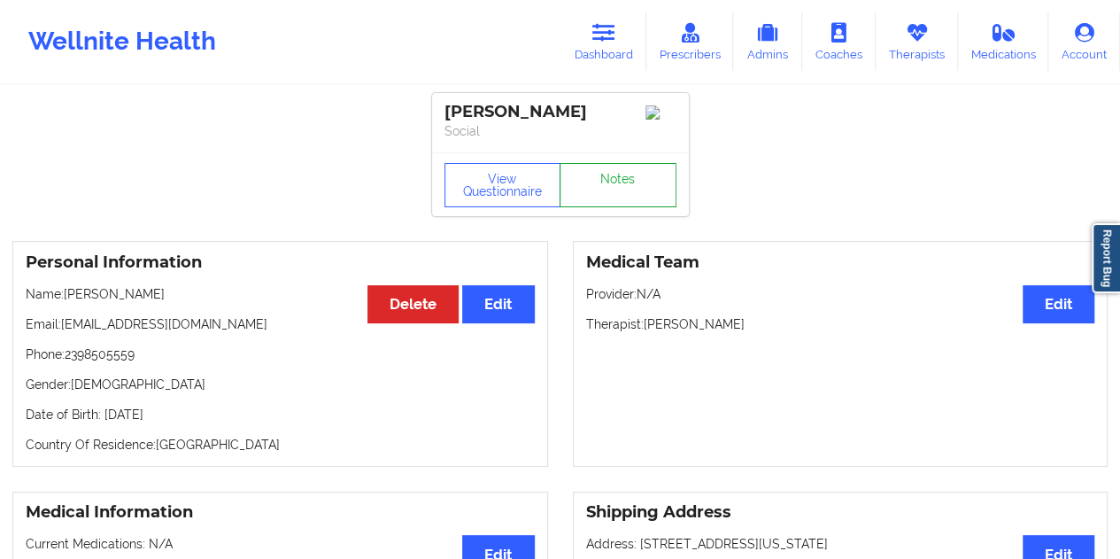
click at [607, 182] on link "Notes" at bounding box center [617, 185] width 117 height 44
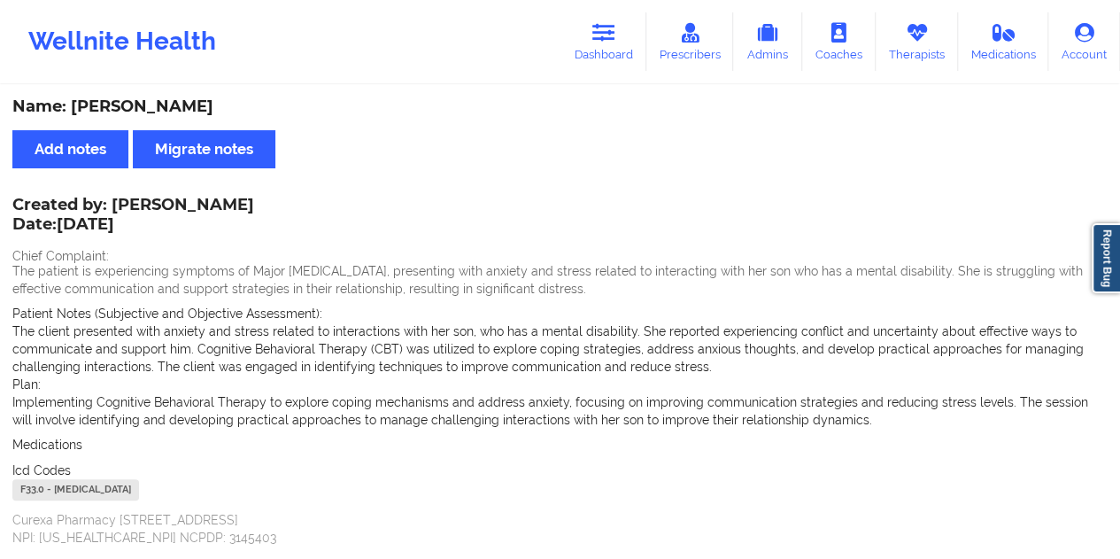
drag, startPoint x: 599, startPoint y: 41, endPoint x: 588, endPoint y: 77, distance: 38.1
click at [599, 41] on icon at bounding box center [603, 32] width 23 height 19
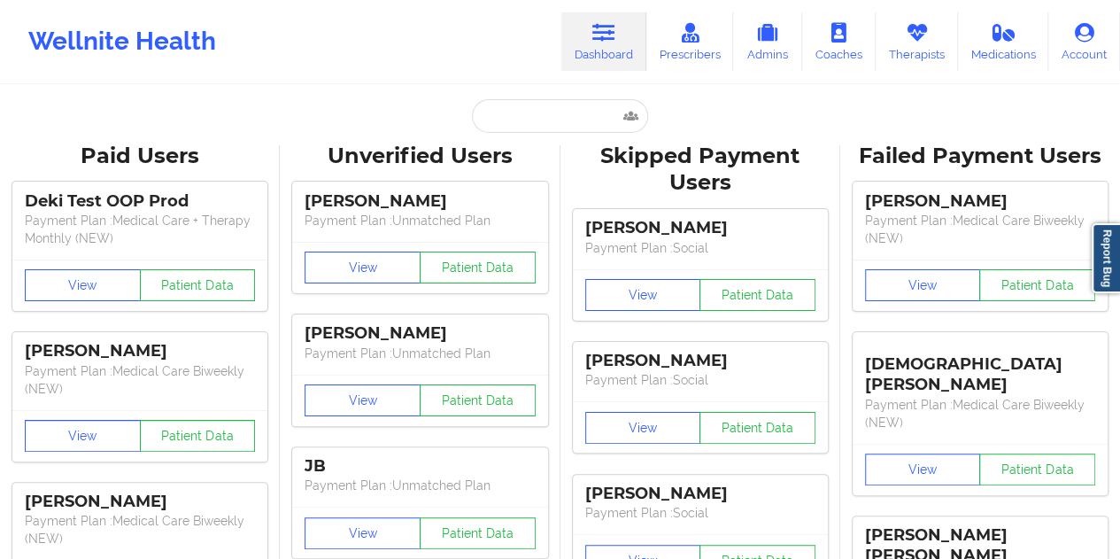
drag, startPoint x: 533, startPoint y: 141, endPoint x: 535, endPoint y: 127, distance: 14.4
click at [535, 127] on input "text" at bounding box center [559, 116] width 175 height 34
paste input "[EMAIL_ADDRESS][DOMAIN_NAME]"
type input "[EMAIL_ADDRESS][DOMAIN_NAME]"
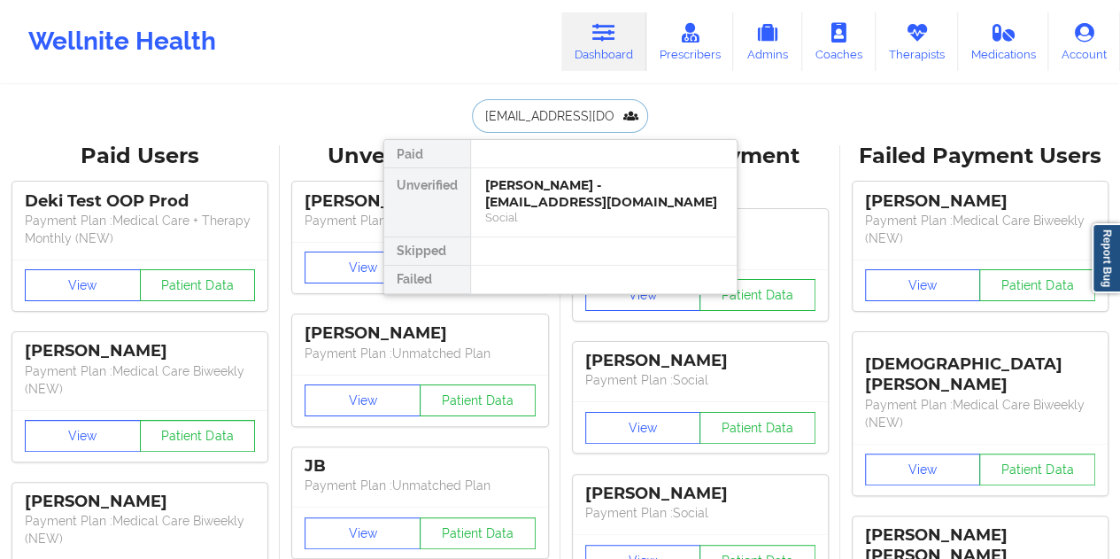
scroll to position [0, 12]
click at [529, 203] on div "[PERSON_NAME] - [EMAIL_ADDRESS][DOMAIN_NAME]" at bounding box center [603, 193] width 237 height 33
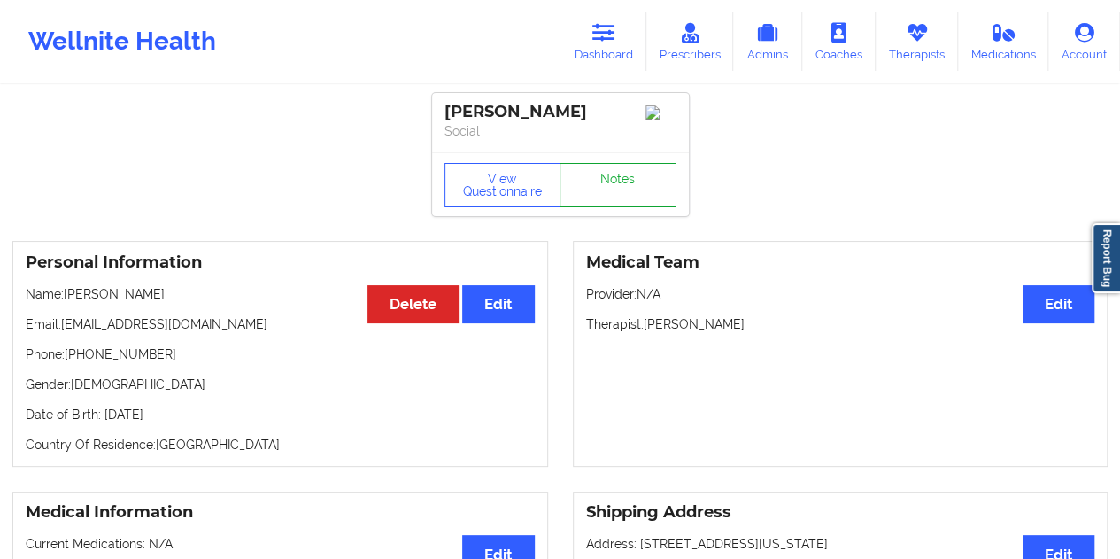
click at [609, 174] on link "Notes" at bounding box center [617, 185] width 117 height 44
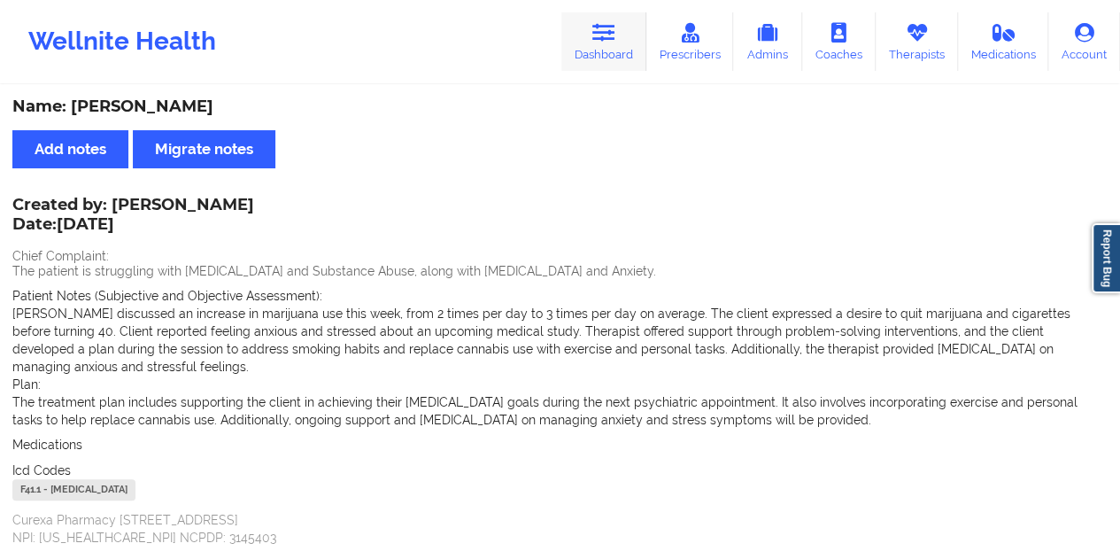
click at [611, 49] on link "Dashboard" at bounding box center [603, 41] width 85 height 58
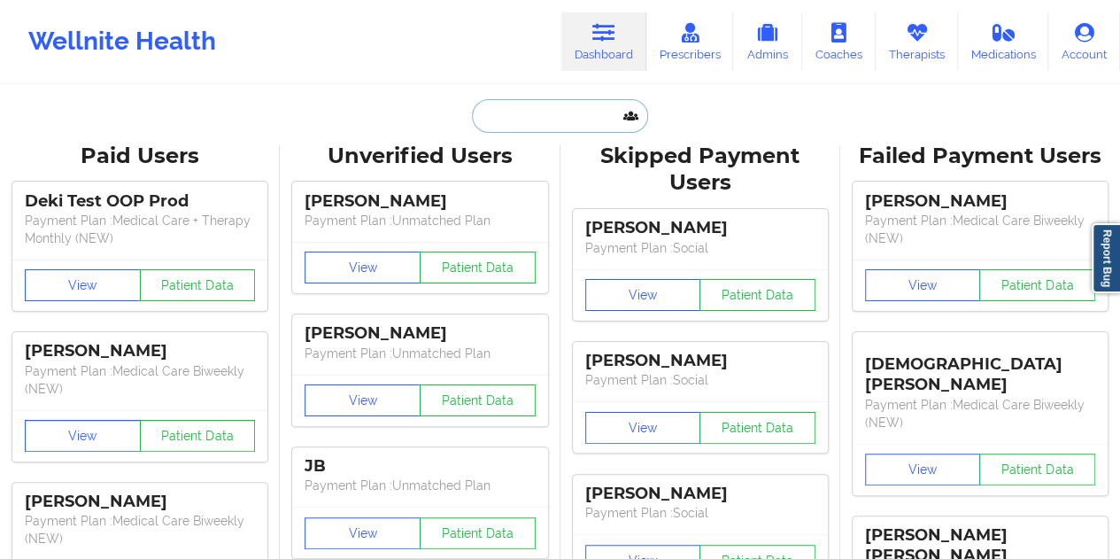
drag, startPoint x: 611, startPoint y: 49, endPoint x: 542, endPoint y: 118, distance: 97.6
click at [542, 118] on input "text" at bounding box center [559, 116] width 175 height 34
paste input "[EMAIL_ADDRESS][DOMAIN_NAME]"
type input "[EMAIL_ADDRESS][DOMAIN_NAME]"
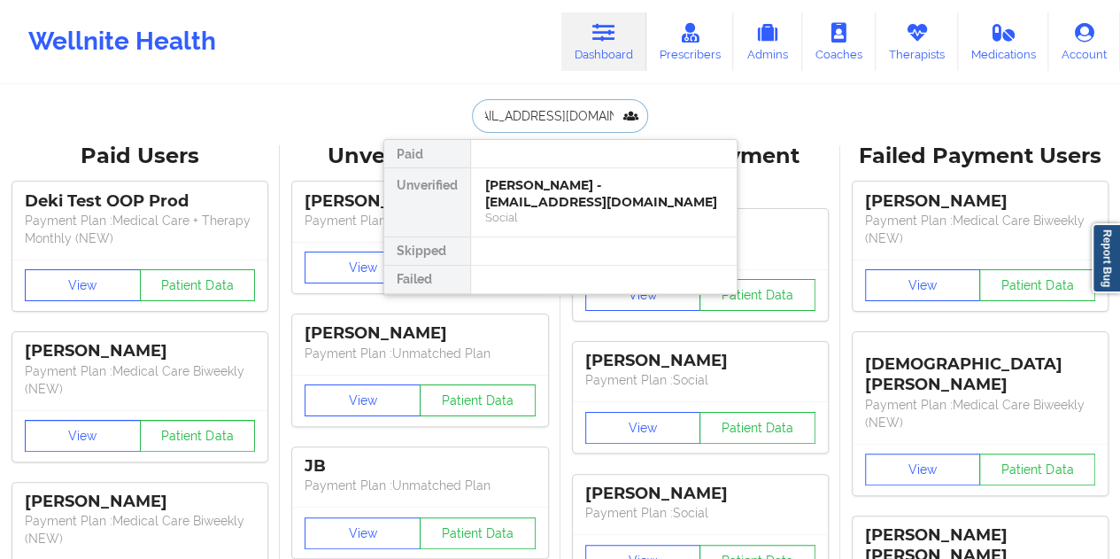
click at [540, 195] on div "[PERSON_NAME] - [EMAIL_ADDRESS][DOMAIN_NAME]" at bounding box center [603, 193] width 237 height 33
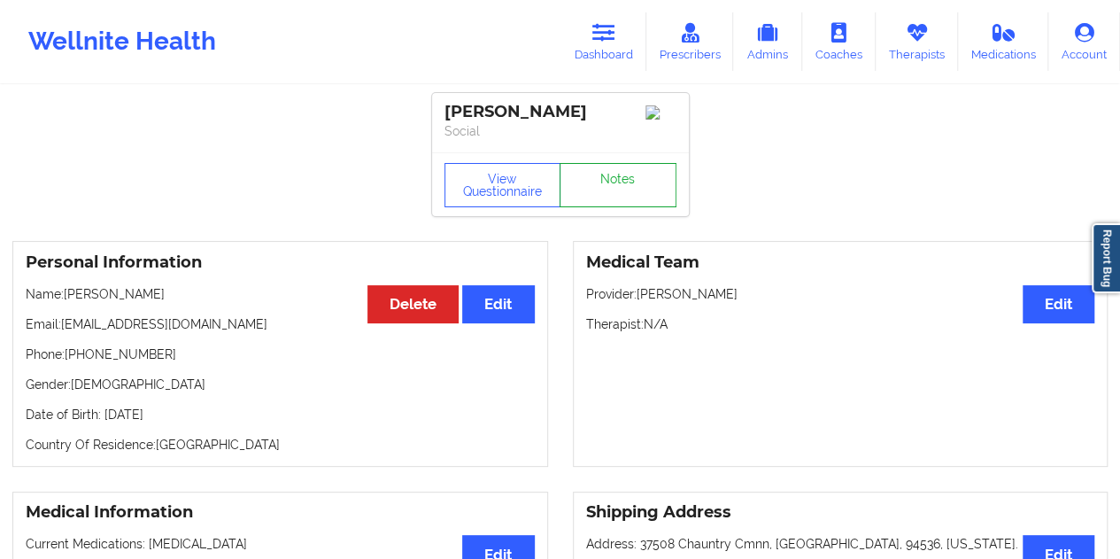
click at [587, 196] on link "Notes" at bounding box center [617, 185] width 117 height 44
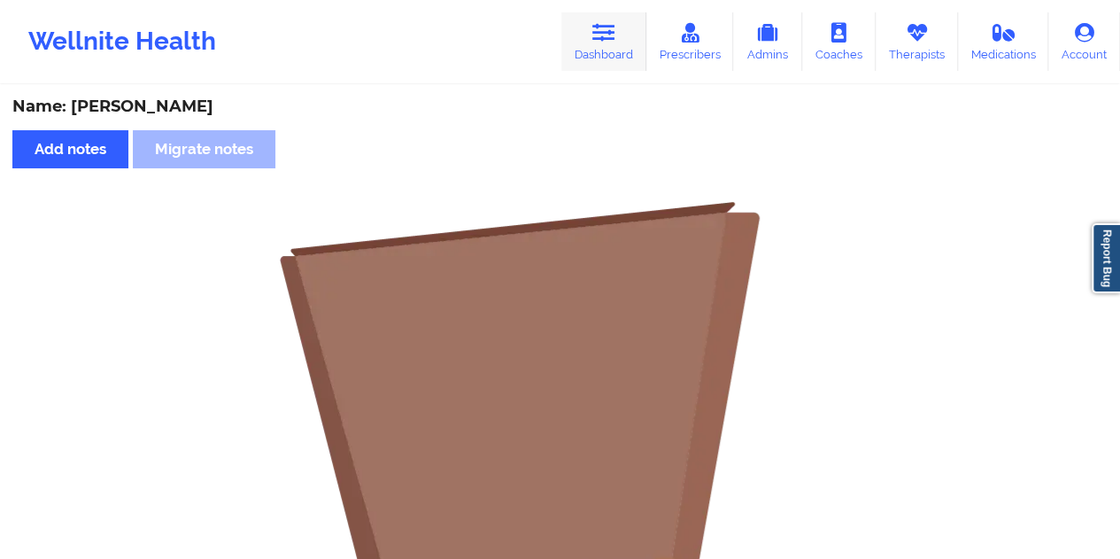
click at [589, 61] on link "Dashboard" at bounding box center [603, 41] width 85 height 58
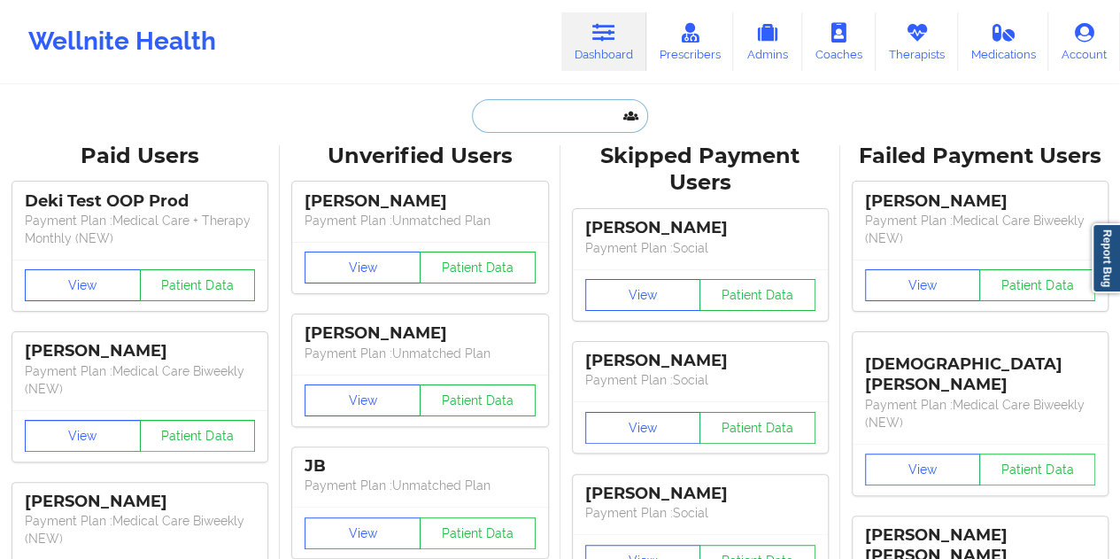
click at [544, 123] on input "text" at bounding box center [559, 116] width 175 height 34
paste input "[EMAIL_ADDRESS][DOMAIN_NAME]"
type input "[EMAIL_ADDRESS][DOMAIN_NAME]"
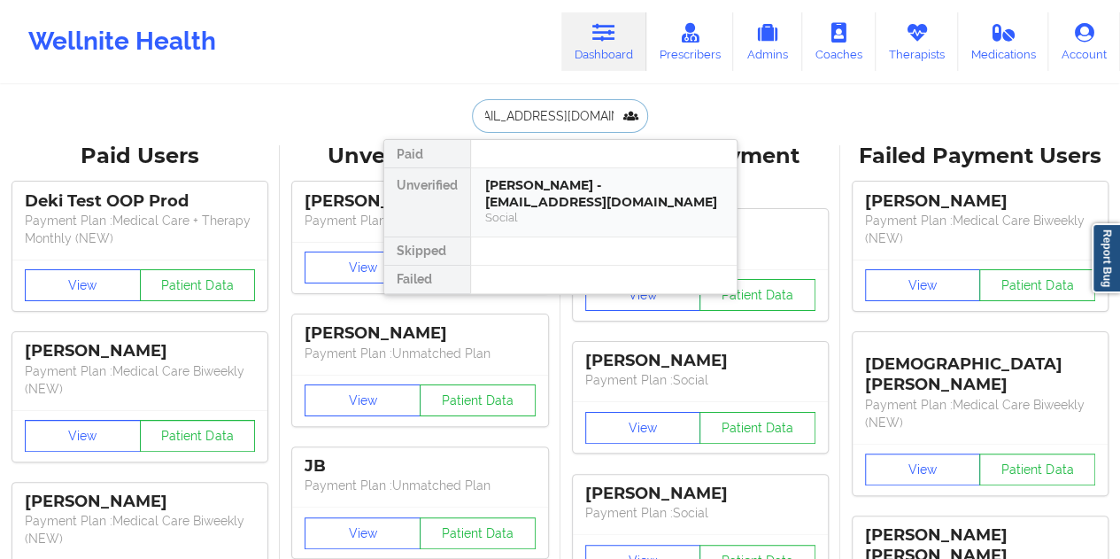
click at [551, 189] on div "[PERSON_NAME] - [EMAIL_ADDRESS][DOMAIN_NAME]" at bounding box center [603, 193] width 237 height 33
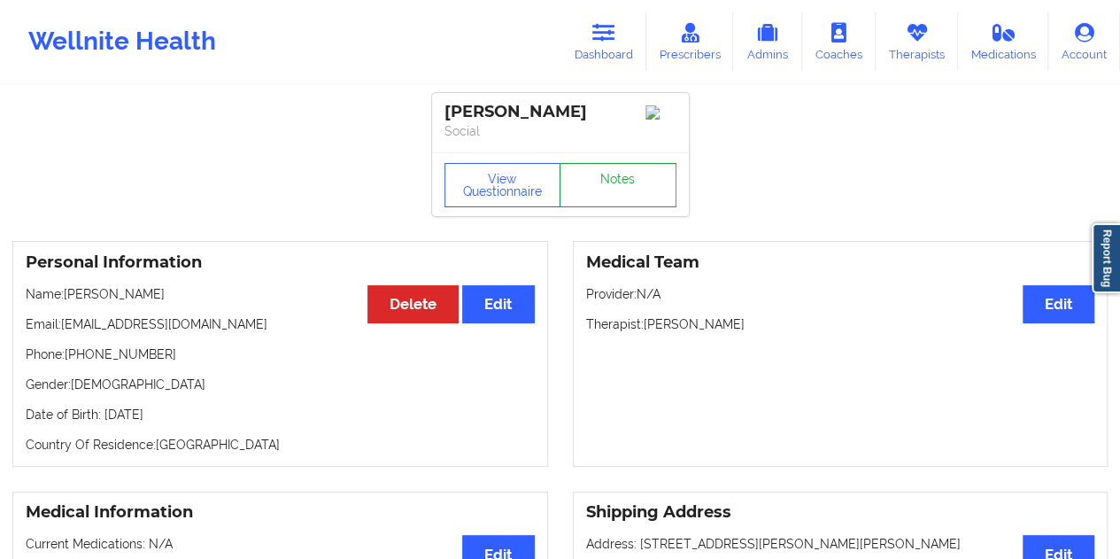
click at [636, 200] on link "Notes" at bounding box center [617, 185] width 117 height 44
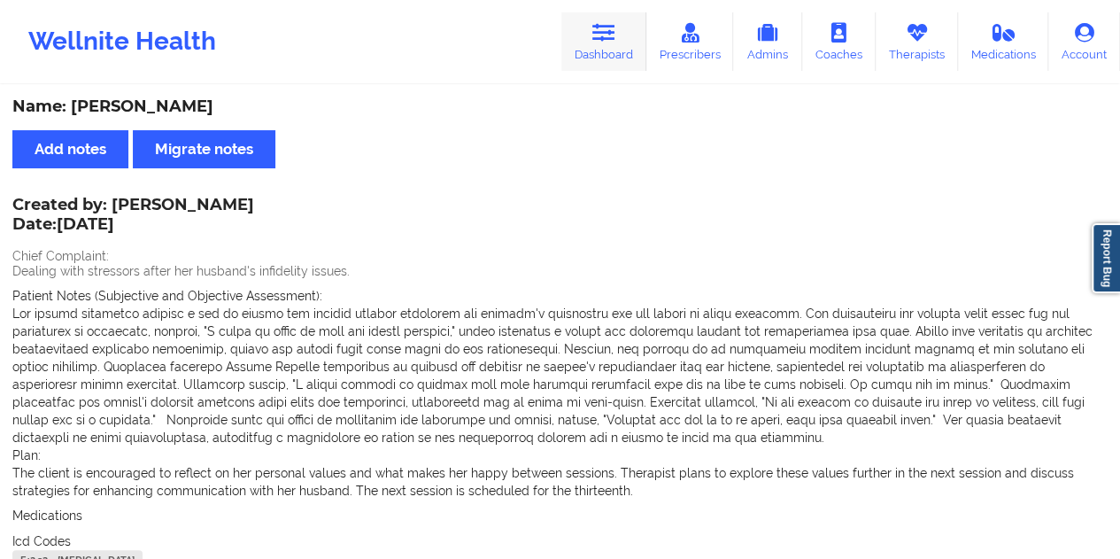
click at [606, 37] on icon at bounding box center [603, 32] width 23 height 19
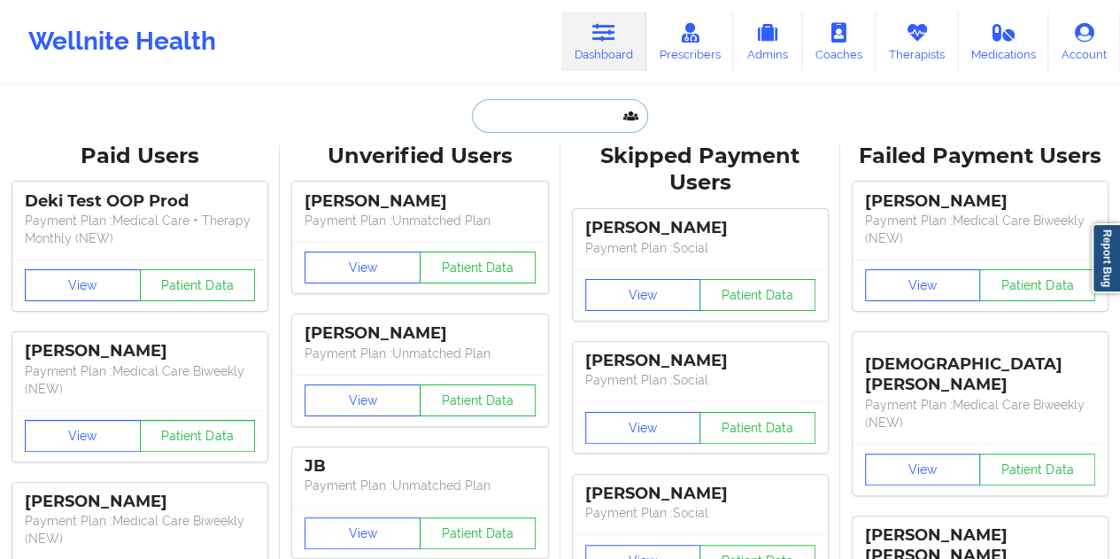
click at [524, 125] on input "text" at bounding box center [559, 116] width 175 height 34
paste input "[EMAIL_ADDRESS][DOMAIN_NAME]"
type input "[EMAIL_ADDRESS][DOMAIN_NAME]"
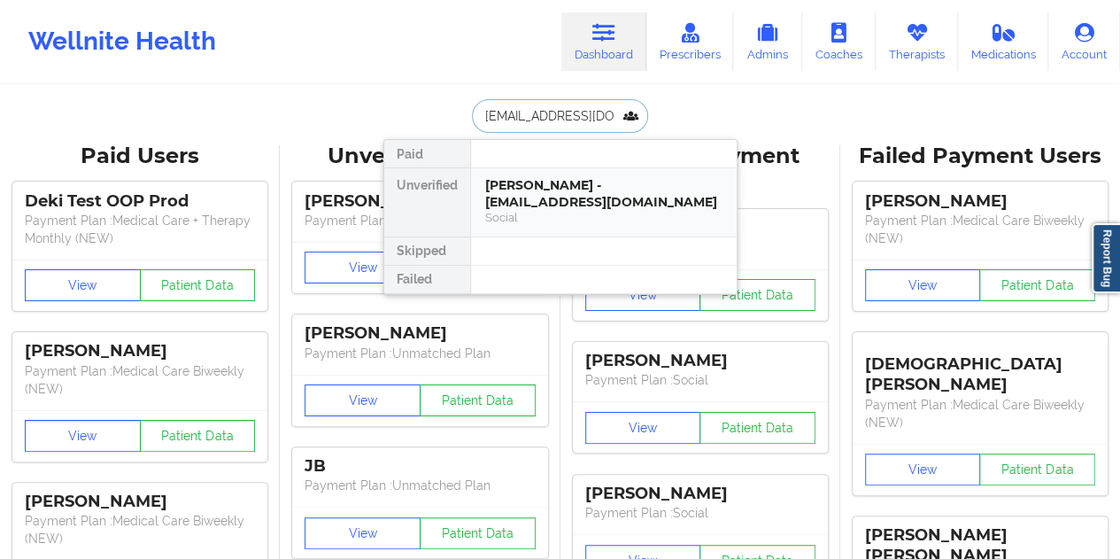
click at [565, 187] on div "[PERSON_NAME] - [EMAIL_ADDRESS][DOMAIN_NAME]" at bounding box center [603, 193] width 237 height 33
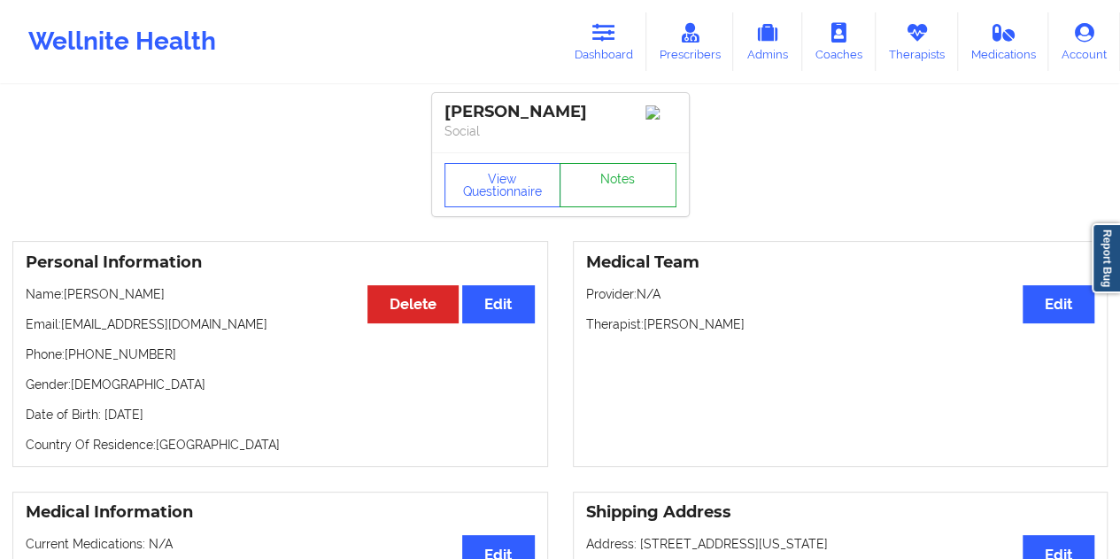
click at [604, 189] on link "Notes" at bounding box center [617, 185] width 117 height 44
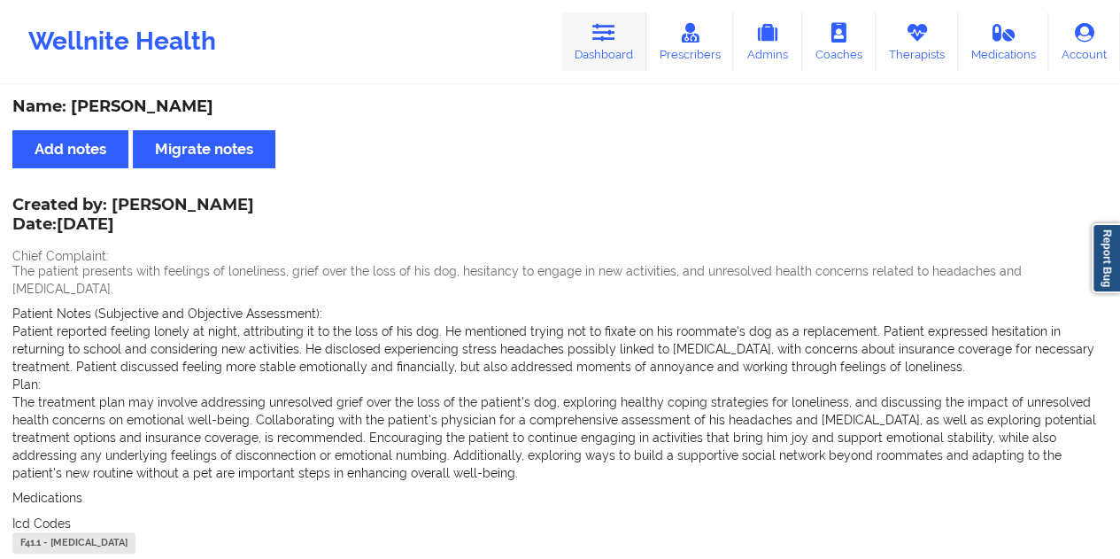
click at [597, 33] on icon at bounding box center [603, 32] width 23 height 19
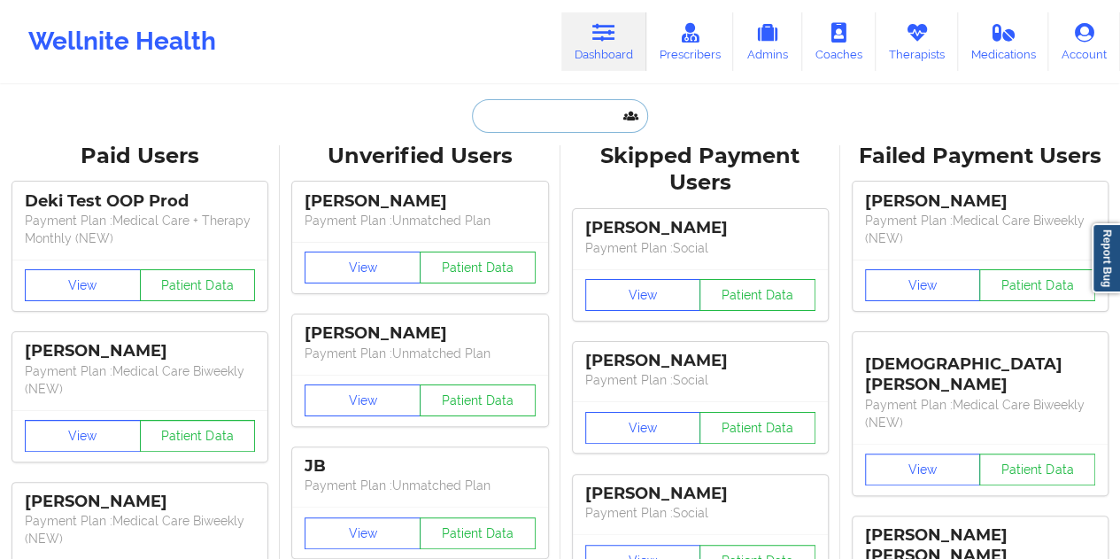
click at [524, 121] on input "text" at bounding box center [559, 116] width 175 height 34
paste input "[EMAIL_ADDRESS][DOMAIN_NAME]"
type input "[EMAIL_ADDRESS][DOMAIN_NAME]"
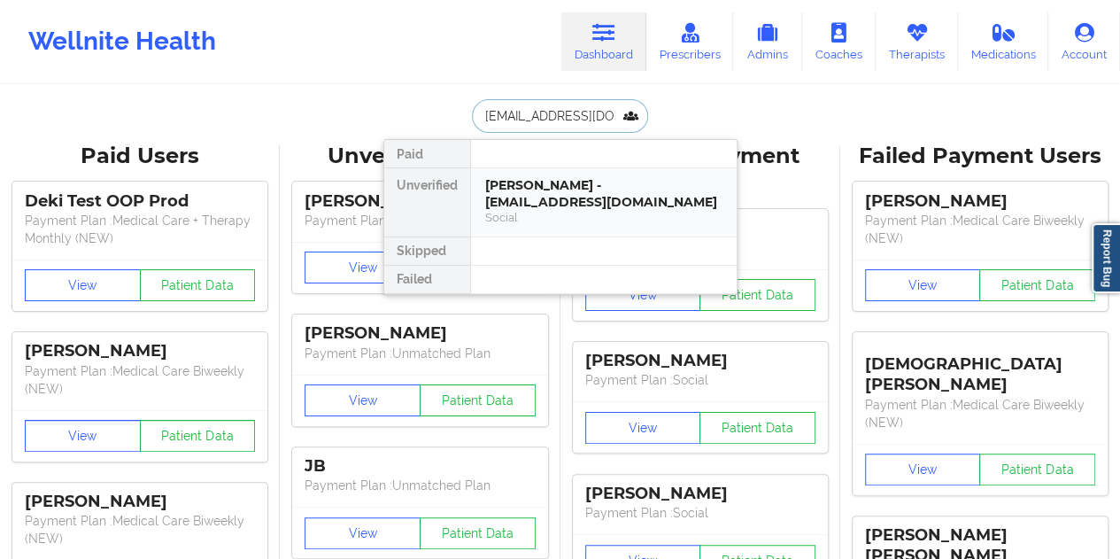
click at [539, 210] on div "Social" at bounding box center [603, 217] width 237 height 15
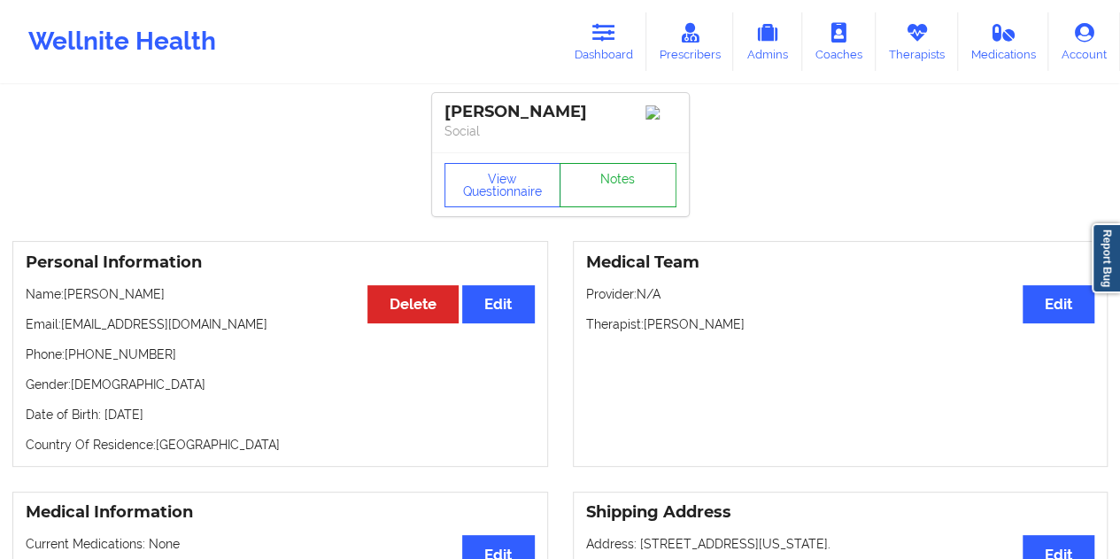
click at [615, 178] on link "Notes" at bounding box center [617, 185] width 117 height 44
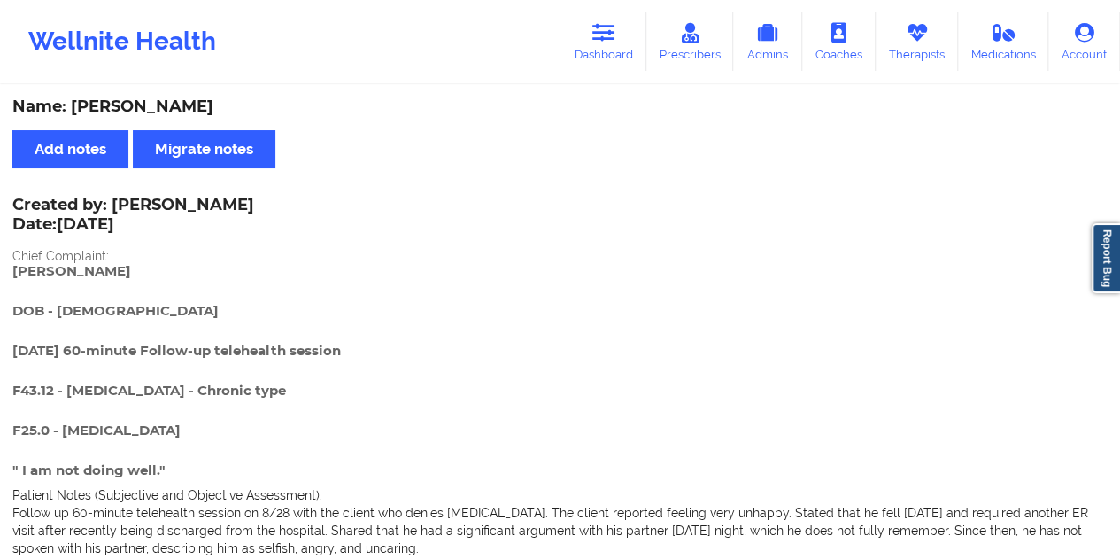
drag, startPoint x: 612, startPoint y: 54, endPoint x: 605, endPoint y: 75, distance: 22.1
click at [613, 54] on link "Dashboard" at bounding box center [603, 41] width 85 height 58
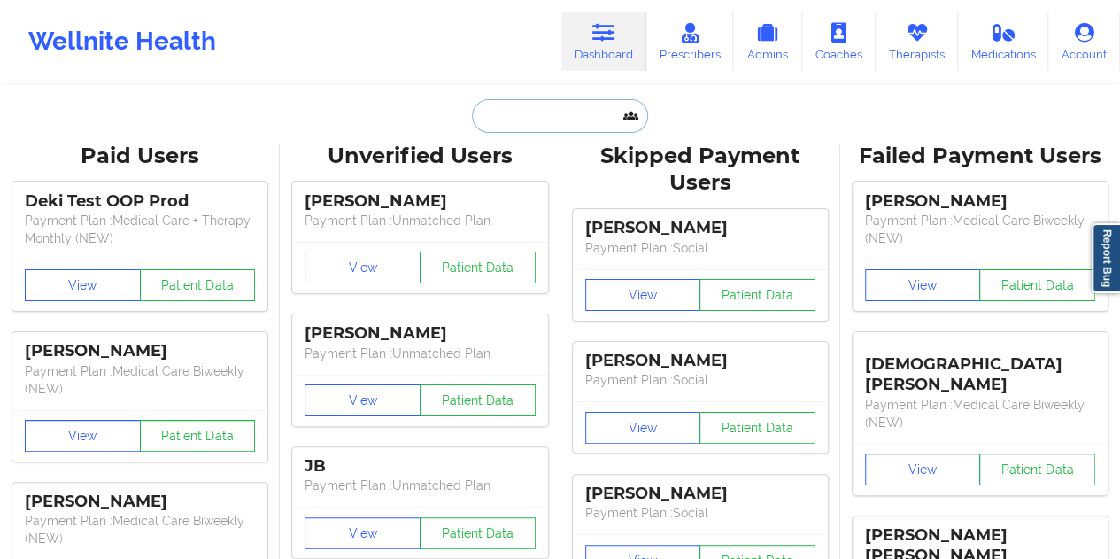
click at [541, 116] on input "text" at bounding box center [559, 116] width 175 height 34
paste input "[EMAIL_ADDRESS][DOMAIN_NAME]"
type input "[EMAIL_ADDRESS][DOMAIN_NAME]"
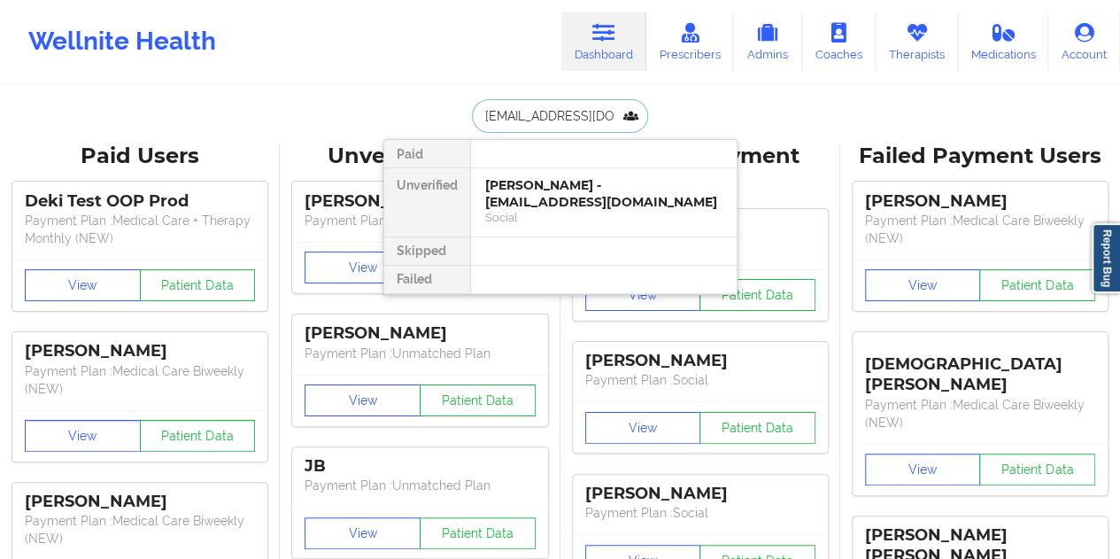
scroll to position [0, 58]
click at [512, 189] on div "[PERSON_NAME] - [EMAIL_ADDRESS][DOMAIN_NAME]" at bounding box center [603, 193] width 237 height 33
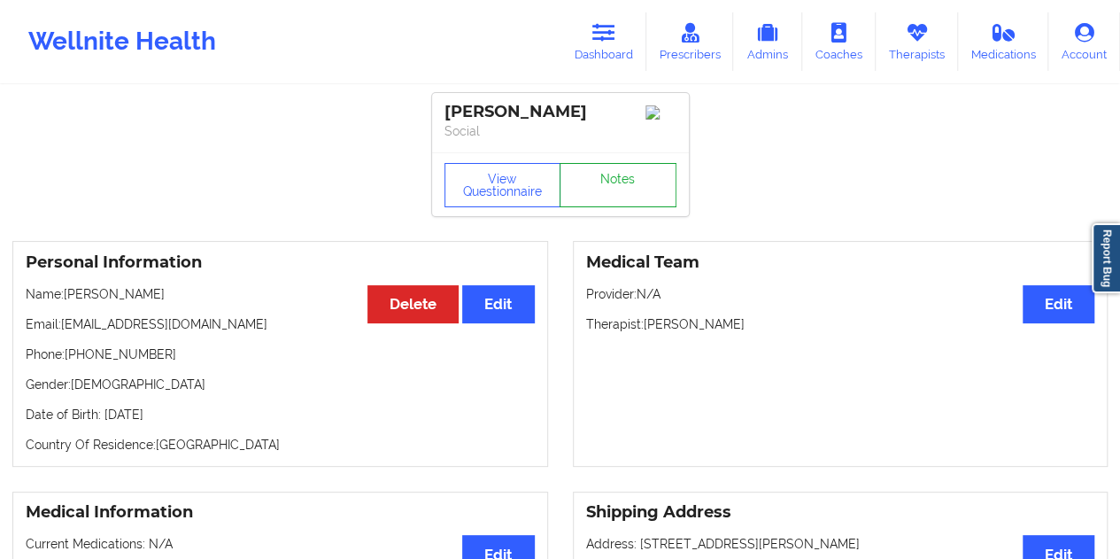
click at [620, 184] on link "Notes" at bounding box center [617, 185] width 117 height 44
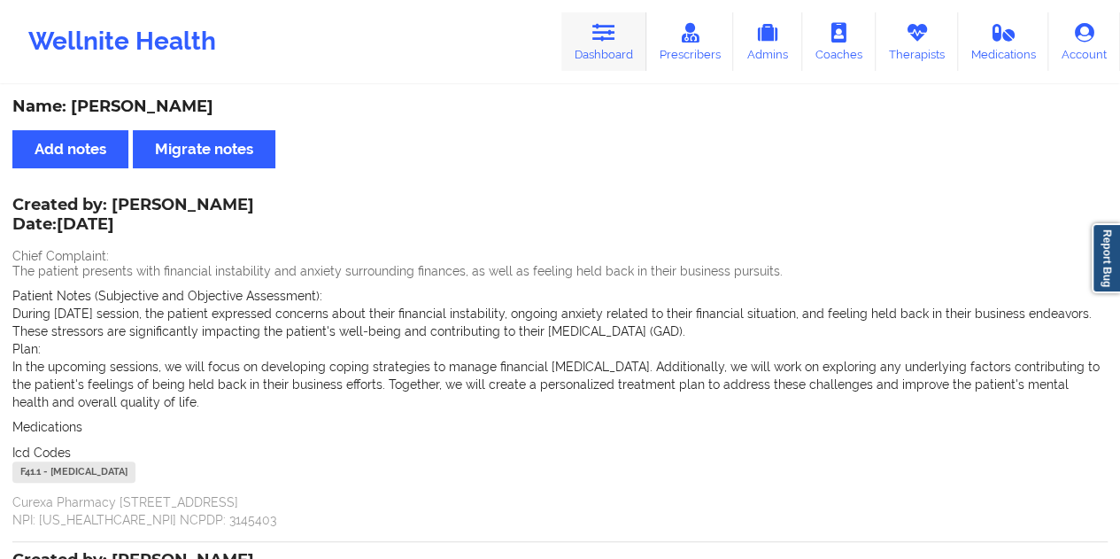
click at [597, 33] on icon at bounding box center [603, 32] width 23 height 19
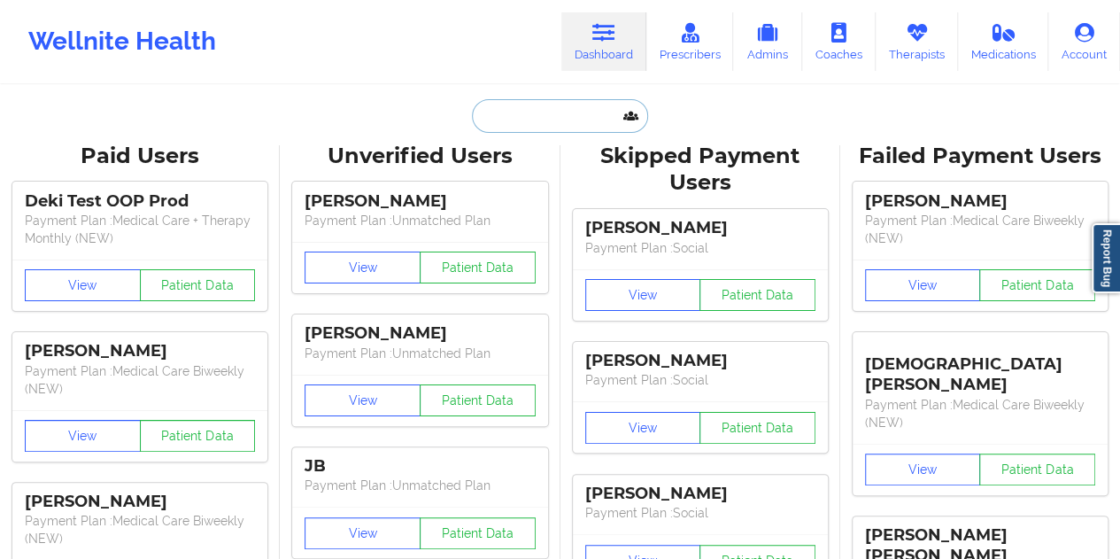
click at [522, 117] on input "text" at bounding box center [559, 116] width 175 height 34
paste input "[EMAIL_ADDRESS][DOMAIN_NAME]"
type input "[EMAIL_ADDRESS][DOMAIN_NAME]"
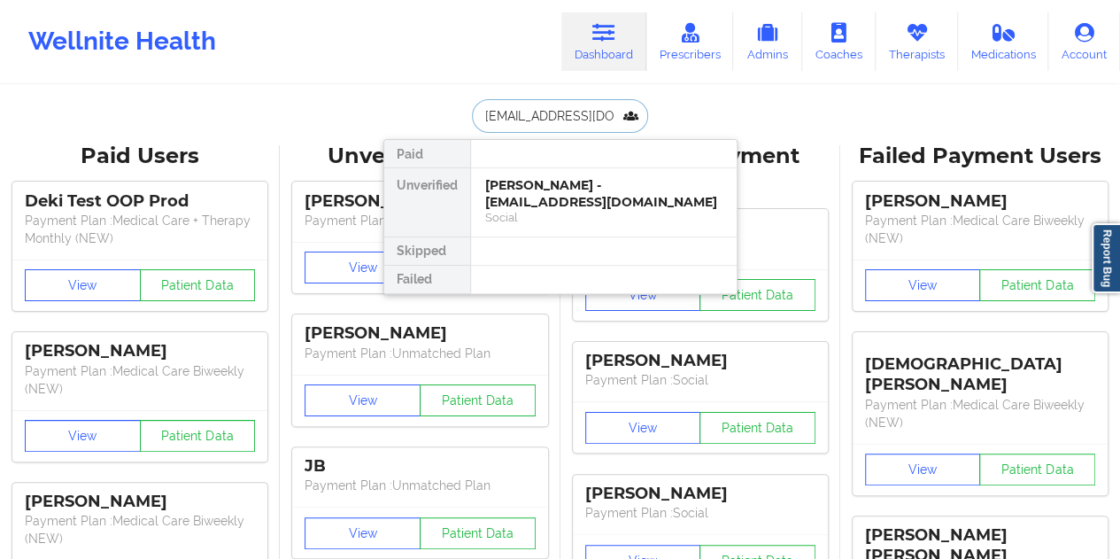
scroll to position [0, 6]
click at [572, 196] on div "[PERSON_NAME] - [EMAIL_ADDRESS][DOMAIN_NAME]" at bounding box center [603, 193] width 237 height 33
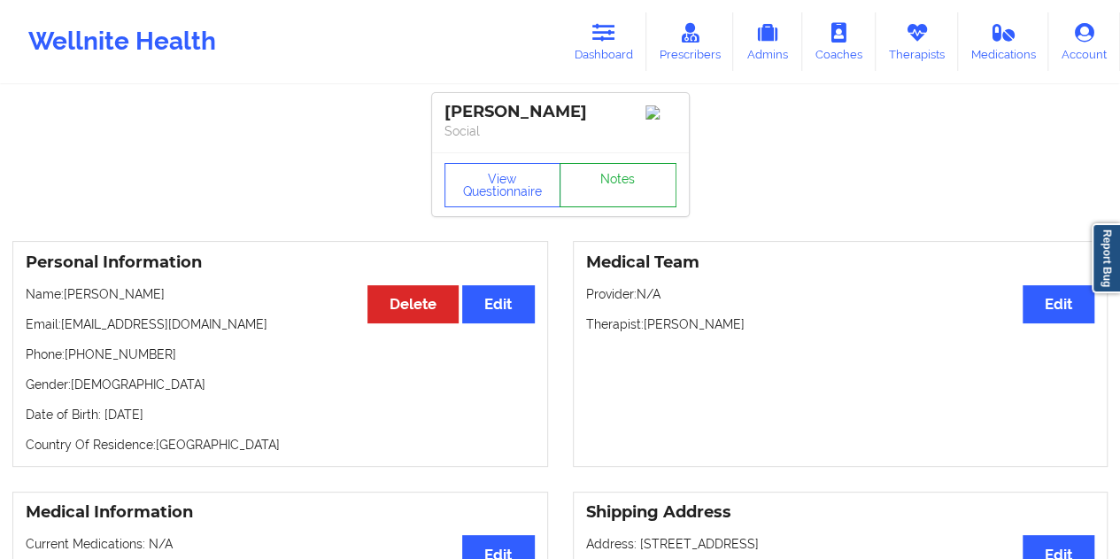
click at [606, 183] on link "Notes" at bounding box center [617, 185] width 117 height 44
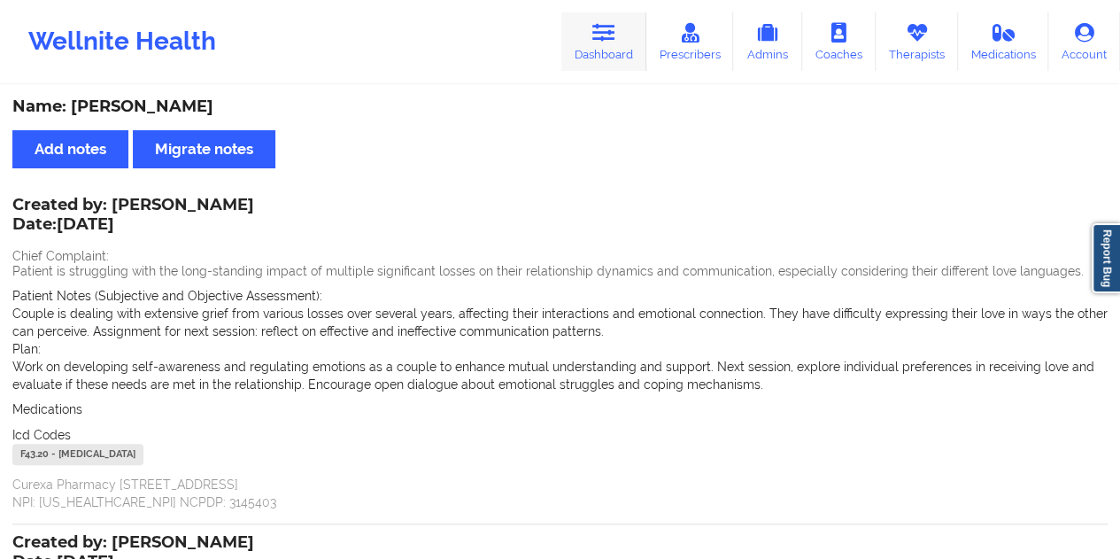
click at [598, 47] on link "Dashboard" at bounding box center [603, 41] width 85 height 58
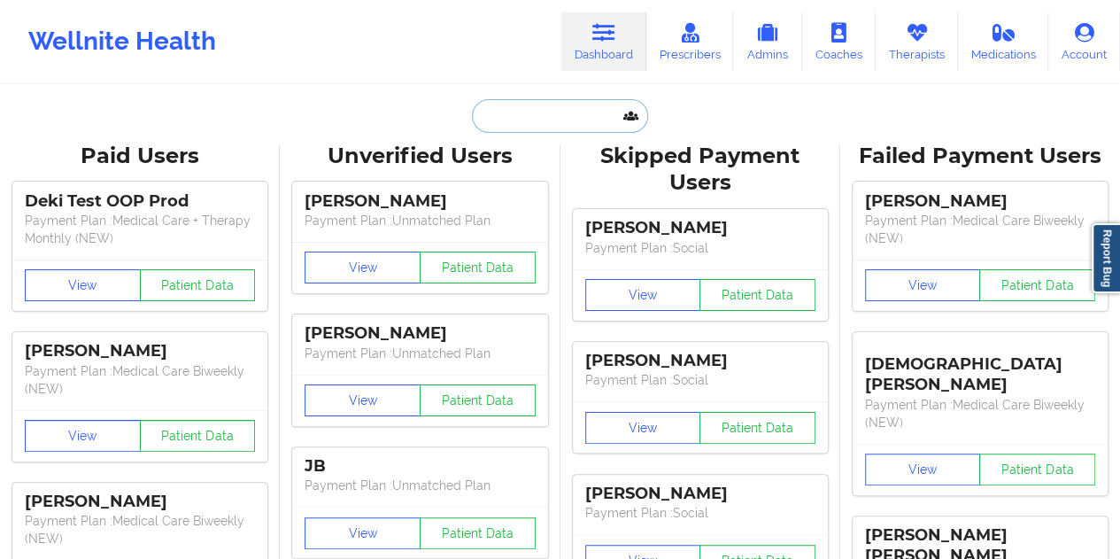
click at [543, 121] on input "text" at bounding box center [559, 116] width 175 height 34
paste input "[EMAIL_ADDRESS]"
type input "[EMAIL_ADDRESS]"
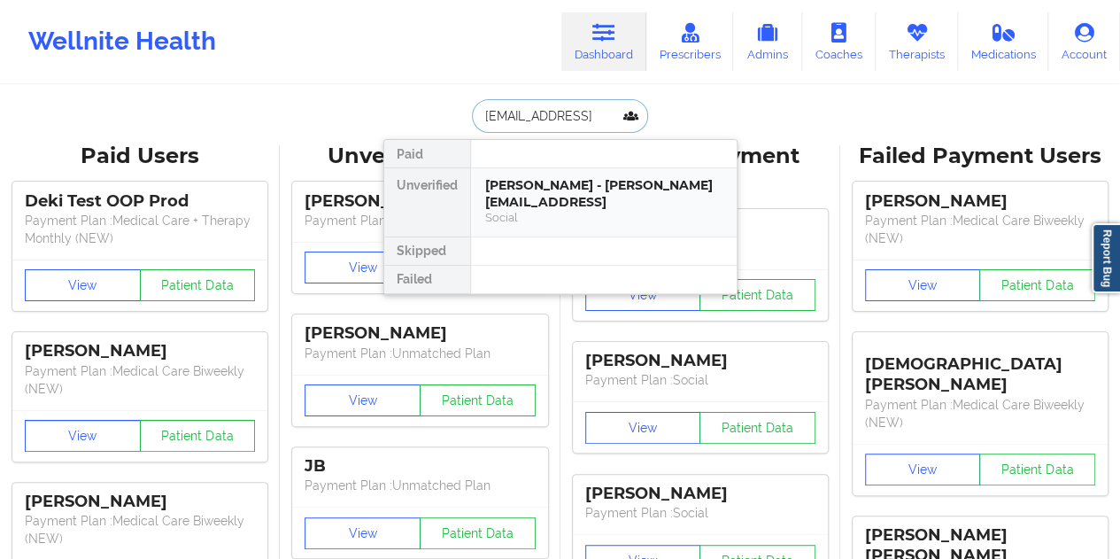
click at [544, 196] on div "[PERSON_NAME] - [PERSON_NAME][EMAIL_ADDRESS]" at bounding box center [603, 193] width 237 height 33
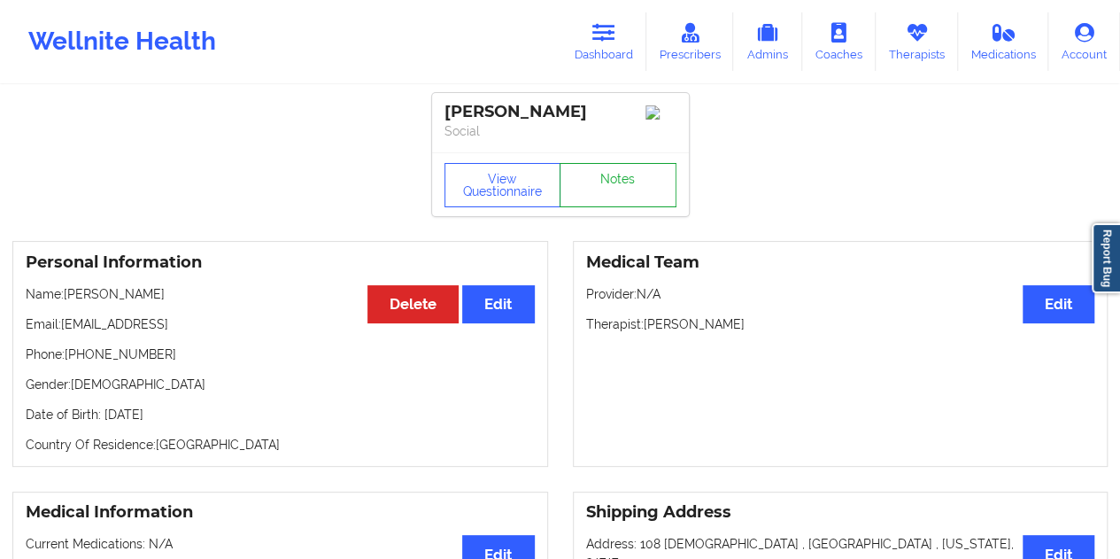
click at [602, 182] on link "Notes" at bounding box center [617, 185] width 117 height 44
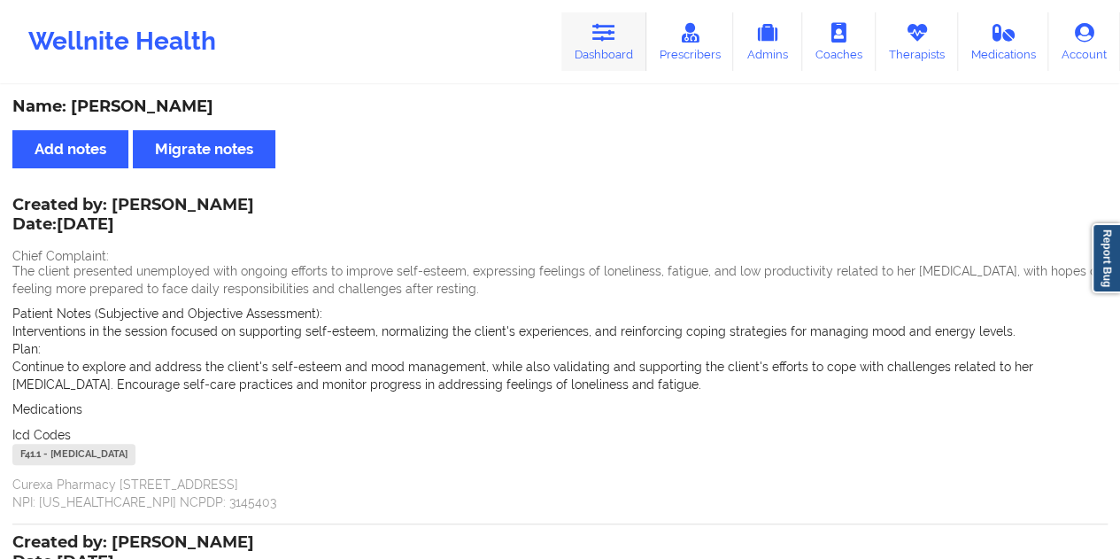
drag, startPoint x: 618, startPoint y: 36, endPoint x: 618, endPoint y: 65, distance: 29.2
click at [618, 36] on link "Dashboard" at bounding box center [603, 41] width 85 height 58
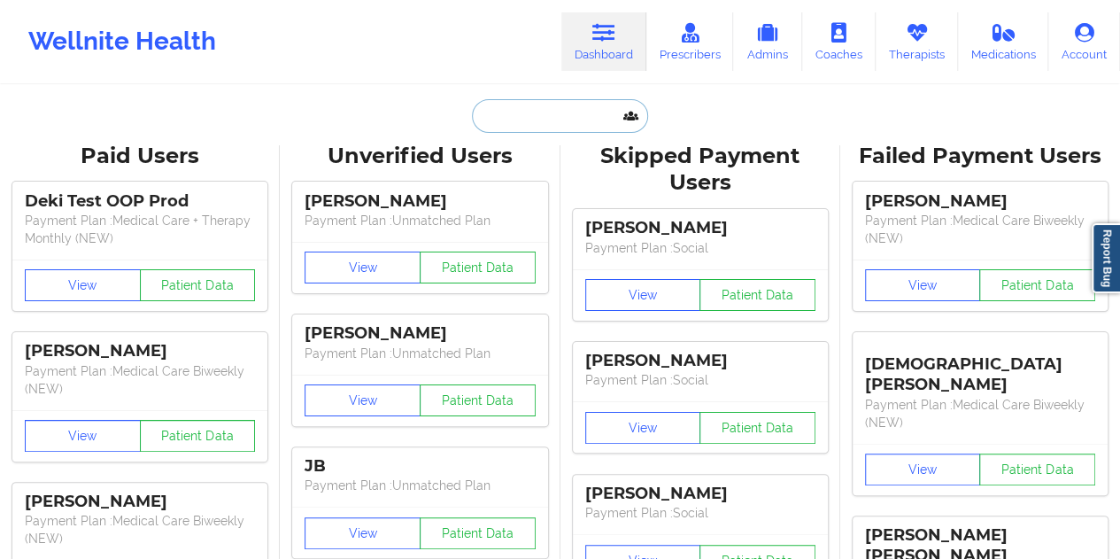
click at [587, 109] on input "text" at bounding box center [559, 116] width 175 height 34
paste input "[EMAIL_ADDRESS][DOMAIN_NAME]"
type input "[EMAIL_ADDRESS][DOMAIN_NAME]"
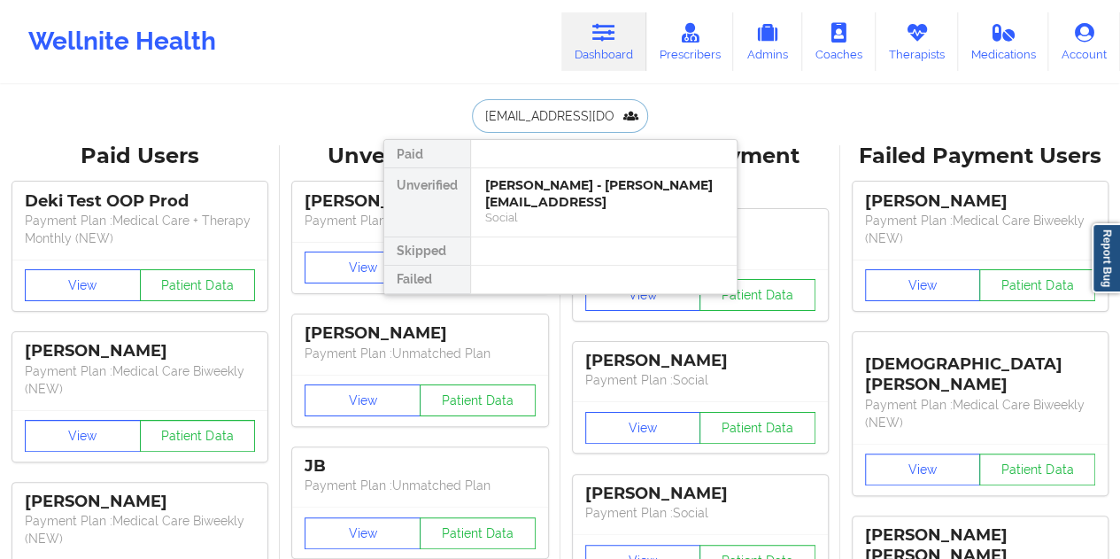
scroll to position [0, 18]
click at [611, 192] on div "[PERSON_NAME] - [PERSON_NAME][EMAIL_ADDRESS][DOMAIN_NAME]" at bounding box center [603, 193] width 237 height 33
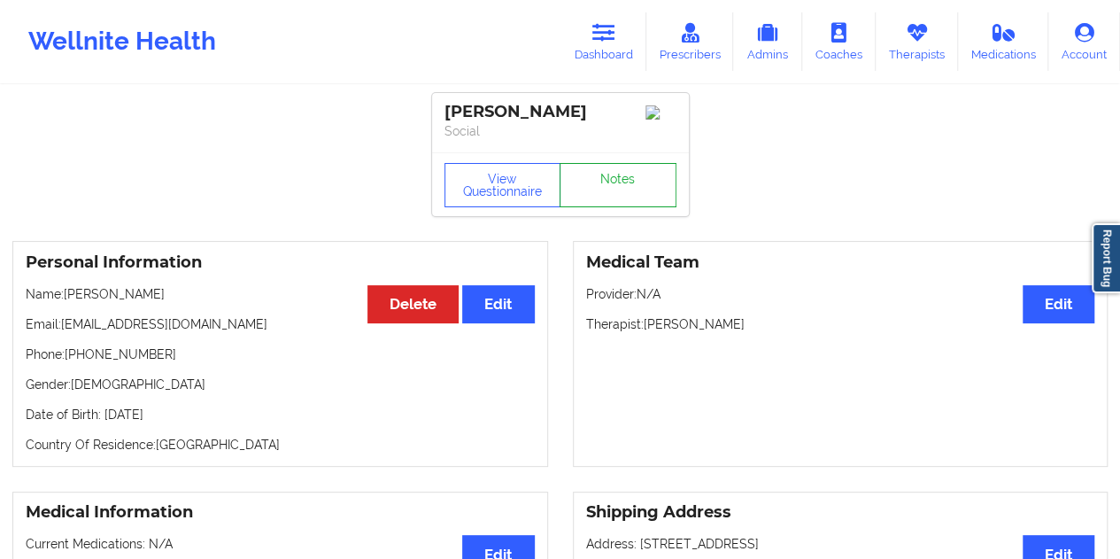
click at [607, 189] on link "Notes" at bounding box center [617, 185] width 117 height 44
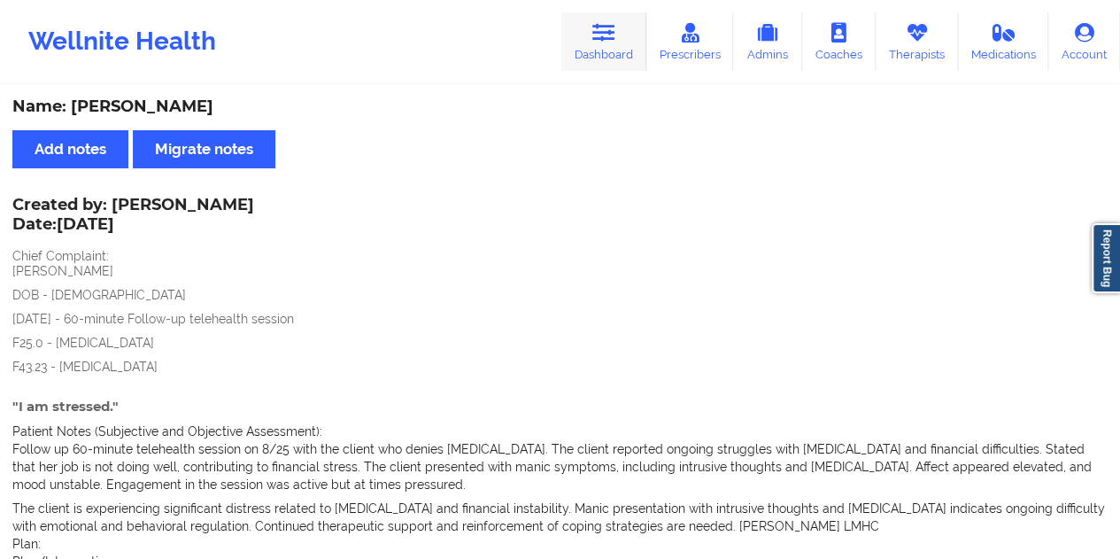
click at [606, 63] on link "Dashboard" at bounding box center [603, 41] width 85 height 58
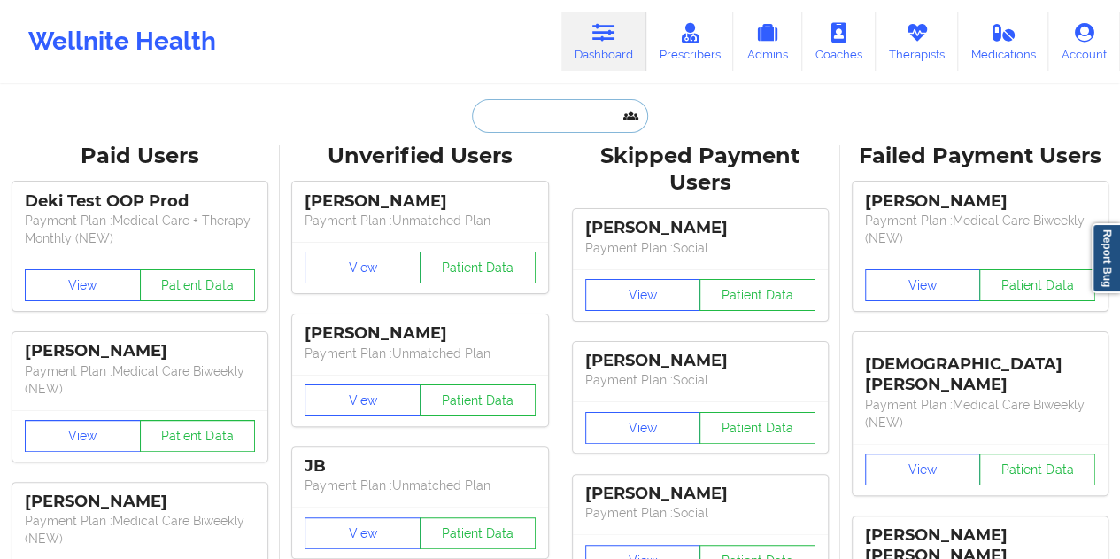
click at [560, 124] on input "text" at bounding box center [559, 116] width 175 height 34
paste input "[EMAIL_ADDRESS][PERSON_NAME][DOMAIN_NAME]"
type input "[EMAIL_ADDRESS][PERSON_NAME][DOMAIN_NAME]"
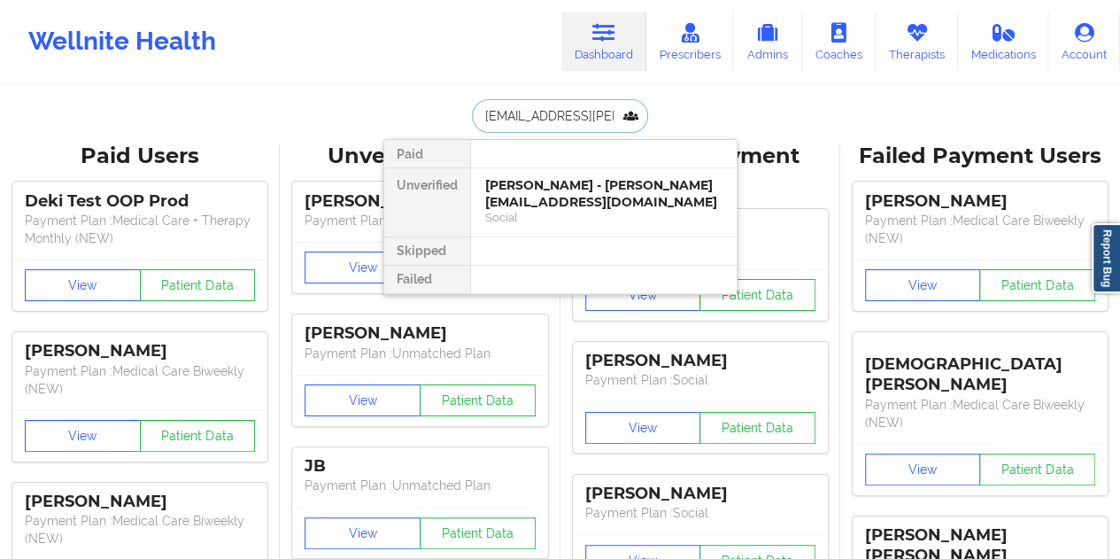
scroll to position [0, 11]
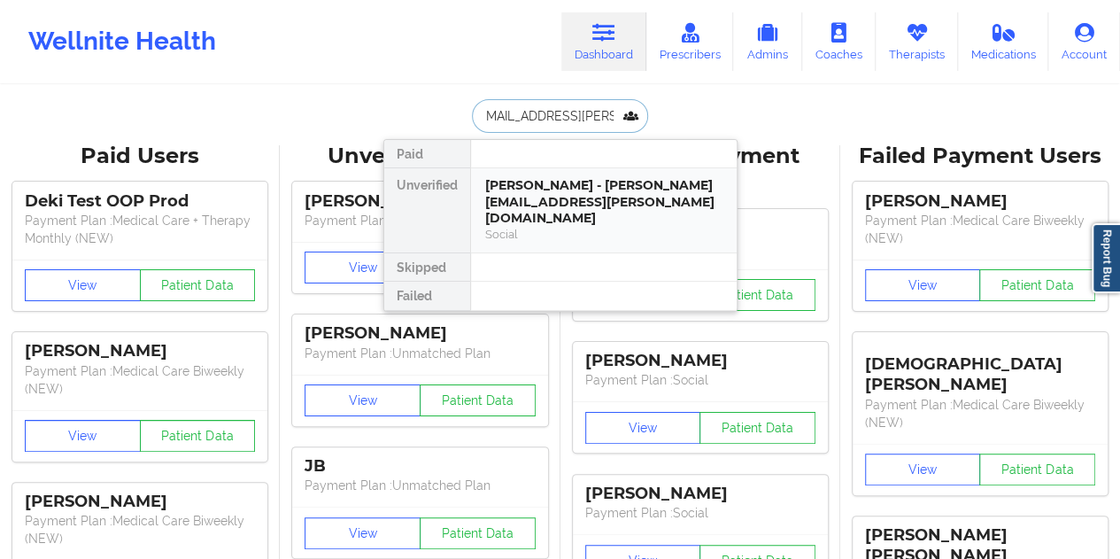
click at [569, 183] on div "[PERSON_NAME] - [PERSON_NAME][EMAIL_ADDRESS][PERSON_NAME][DOMAIN_NAME]" at bounding box center [603, 202] width 237 height 50
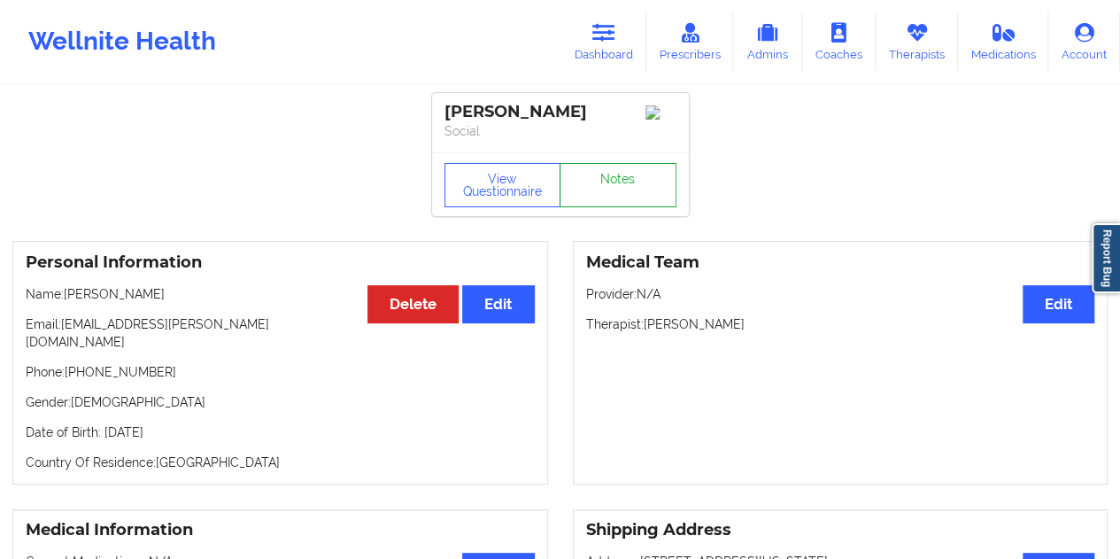
click at [589, 180] on link "Notes" at bounding box center [617, 185] width 117 height 44
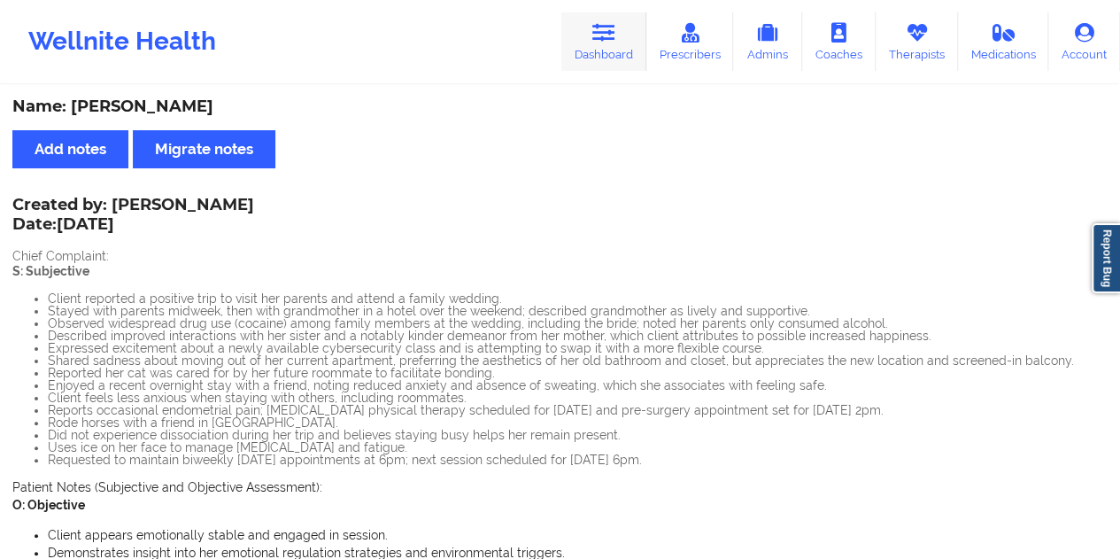
click at [622, 52] on link "Dashboard" at bounding box center [603, 41] width 85 height 58
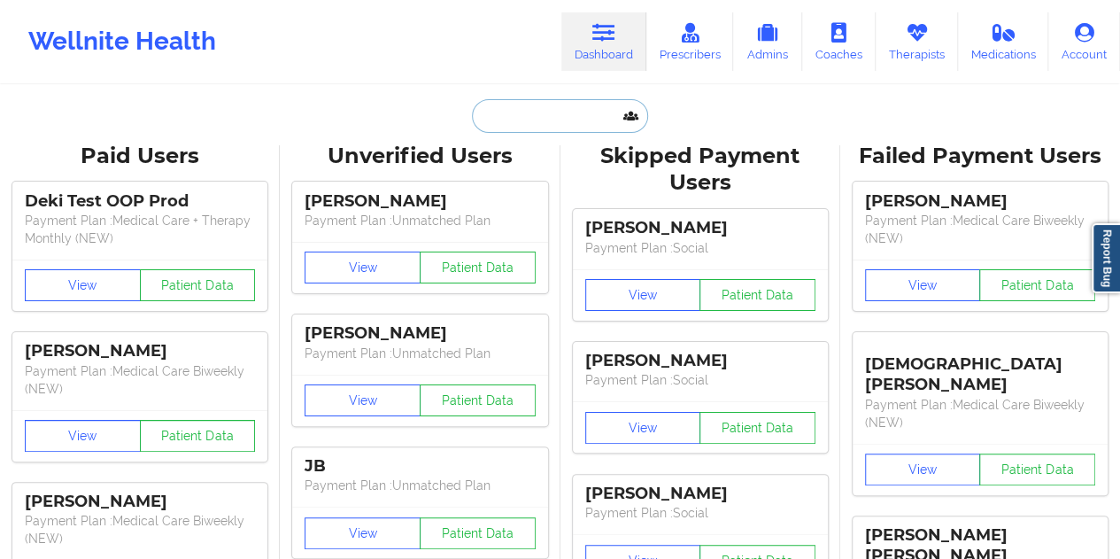
click at [525, 114] on input "text" at bounding box center [559, 116] width 175 height 34
paste input "[EMAIL_ADDRESS][DOMAIN_NAME]"
type input "[EMAIL_ADDRESS][DOMAIN_NAME]"
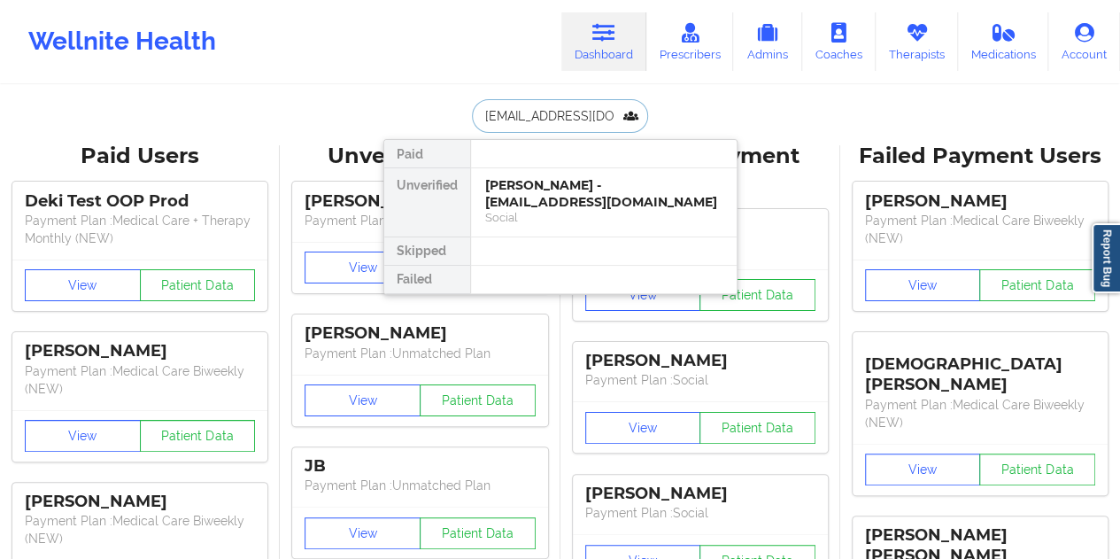
click at [559, 210] on div "Social" at bounding box center [603, 217] width 237 height 15
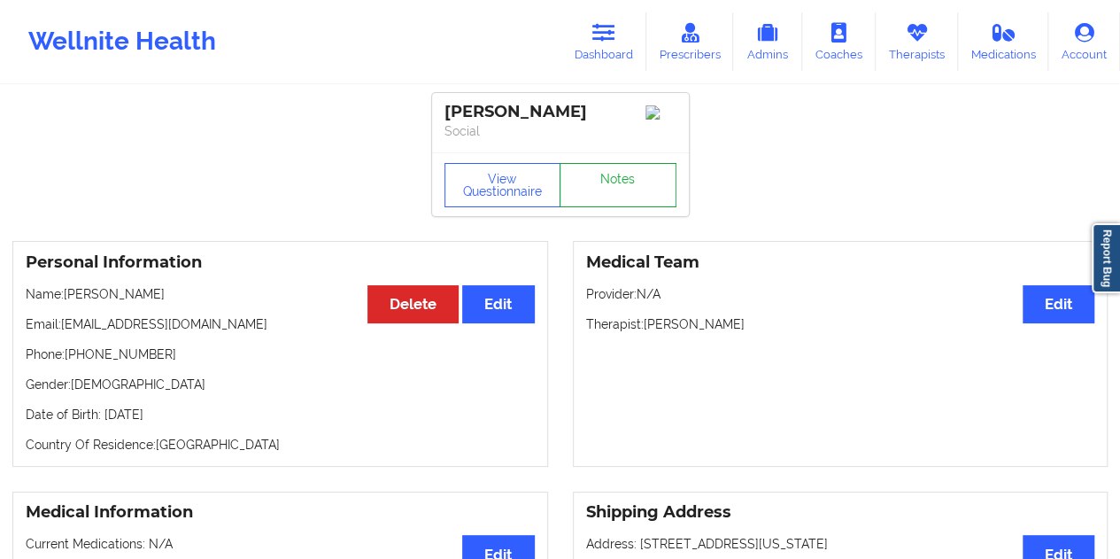
click at [596, 198] on link "Notes" at bounding box center [617, 185] width 117 height 44
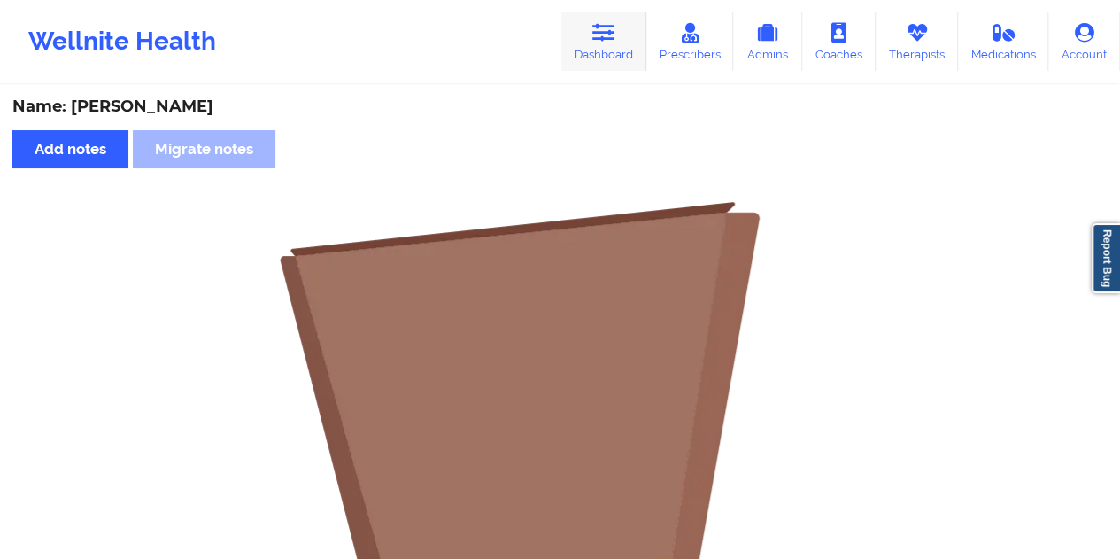
click at [614, 51] on link "Dashboard" at bounding box center [603, 41] width 85 height 58
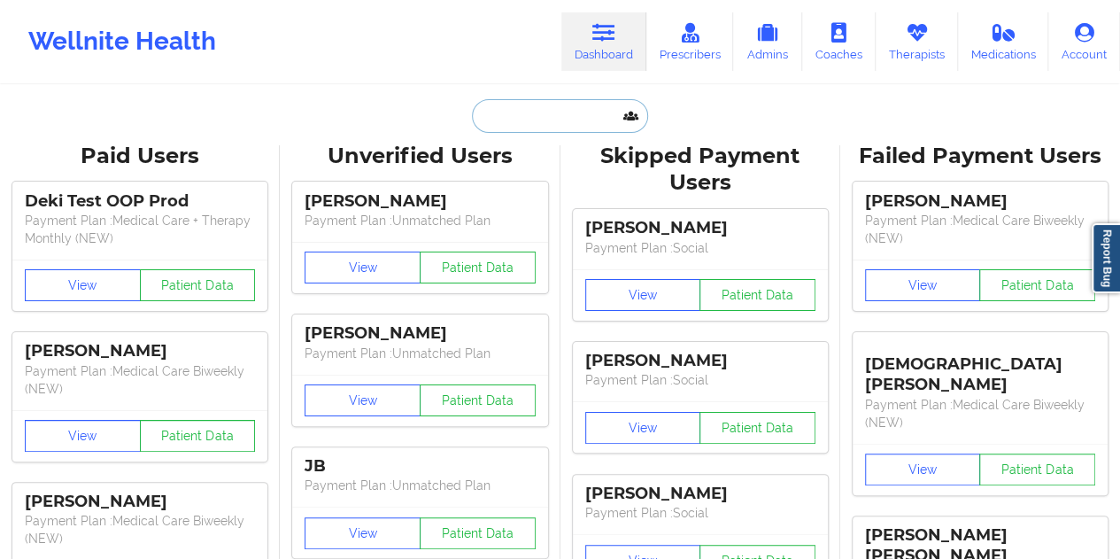
click at [545, 117] on input "text" at bounding box center [559, 116] width 175 height 34
paste input "[EMAIL_ADDRESS][DOMAIN_NAME]"
type input "[EMAIL_ADDRESS][DOMAIN_NAME]"
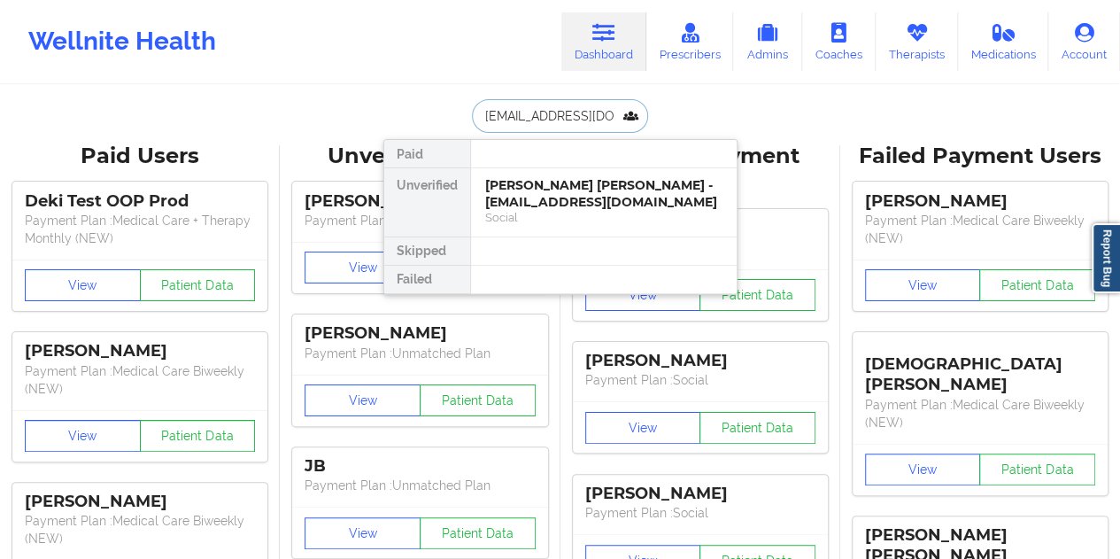
click at [530, 201] on div "[PERSON_NAME] [PERSON_NAME] - [EMAIL_ADDRESS][DOMAIN_NAME]" at bounding box center [603, 193] width 237 height 33
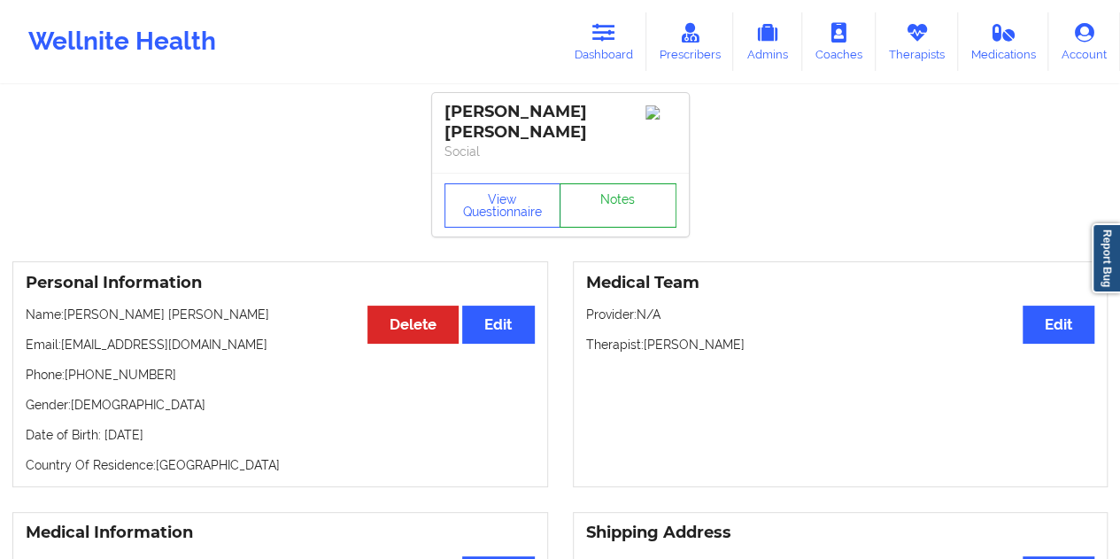
click at [605, 192] on link "Notes" at bounding box center [617, 205] width 117 height 44
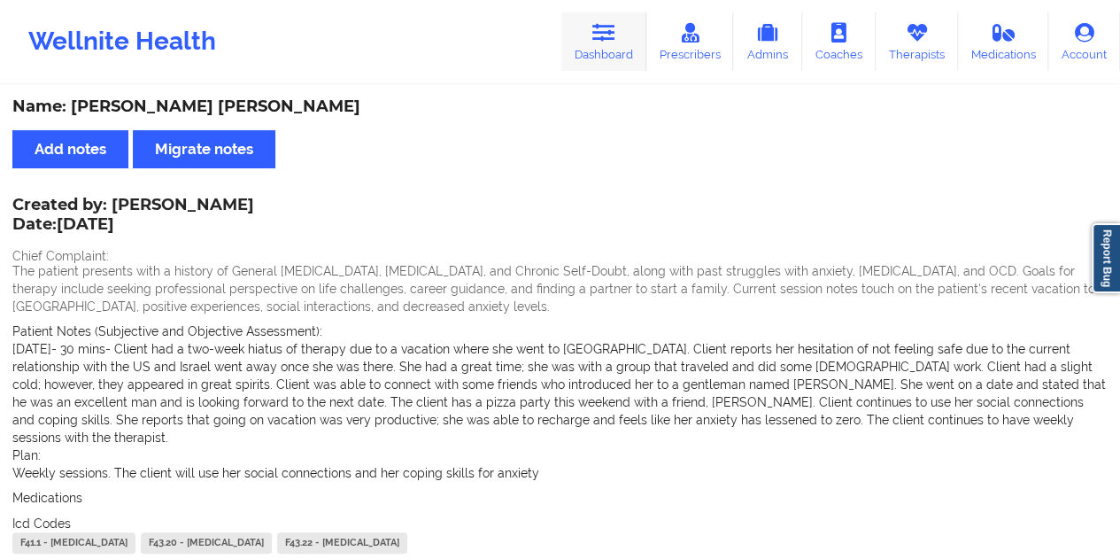
click at [606, 61] on link "Dashboard" at bounding box center [603, 41] width 85 height 58
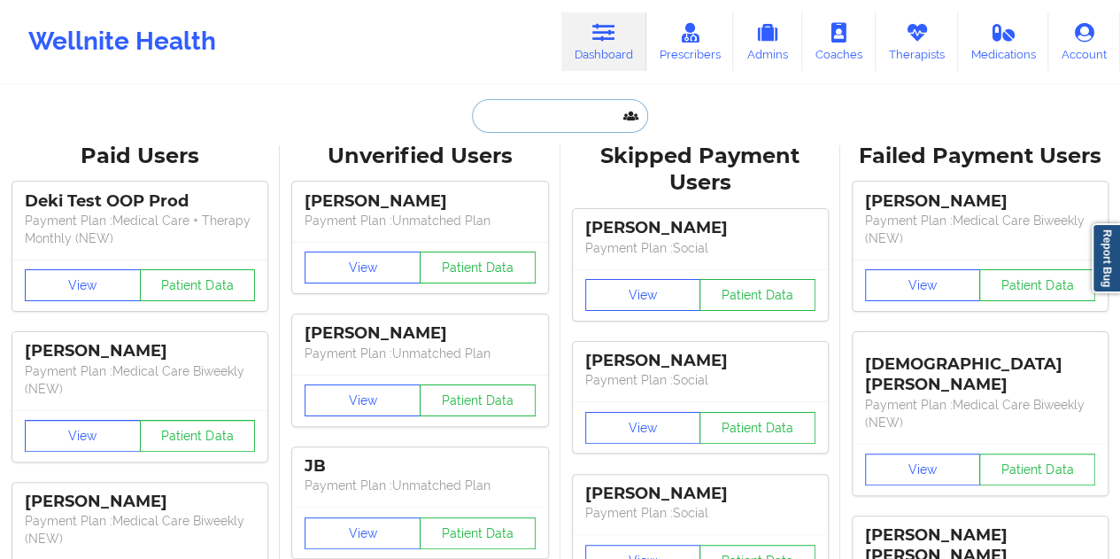
click at [559, 118] on input "text" at bounding box center [559, 116] width 175 height 34
paste input "[EMAIL_ADDRESS][DOMAIN_NAME]"
type input "[EMAIL_ADDRESS][DOMAIN_NAME]"
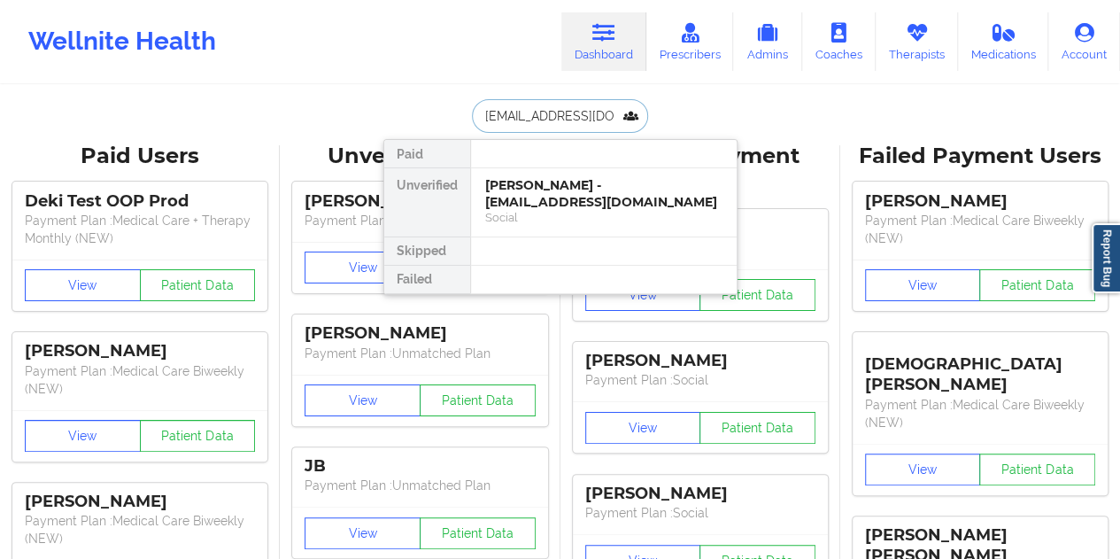
click at [545, 203] on div "[PERSON_NAME] - [EMAIL_ADDRESS][DOMAIN_NAME]" at bounding box center [603, 193] width 237 height 33
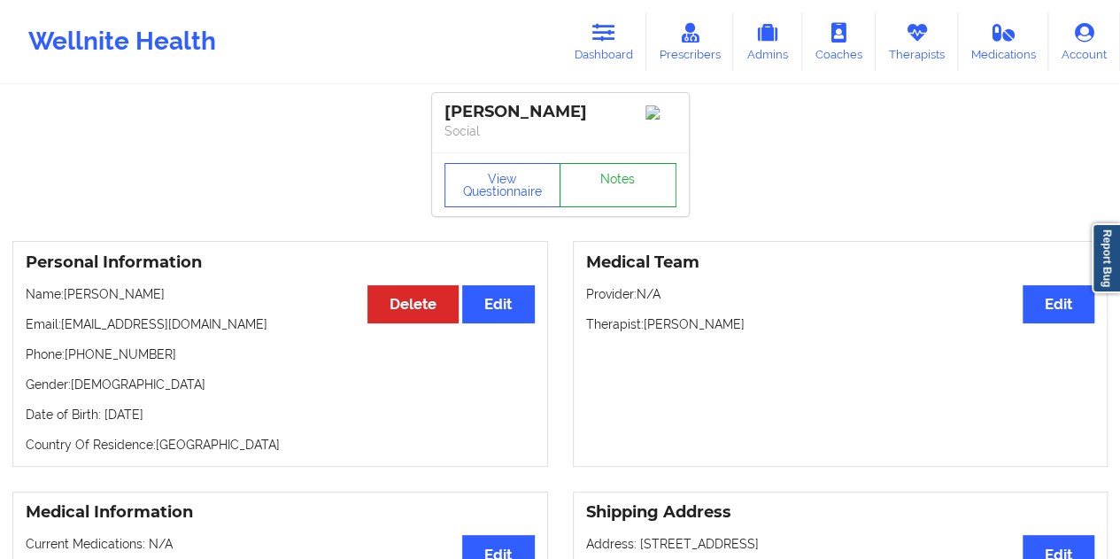
click at [607, 186] on link "Notes" at bounding box center [617, 185] width 117 height 44
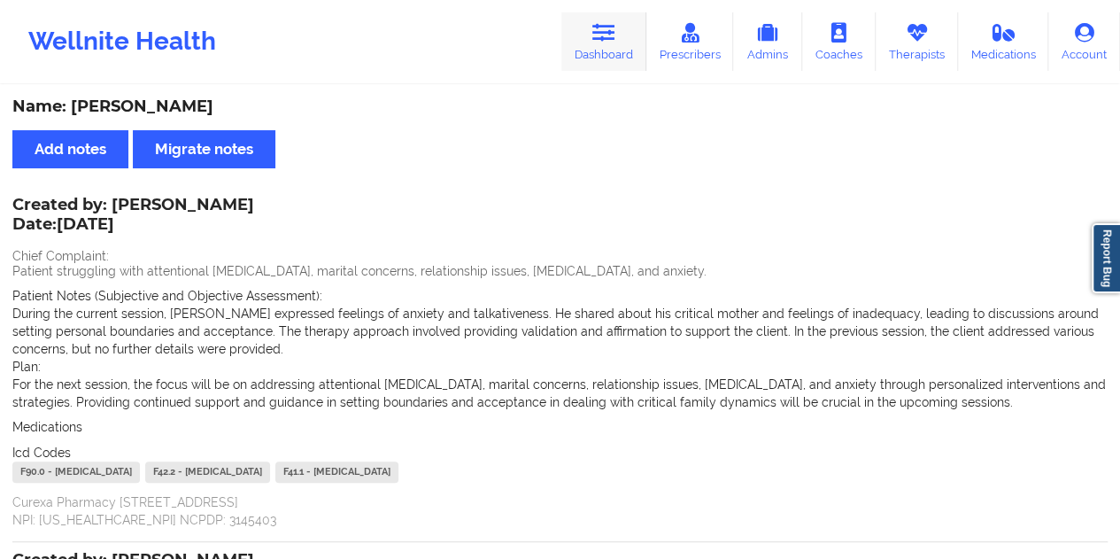
click at [594, 49] on link "Dashboard" at bounding box center [603, 41] width 85 height 58
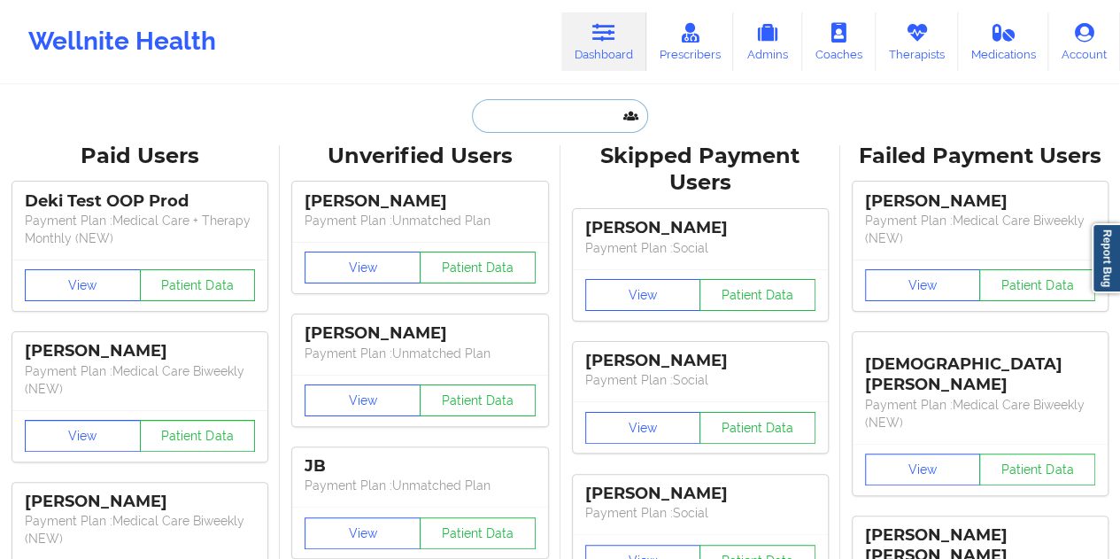
click at [559, 104] on input "text" at bounding box center [559, 116] width 175 height 34
paste input "[EMAIL_ADDRESS][DOMAIN_NAME]"
type input "[EMAIL_ADDRESS][DOMAIN_NAME]"
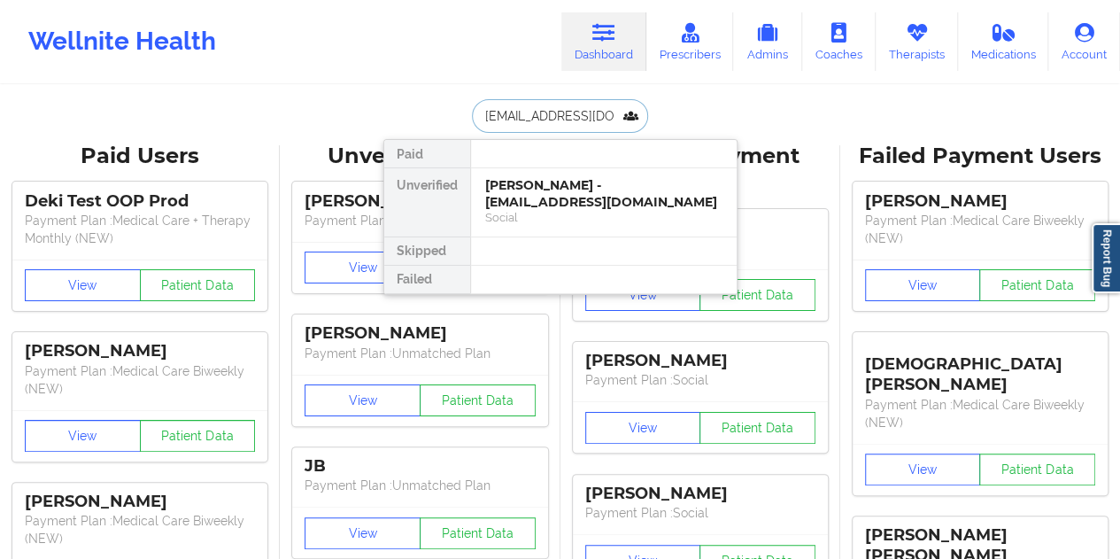
click at [559, 210] on div "Social" at bounding box center [603, 217] width 237 height 15
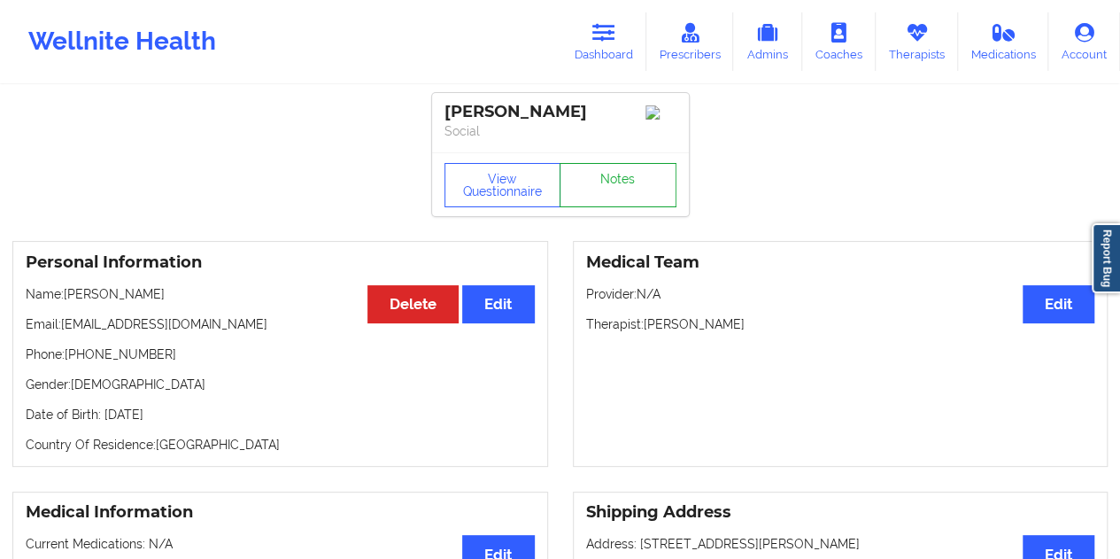
click at [614, 196] on link "Notes" at bounding box center [617, 185] width 117 height 44
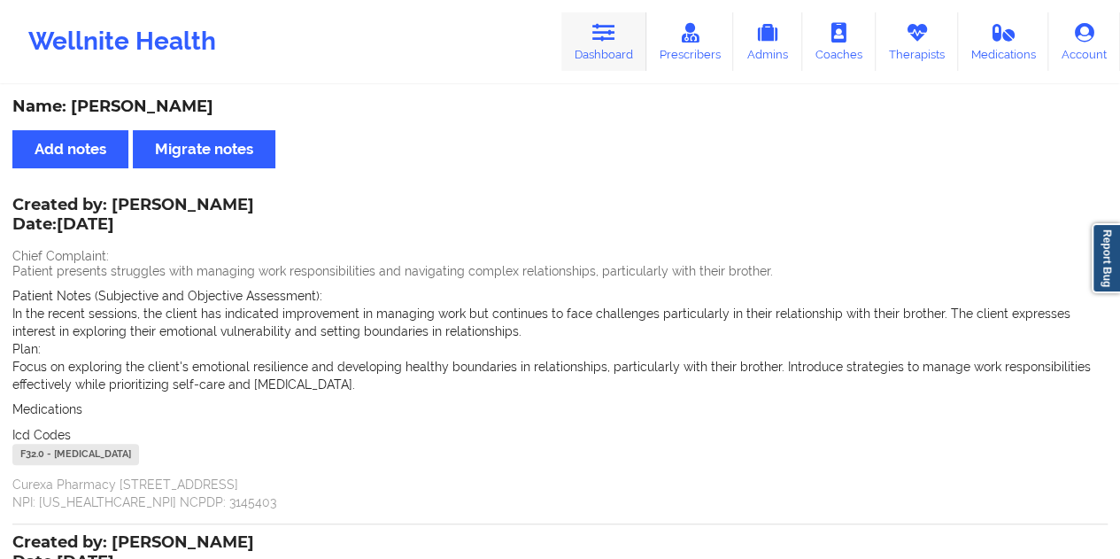
click at [609, 41] on icon at bounding box center [603, 32] width 23 height 19
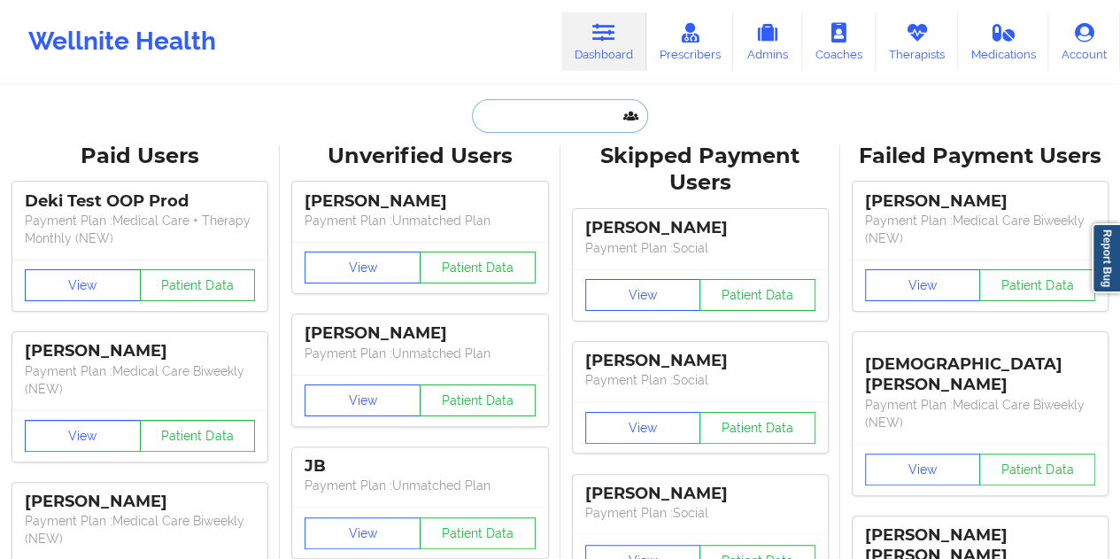
click at [579, 107] on input "text" at bounding box center [559, 116] width 175 height 34
paste input "[EMAIL_ADDRESS][DOMAIN_NAME]"
type input "[EMAIL_ADDRESS][DOMAIN_NAME]"
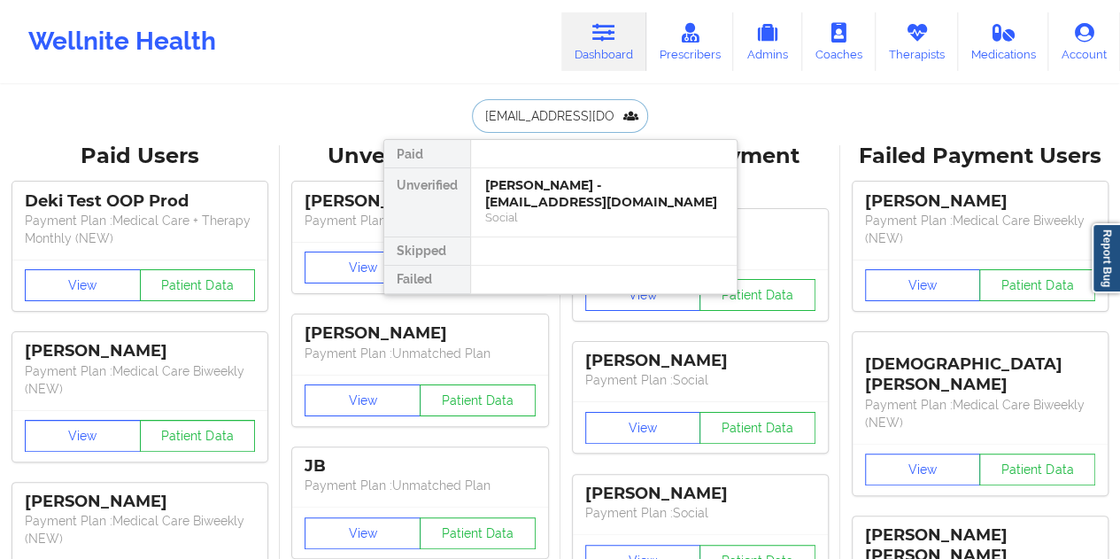
scroll to position [0, 8]
click at [561, 197] on div "[PERSON_NAME] - [EMAIL_ADDRESS][DOMAIN_NAME]" at bounding box center [603, 193] width 237 height 33
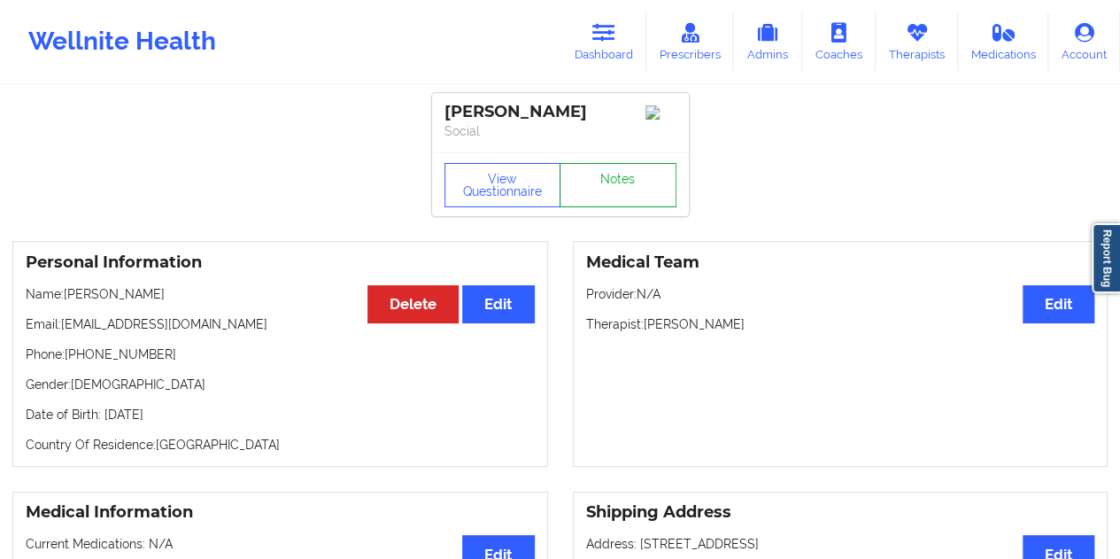
click at [590, 196] on link "Notes" at bounding box center [617, 185] width 117 height 44
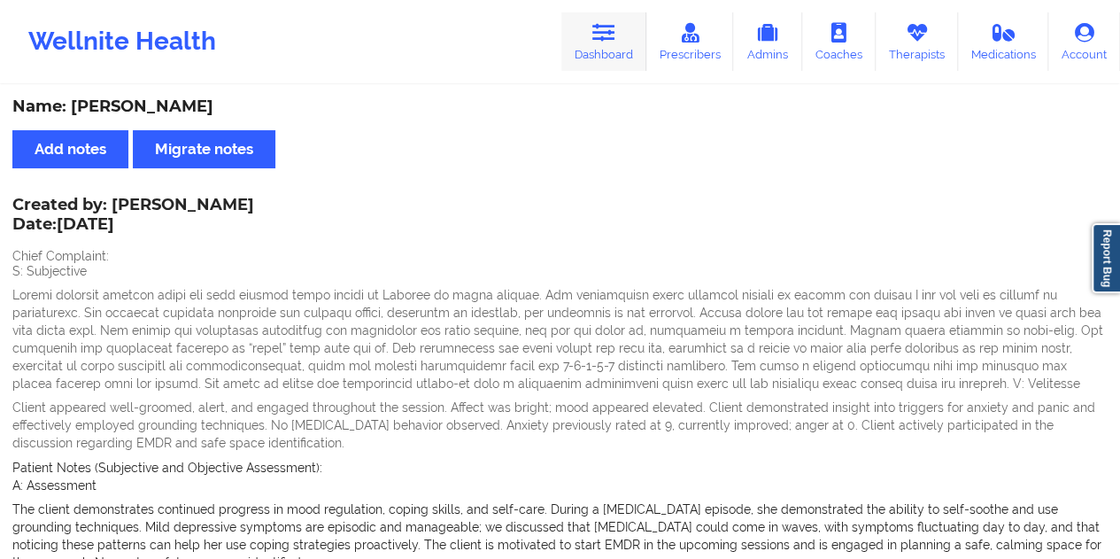
click at [621, 31] on link "Dashboard" at bounding box center [603, 41] width 85 height 58
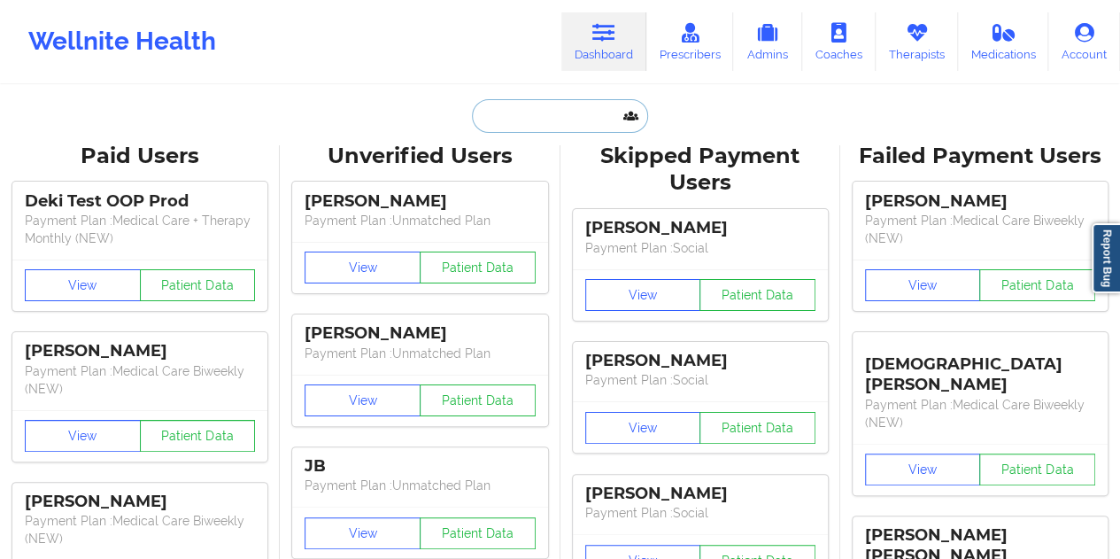
click at [556, 115] on input "text" at bounding box center [559, 116] width 175 height 34
paste input "[DOMAIN_NAME][EMAIL_ADDRESS][DOMAIN_NAME]"
type input "[DOMAIN_NAME][EMAIL_ADDRESS][DOMAIN_NAME]"
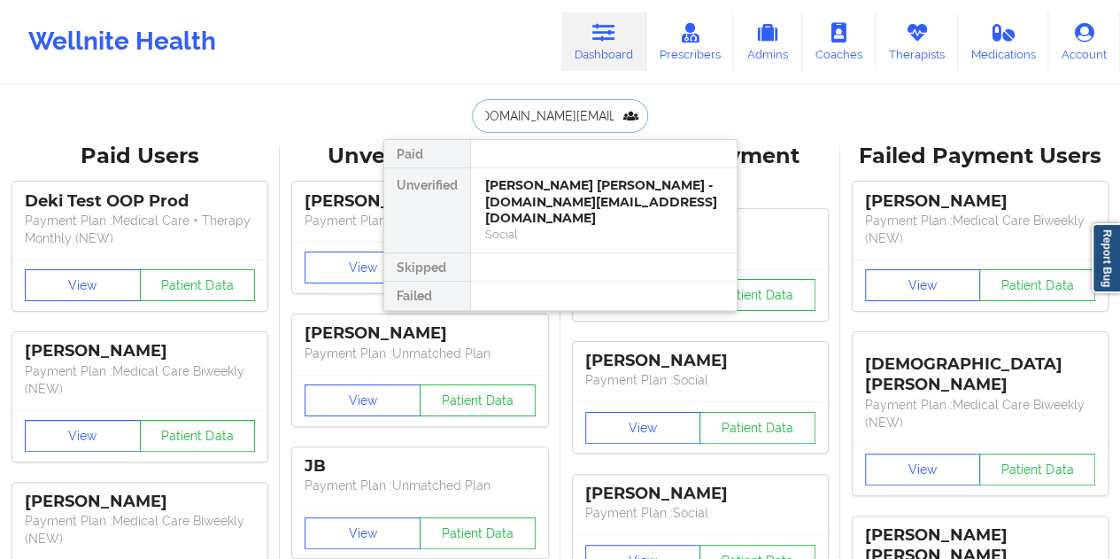
click at [531, 201] on div "[PERSON_NAME] [PERSON_NAME] - [DOMAIN_NAME][EMAIL_ADDRESS][DOMAIN_NAME]" at bounding box center [603, 202] width 237 height 50
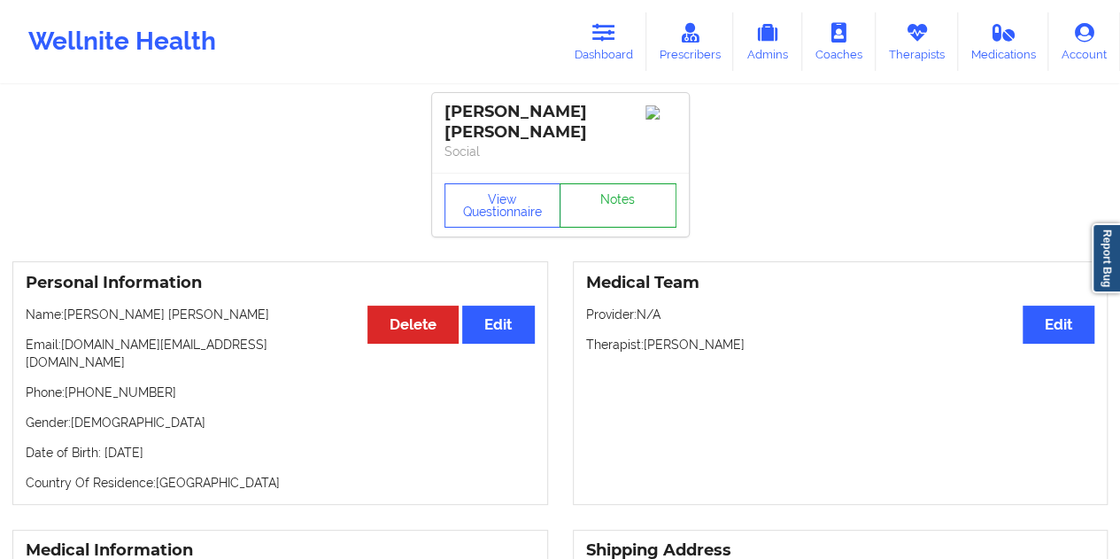
click at [594, 189] on link "Notes" at bounding box center [617, 205] width 117 height 44
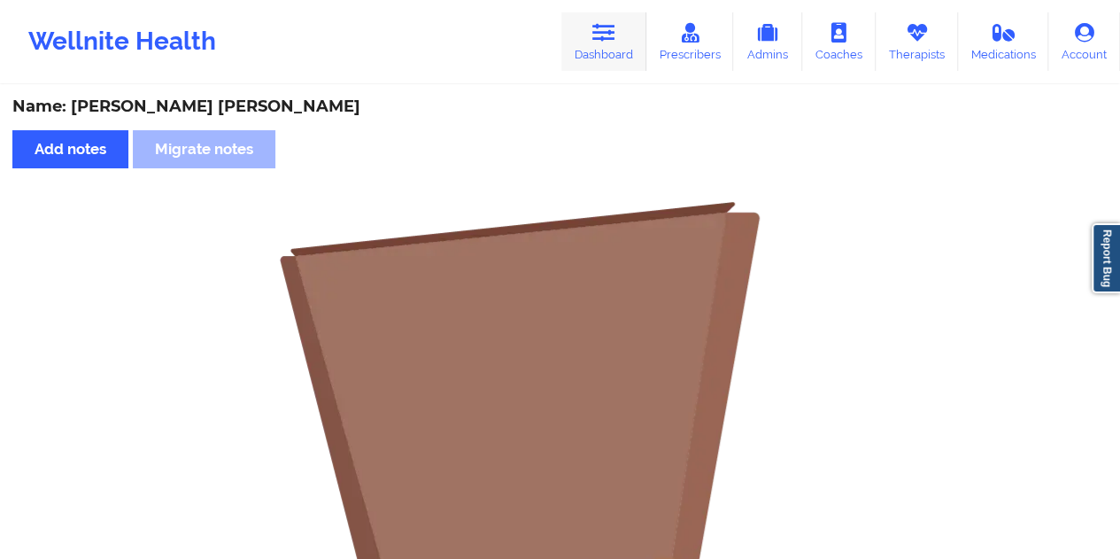
click at [588, 59] on link "Dashboard" at bounding box center [603, 41] width 85 height 58
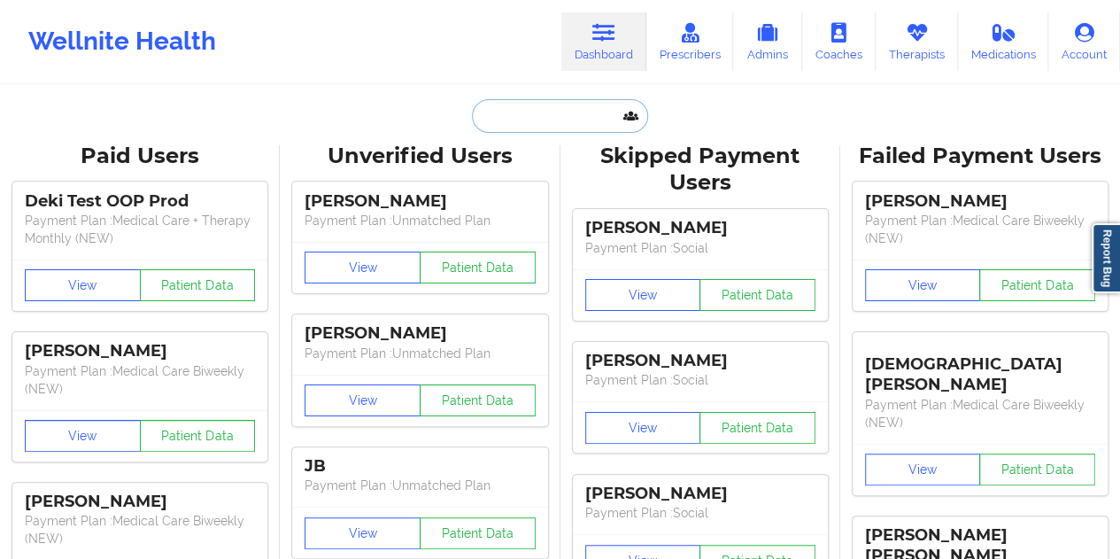
click at [535, 127] on input "text" at bounding box center [559, 116] width 175 height 34
paste input "[EMAIL_ADDRESS][PERSON_NAME][DOMAIN_NAME]"
type input "[EMAIL_ADDRESS][PERSON_NAME][DOMAIN_NAME]"
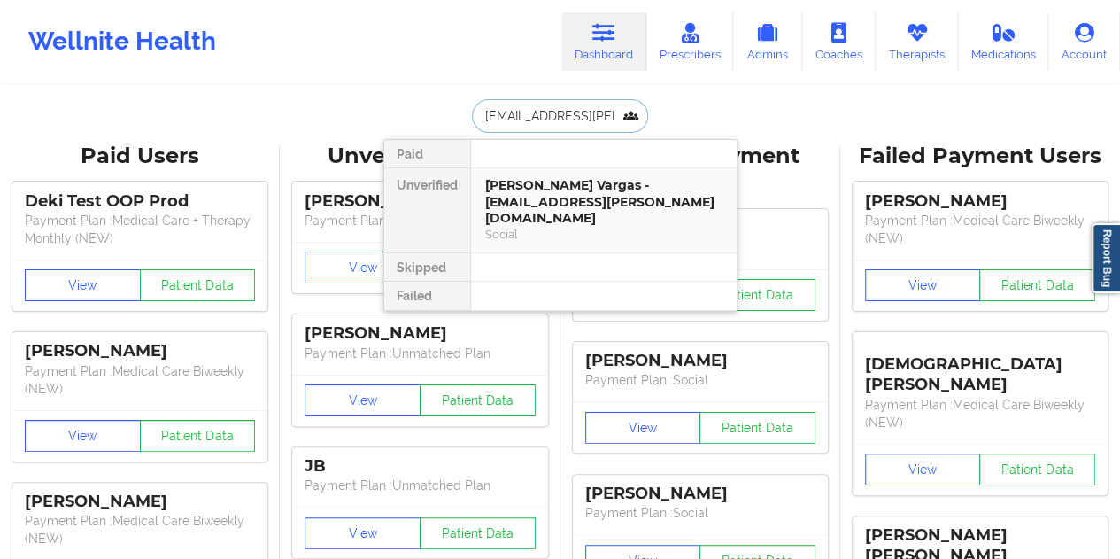
click at [549, 183] on div "[PERSON_NAME] Vargas - [EMAIL_ADDRESS][PERSON_NAME][DOMAIN_NAME]" at bounding box center [603, 202] width 237 height 50
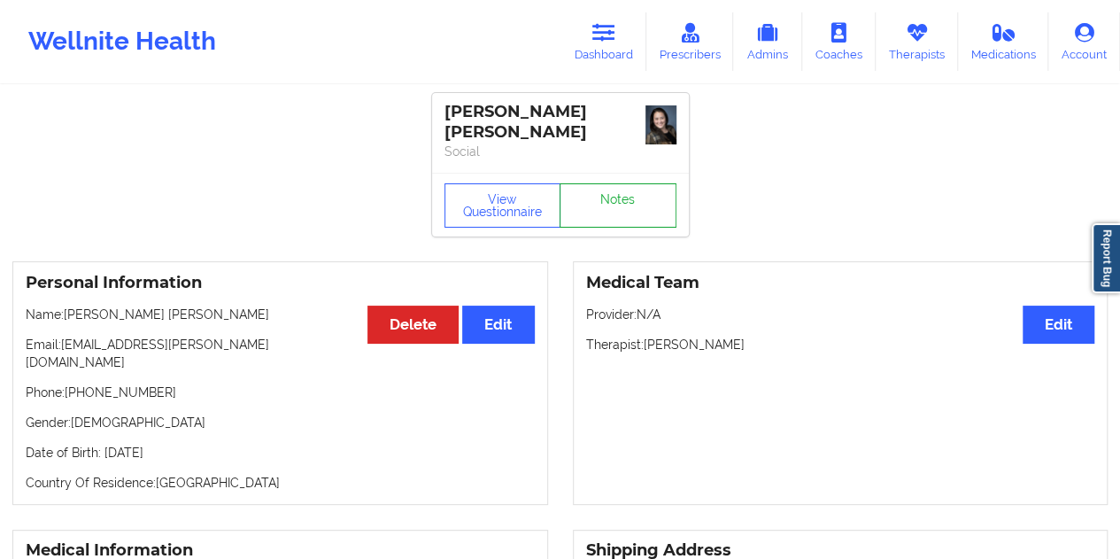
click at [618, 188] on link "Notes" at bounding box center [617, 205] width 117 height 44
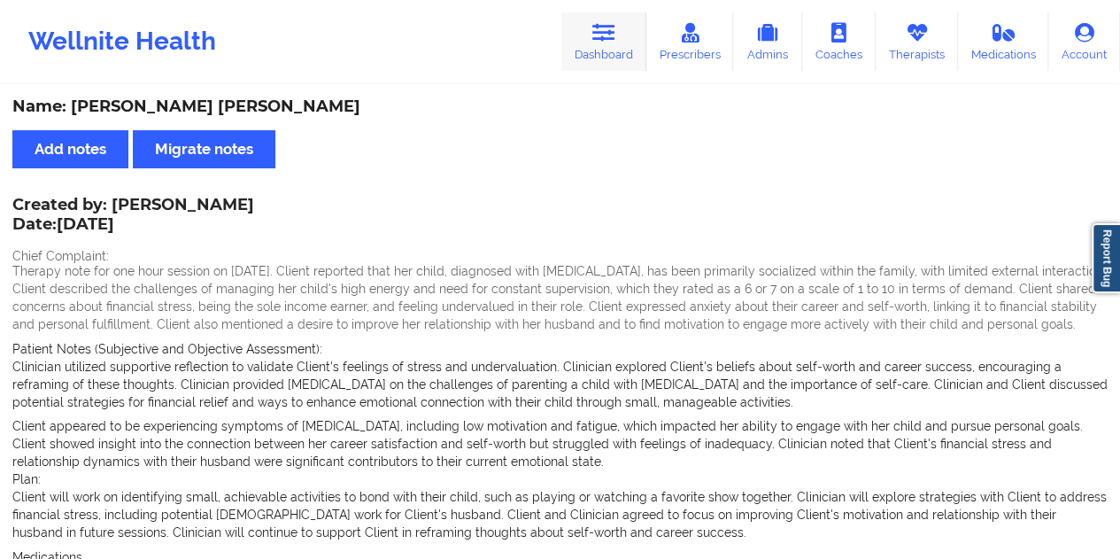
click at [620, 43] on link "Dashboard" at bounding box center [603, 41] width 85 height 58
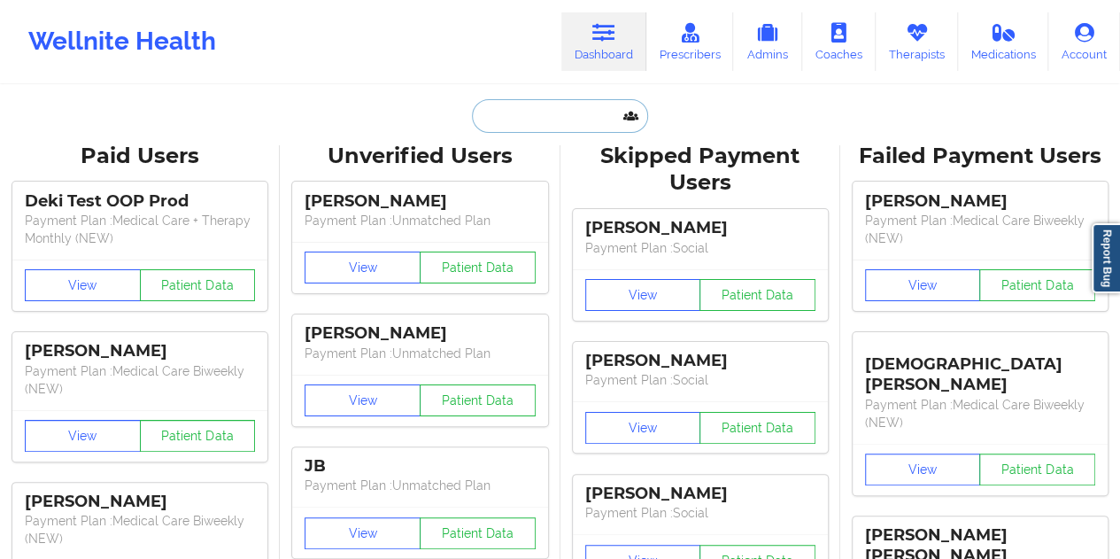
click at [543, 114] on input "text" at bounding box center [559, 116] width 175 height 34
paste input "[EMAIL_ADDRESS][DOMAIN_NAME]"
type input "[EMAIL_ADDRESS][DOMAIN_NAME]"
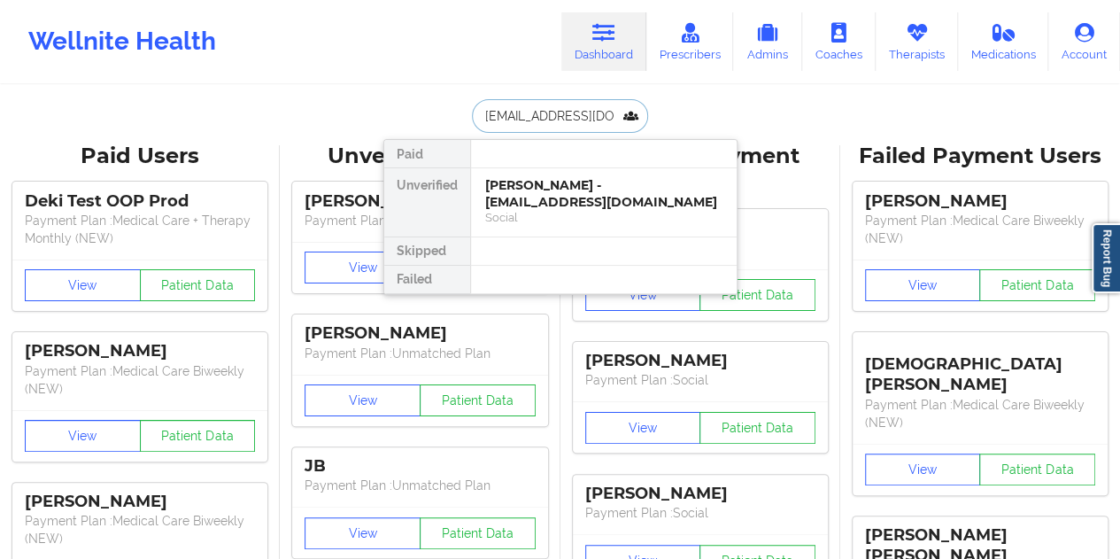
click at [567, 192] on div "[PERSON_NAME] - [EMAIL_ADDRESS][DOMAIN_NAME]" at bounding box center [603, 193] width 237 height 33
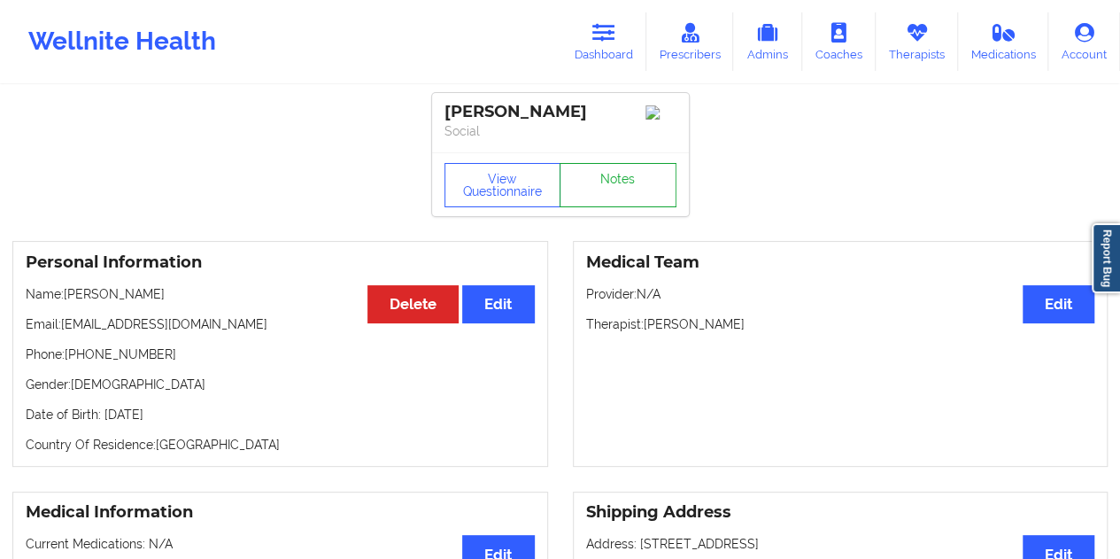
click at [640, 199] on link "Notes" at bounding box center [617, 185] width 117 height 44
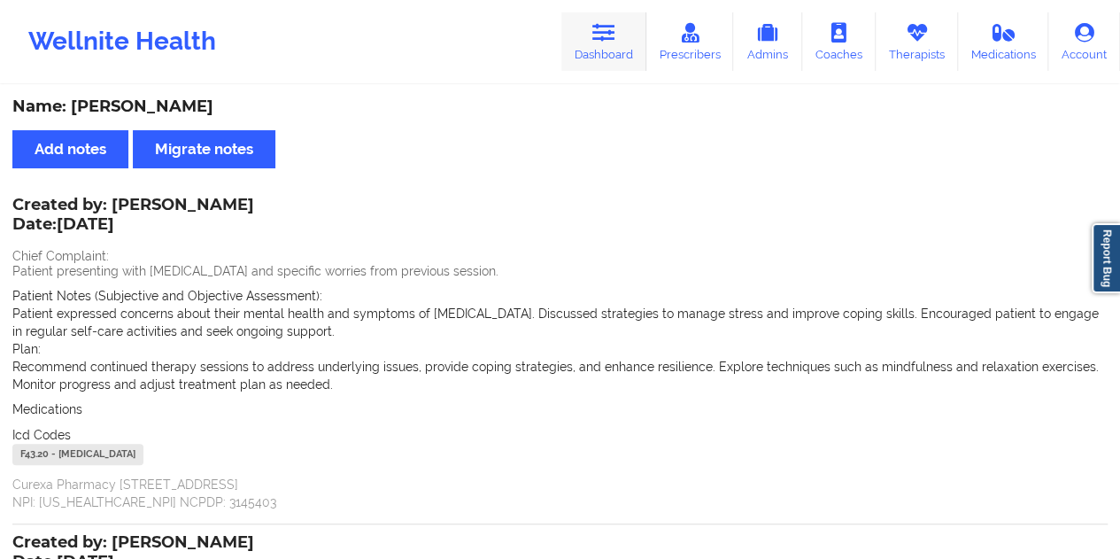
click at [619, 42] on link "Dashboard" at bounding box center [603, 41] width 85 height 58
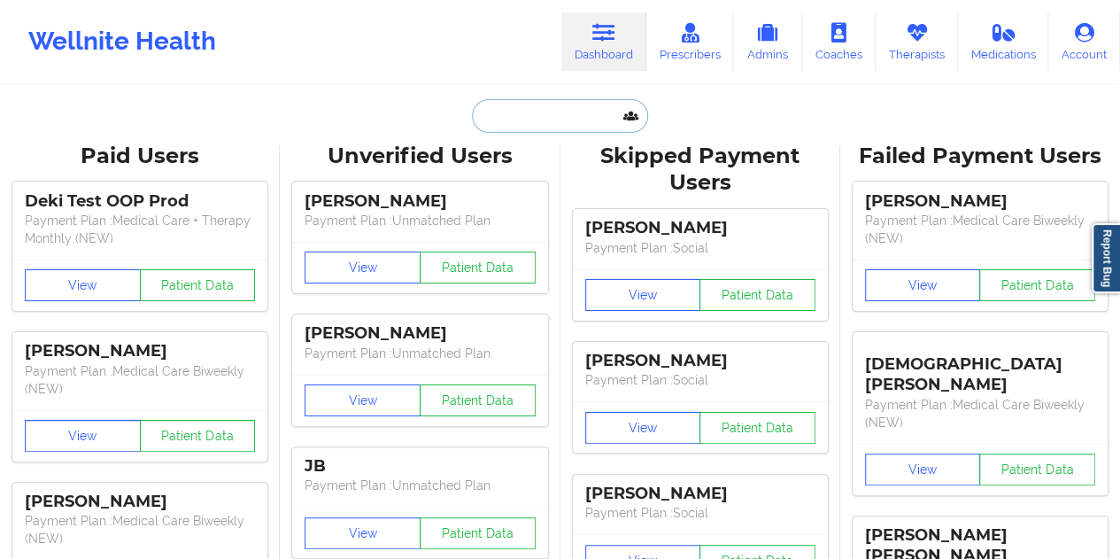
click at [525, 130] on input "text" at bounding box center [559, 116] width 175 height 34
paste input "[PERSON_NAME][EMAIL_ADDRESS][PERSON_NAME][DOMAIN_NAME]"
type input "[PERSON_NAME][EMAIL_ADDRESS][PERSON_NAME][DOMAIN_NAME]"
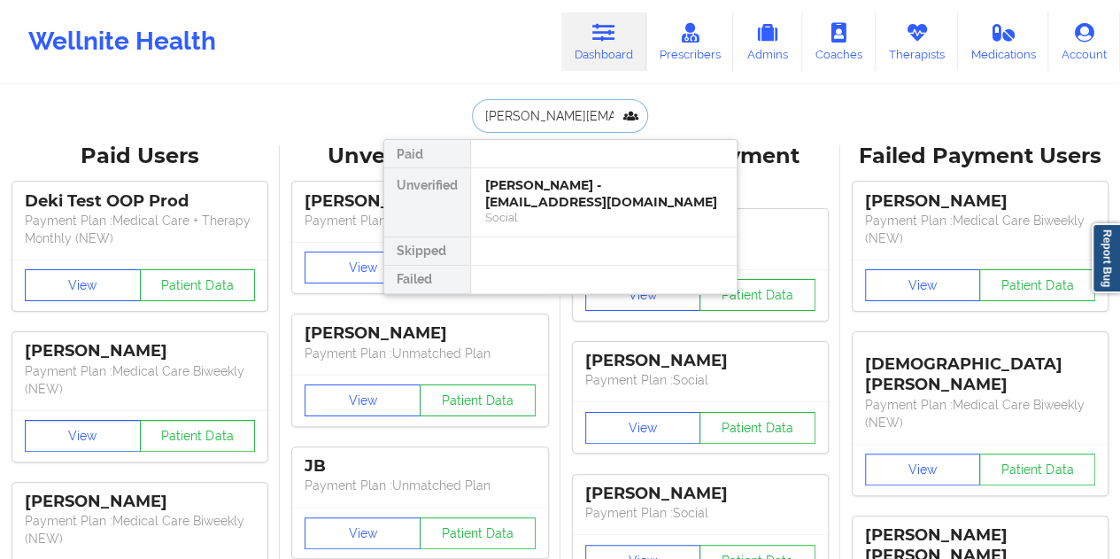
scroll to position [0, 15]
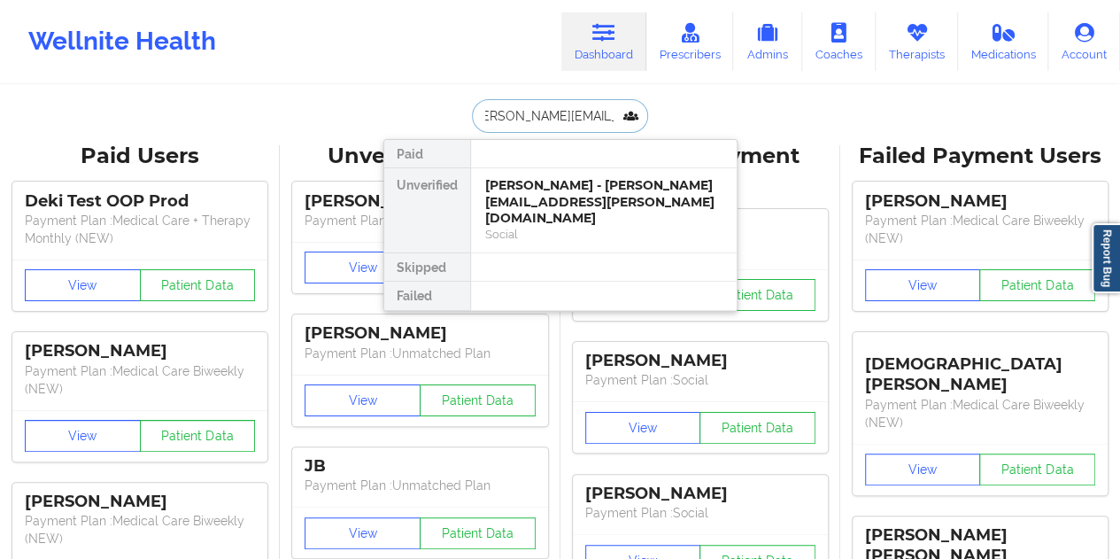
click at [584, 202] on div "[PERSON_NAME] - [PERSON_NAME][EMAIL_ADDRESS][PERSON_NAME][DOMAIN_NAME]" at bounding box center [603, 202] width 237 height 50
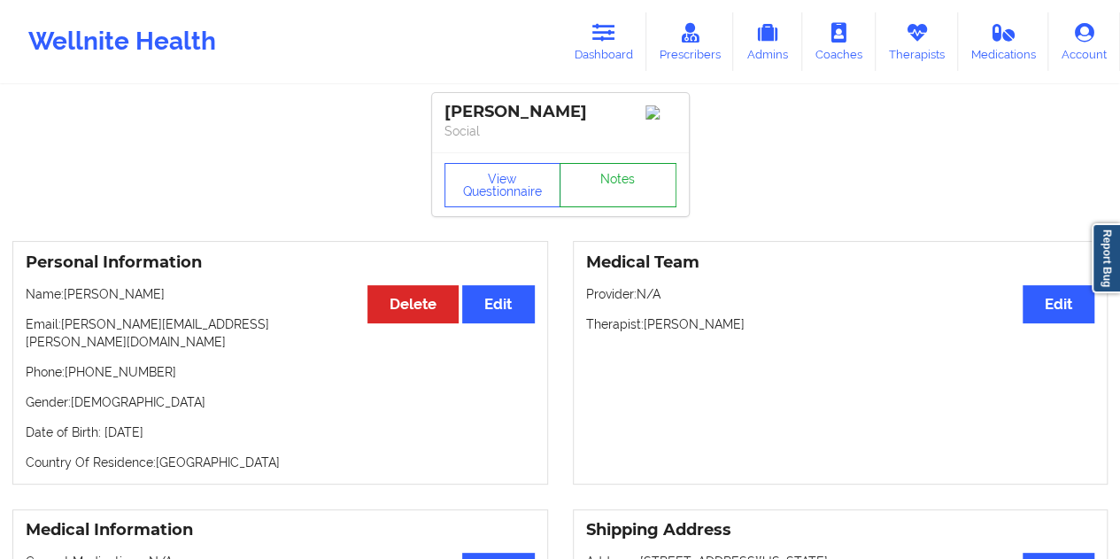
click at [615, 185] on link "Notes" at bounding box center [617, 185] width 117 height 44
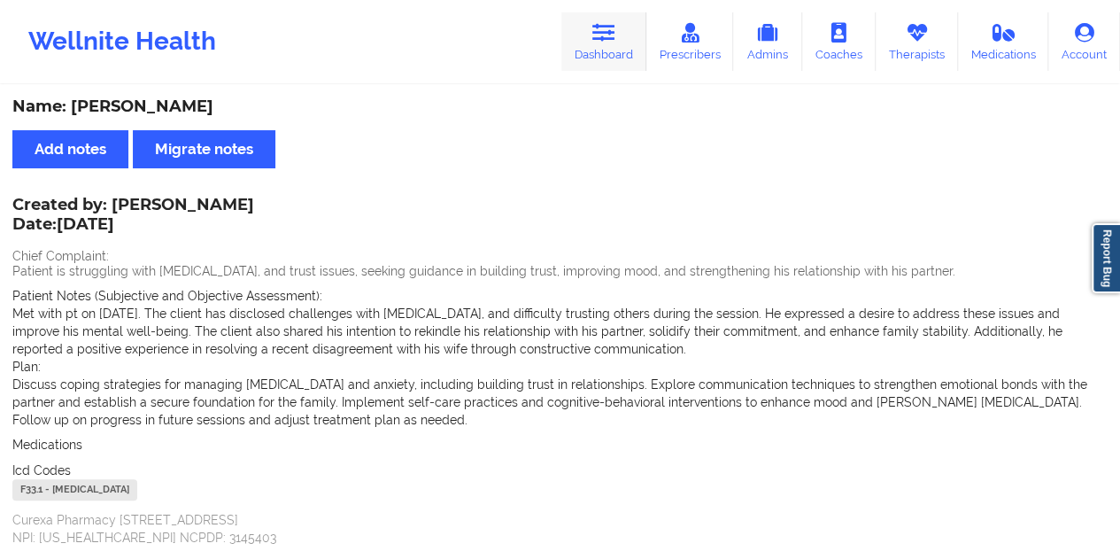
click at [611, 54] on link "Dashboard" at bounding box center [603, 41] width 85 height 58
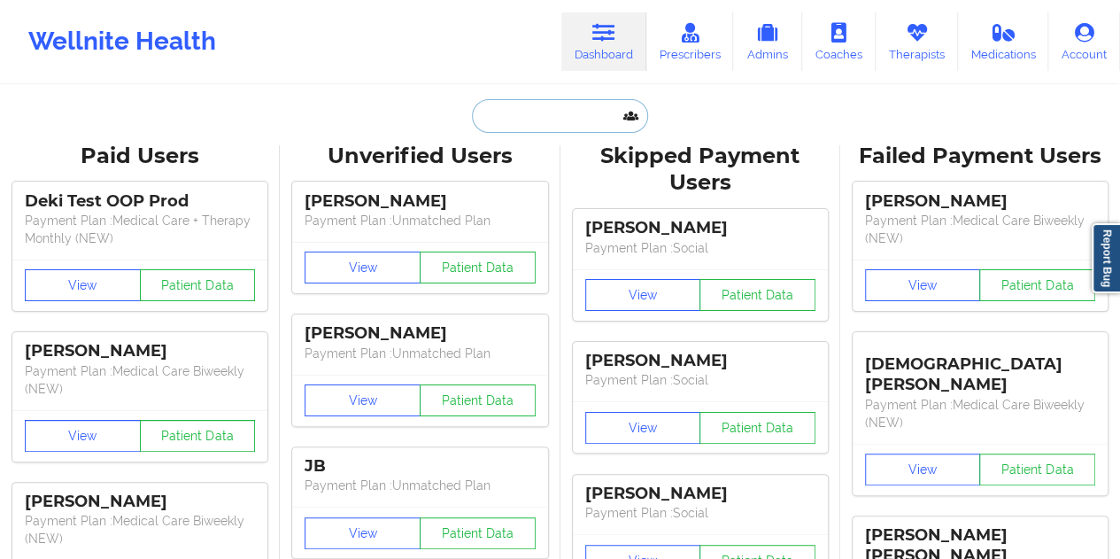
click at [543, 124] on input "text" at bounding box center [559, 116] width 175 height 34
paste input "[EMAIL_ADDRESS][DOMAIN_NAME]"
type input "[EMAIL_ADDRESS][DOMAIN_NAME]"
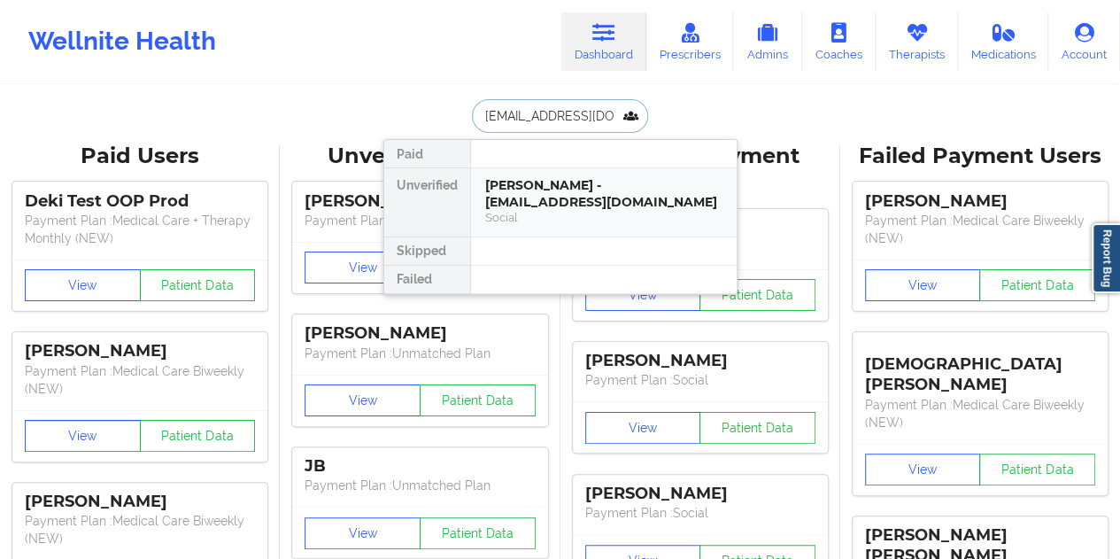
click at [552, 189] on div "[PERSON_NAME] - [EMAIL_ADDRESS][DOMAIN_NAME]" at bounding box center [603, 193] width 237 height 33
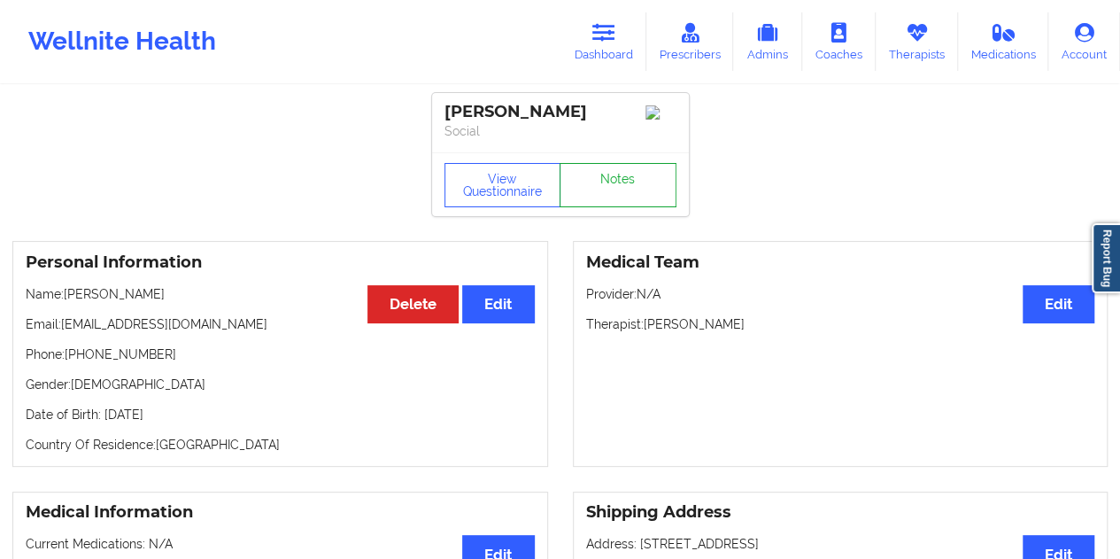
click at [620, 187] on link "Notes" at bounding box center [617, 185] width 117 height 44
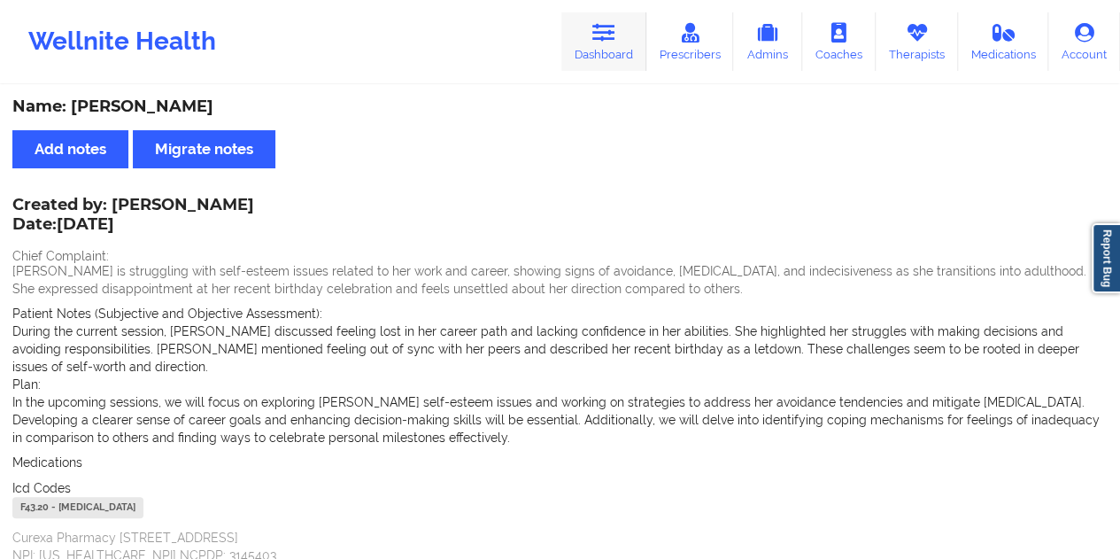
click at [614, 57] on link "Dashboard" at bounding box center [603, 41] width 85 height 58
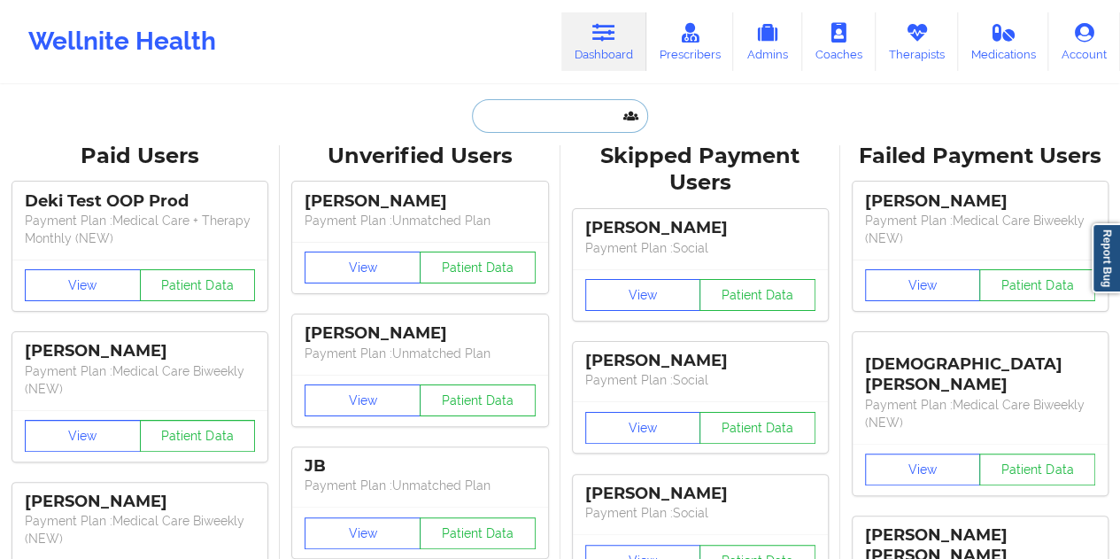
click at [561, 112] on input "text" at bounding box center [559, 116] width 175 height 34
paste input "[EMAIL_ADDRESS][DOMAIN_NAME]"
type input "[EMAIL_ADDRESS][DOMAIN_NAME]"
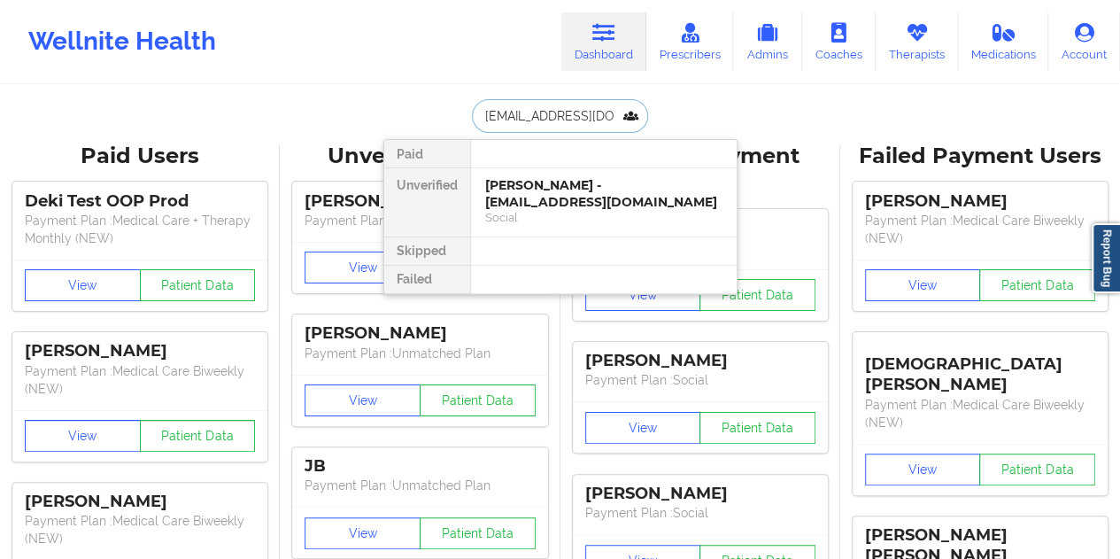
click at [579, 197] on div "[PERSON_NAME] - [EMAIL_ADDRESS][DOMAIN_NAME]" at bounding box center [603, 193] width 237 height 33
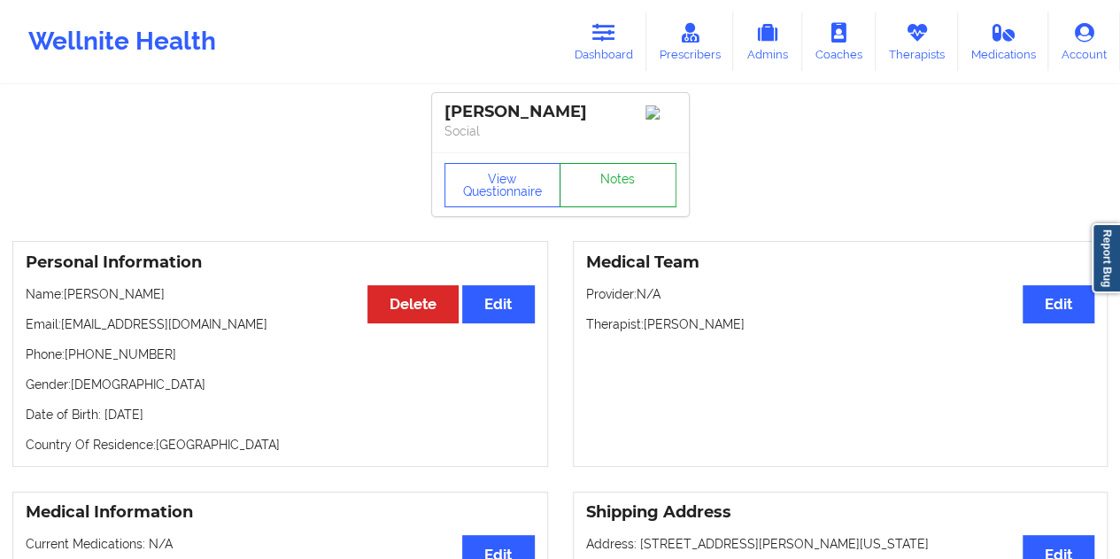
click at [589, 191] on link "Notes" at bounding box center [617, 185] width 117 height 44
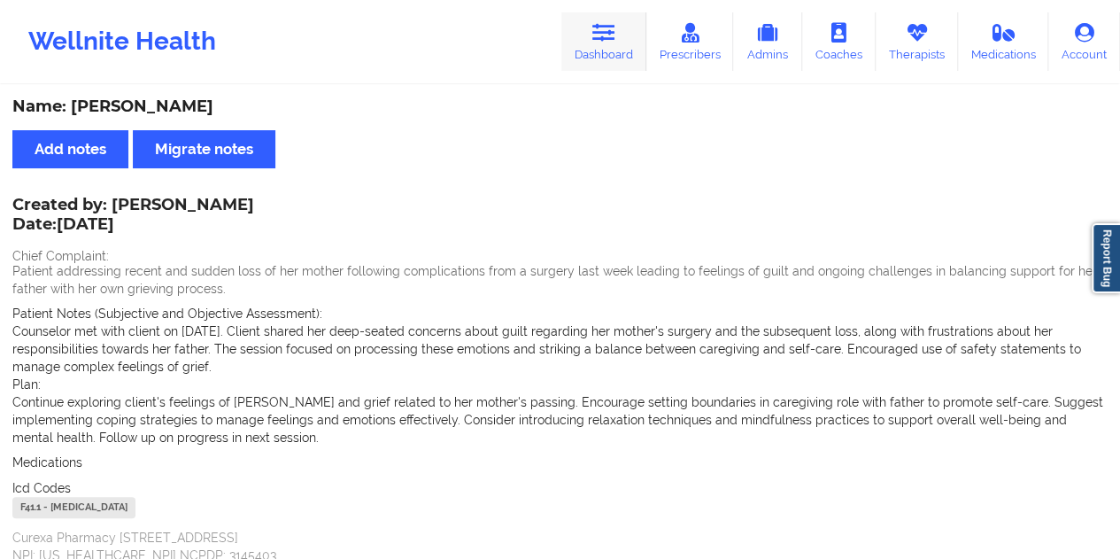
drag, startPoint x: 581, startPoint y: 4, endPoint x: 586, endPoint y: 21, distance: 17.6
click at [581, 4] on div "Wellnite Health Dashboard Prescribers Admins Coaches Therapists Medications Acc…" at bounding box center [560, 41] width 1120 height 83
click at [597, 43] on link "Dashboard" at bounding box center [603, 41] width 85 height 58
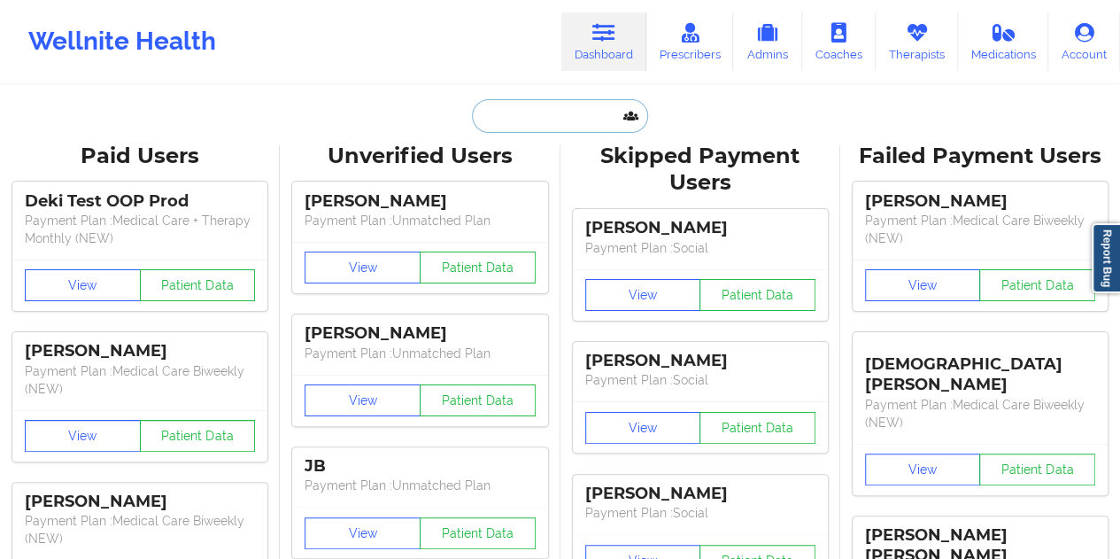
click at [512, 115] on input "text" at bounding box center [559, 116] width 175 height 34
paste input "[EMAIL_ADDRESS][DOMAIN_NAME]"
type input "[EMAIL_ADDRESS][DOMAIN_NAME]"
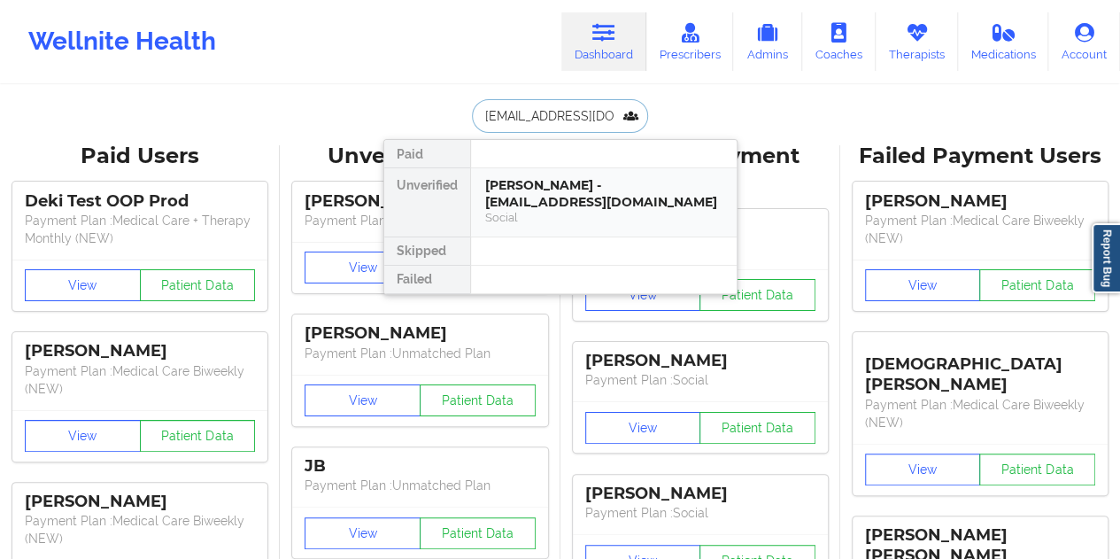
click at [536, 197] on div "[PERSON_NAME] - [EMAIL_ADDRESS][DOMAIN_NAME]" at bounding box center [603, 193] width 237 height 33
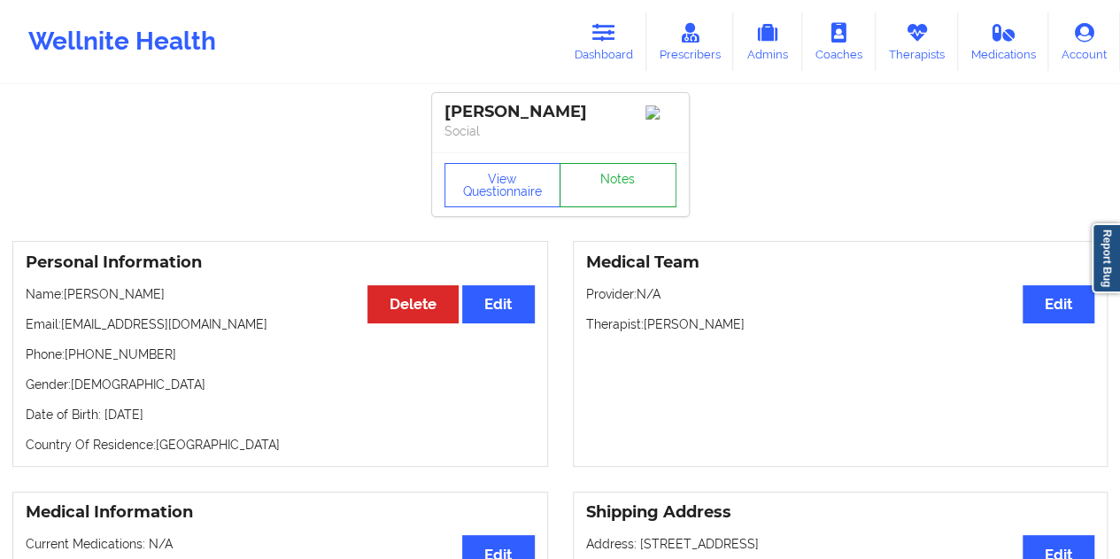
click at [623, 181] on link "Notes" at bounding box center [617, 185] width 117 height 44
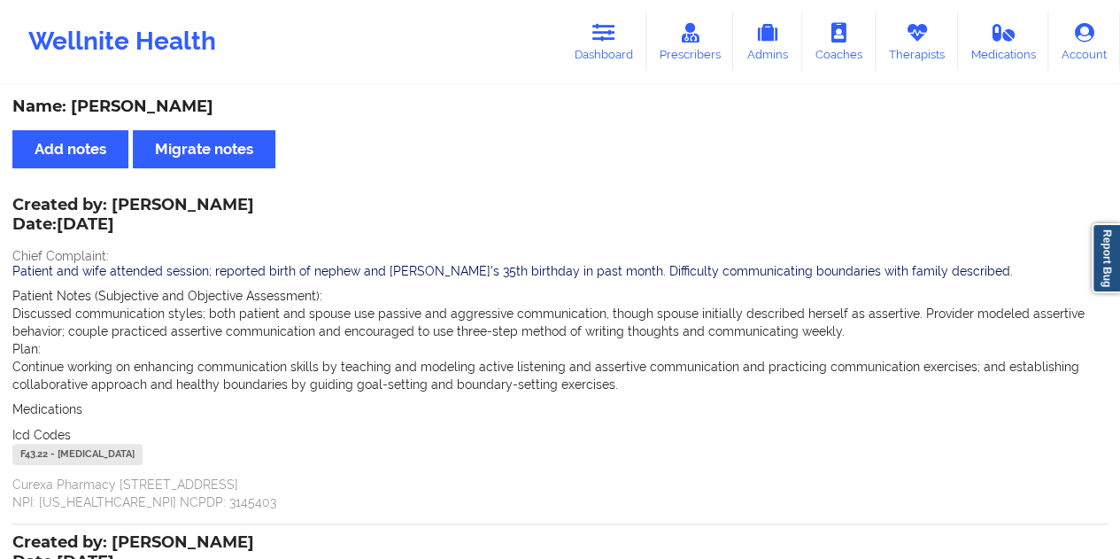
click at [618, 72] on div "Wellnite Health Dashboard Prescribers Admins Coaches Therapists Medications Acc…" at bounding box center [560, 41] width 1120 height 71
click at [598, 41] on icon at bounding box center [603, 32] width 23 height 19
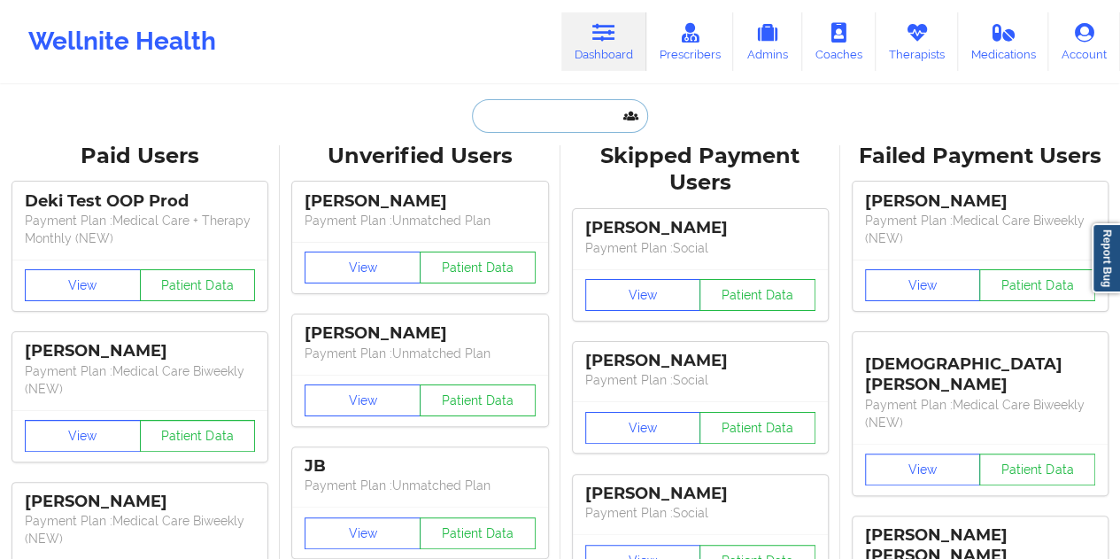
click at [535, 107] on input "text" at bounding box center [559, 116] width 175 height 34
paste input "[EMAIL_ADDRESS][DOMAIN_NAME]"
type input "[EMAIL_ADDRESS][DOMAIN_NAME]"
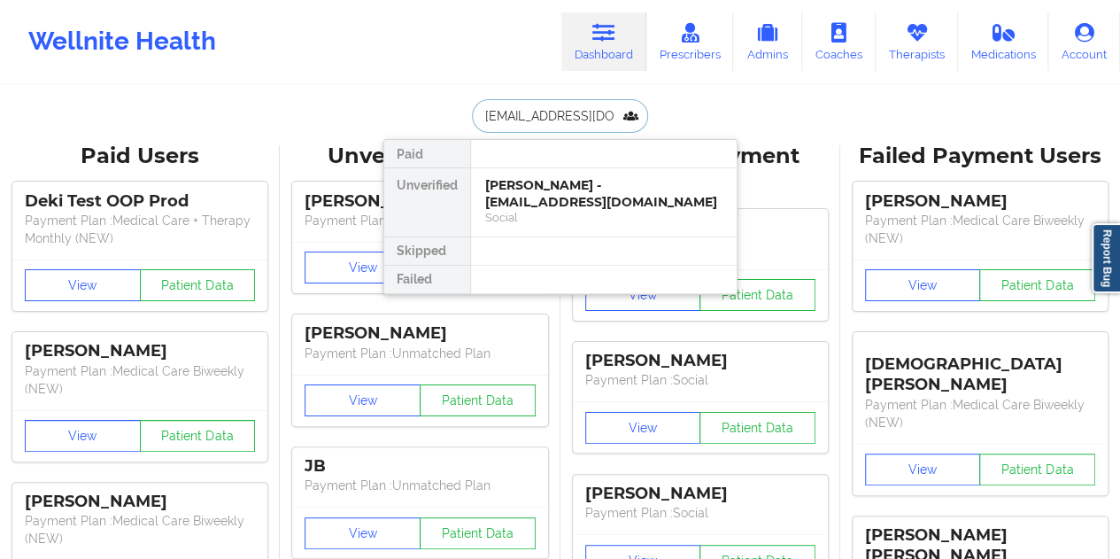
click at [574, 195] on div "[PERSON_NAME] - [EMAIL_ADDRESS][DOMAIN_NAME]" at bounding box center [603, 193] width 237 height 33
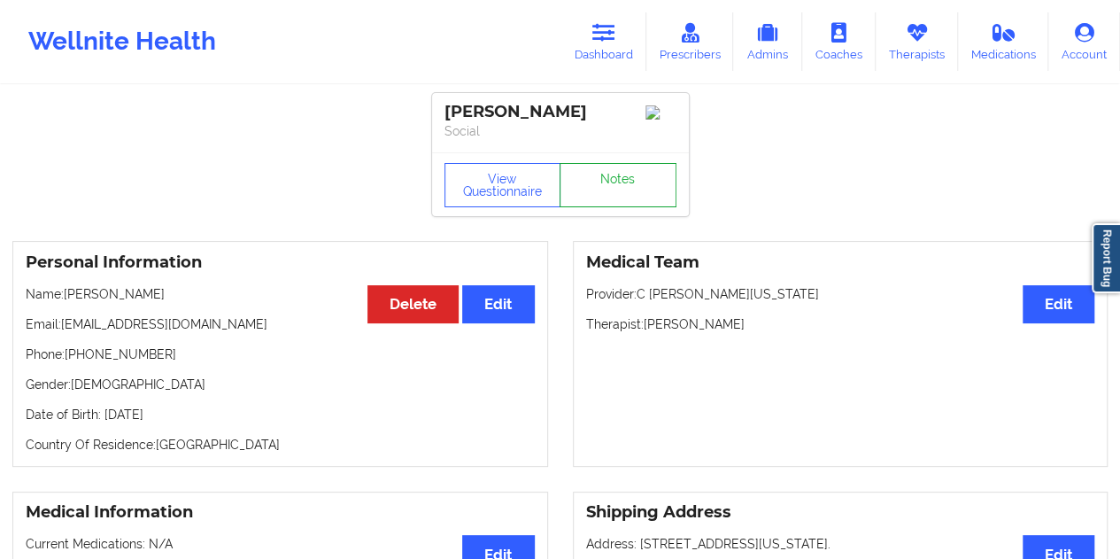
click at [609, 187] on link "Notes" at bounding box center [617, 185] width 117 height 44
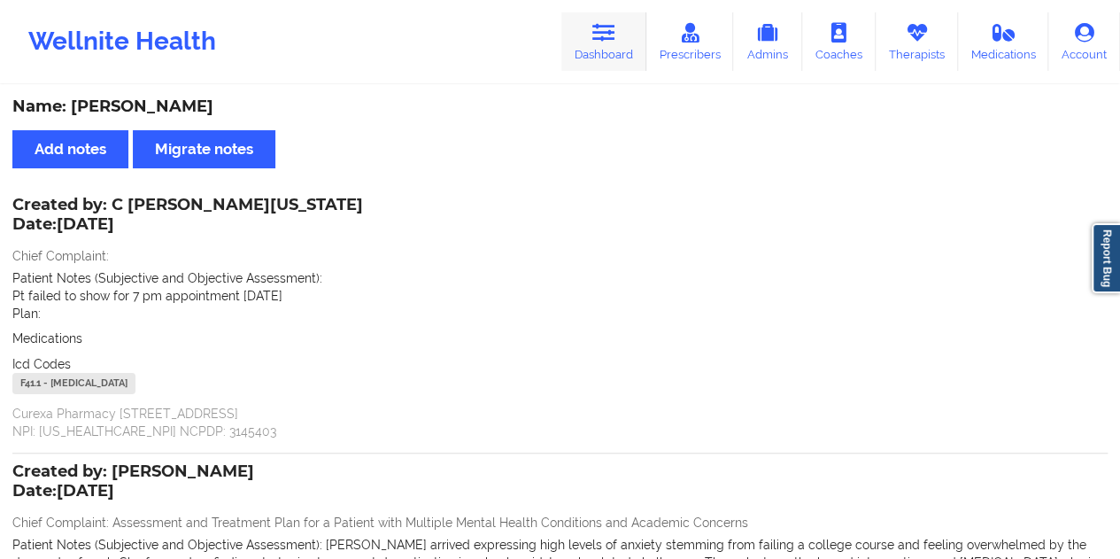
drag, startPoint x: 579, startPoint y: 31, endPoint x: 588, endPoint y: 58, distance: 28.8
click at [579, 31] on link "Dashboard" at bounding box center [603, 41] width 85 height 58
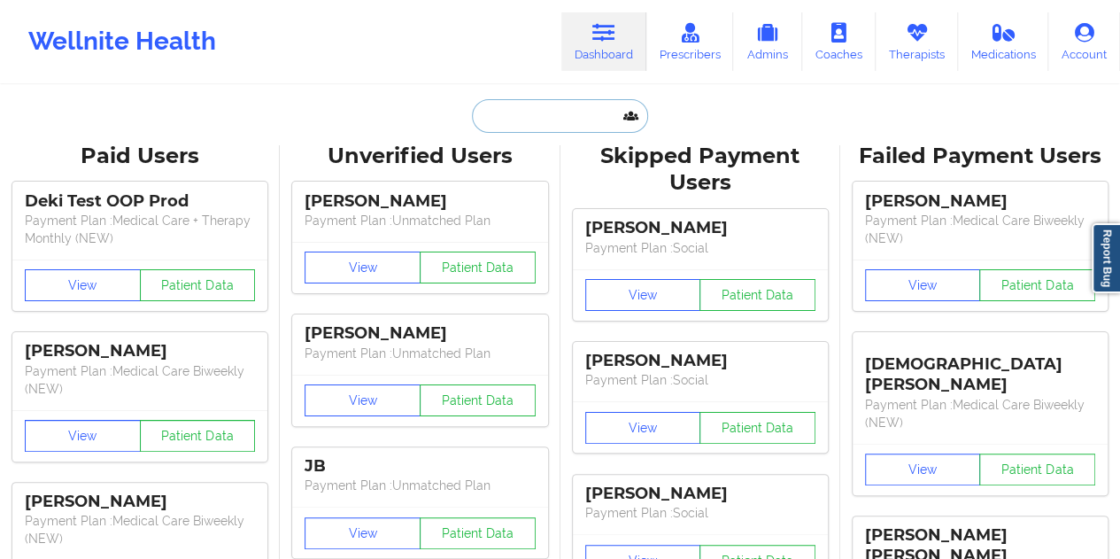
click at [551, 128] on input "text" at bounding box center [559, 116] width 175 height 34
paste input "[EMAIL_ADDRESS][DOMAIN_NAME]"
type input "[EMAIL_ADDRESS][DOMAIN_NAME]"
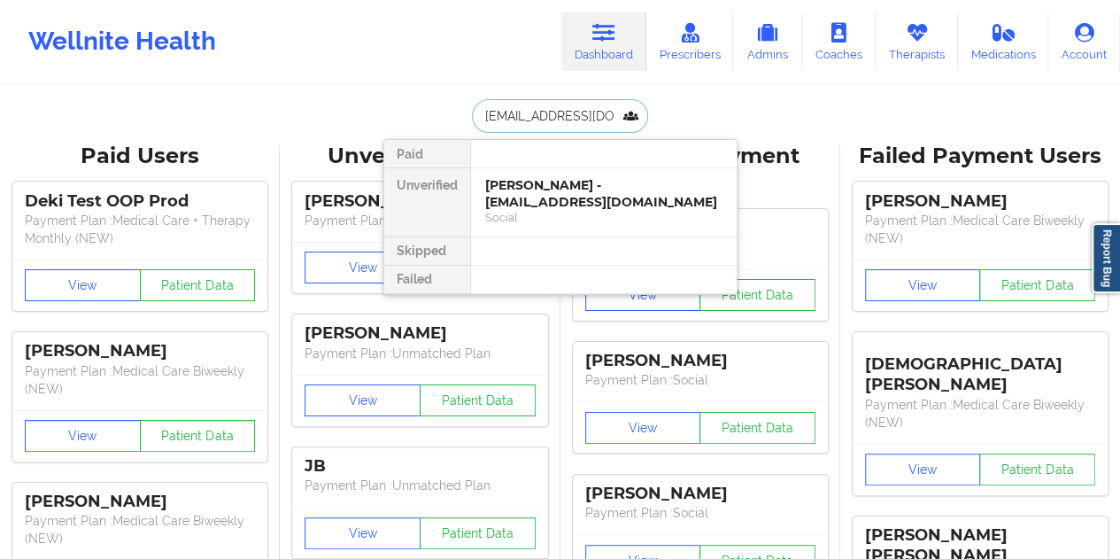
scroll to position [0, 11]
click at [559, 194] on div "[PERSON_NAME] - [EMAIL_ADDRESS][DOMAIN_NAME]" at bounding box center [603, 193] width 237 height 33
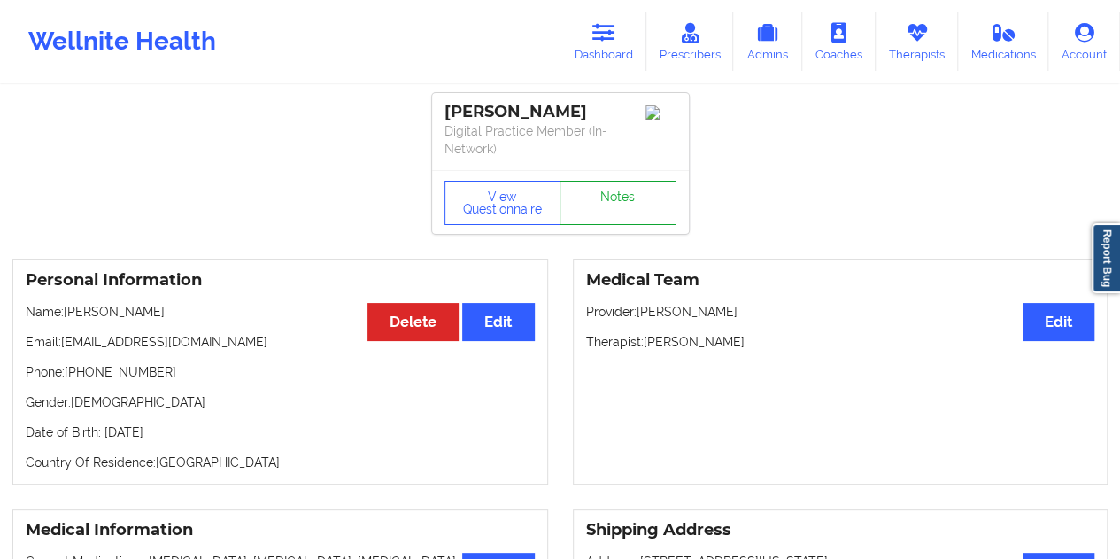
click at [600, 183] on link "Notes" at bounding box center [617, 203] width 117 height 44
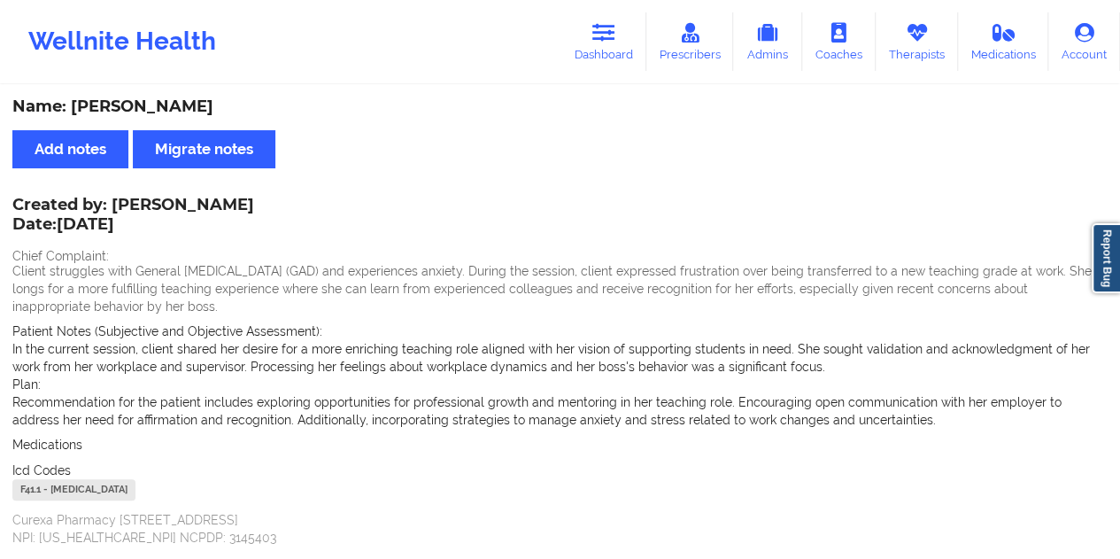
drag, startPoint x: 607, startPoint y: 53, endPoint x: 593, endPoint y: 82, distance: 32.5
click at [607, 54] on link "Dashboard" at bounding box center [603, 41] width 85 height 58
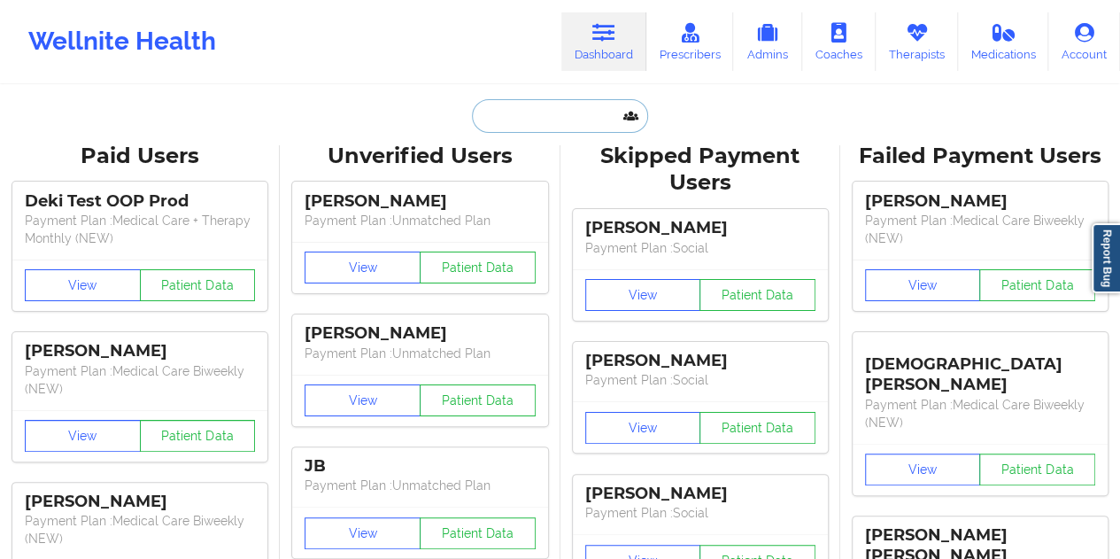
click at [543, 114] on input "text" at bounding box center [559, 116] width 175 height 34
paste input "[EMAIL_ADDRESS][DOMAIN_NAME]"
type input "[EMAIL_ADDRESS][DOMAIN_NAME]"
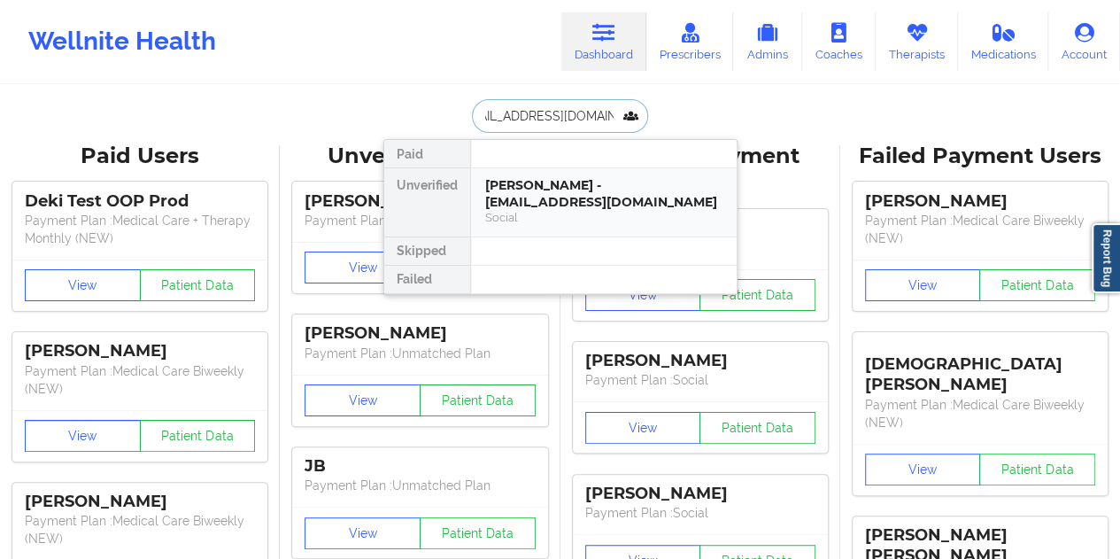
click at [564, 188] on div "[PERSON_NAME] - [EMAIL_ADDRESS][DOMAIN_NAME]" at bounding box center [603, 193] width 237 height 33
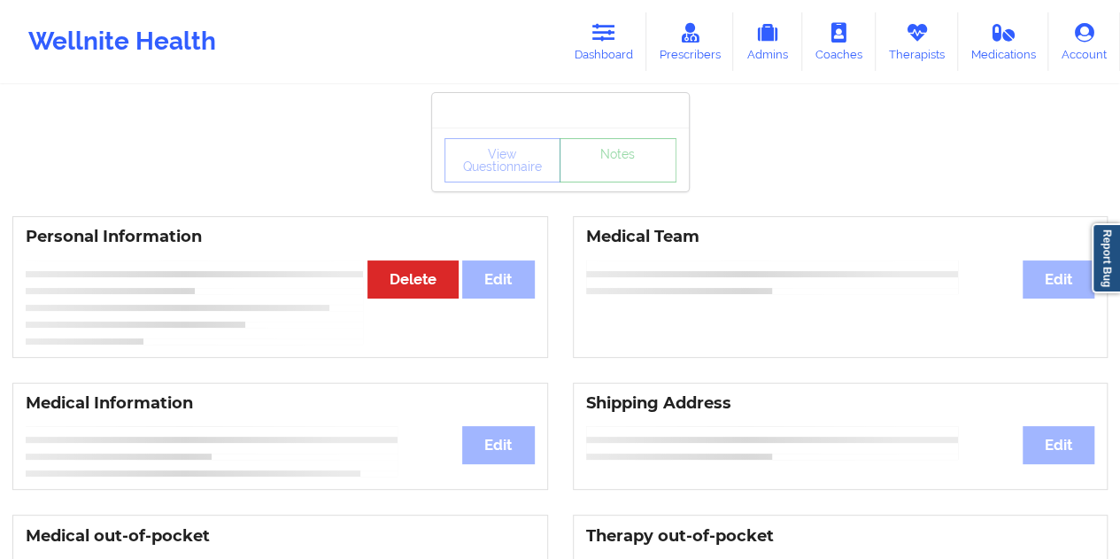
click at [610, 182] on link "Notes" at bounding box center [617, 160] width 117 height 44
